Goal: Transaction & Acquisition: Purchase product/service

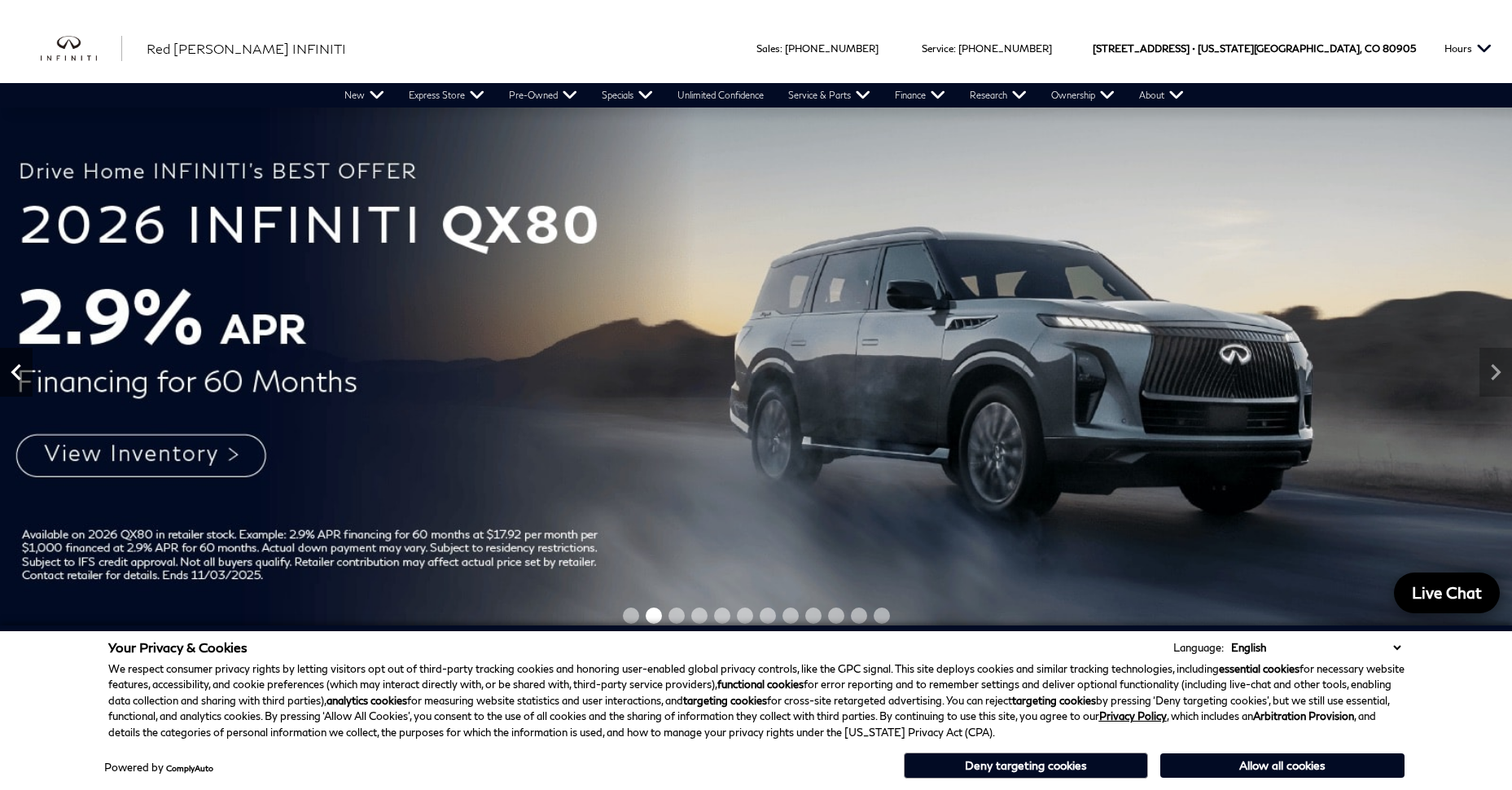
click at [15, 368] on icon "Previous" at bounding box center [16, 372] width 33 height 33
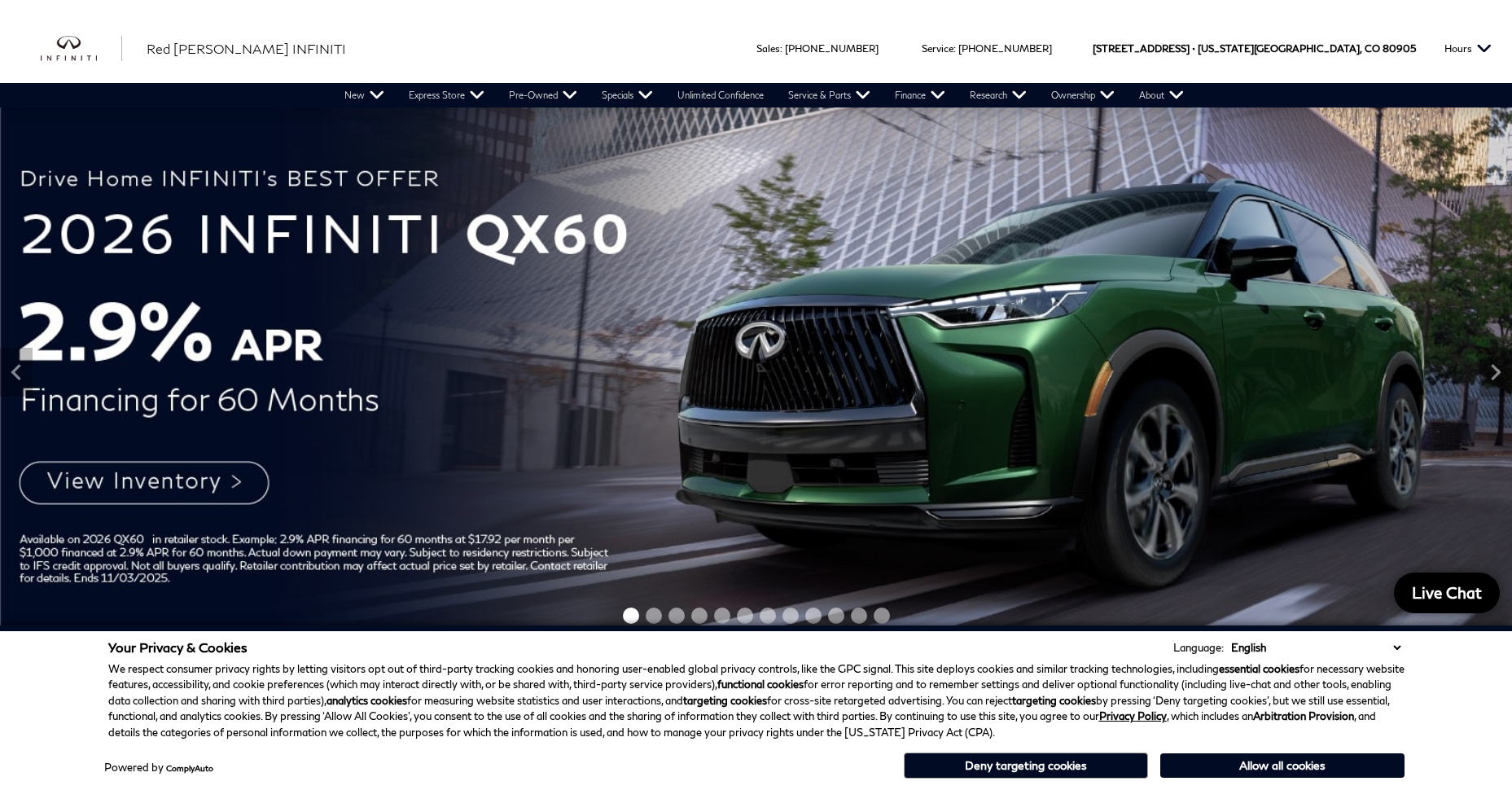
click at [171, 477] on img at bounding box center [756, 373] width 1512 height 530
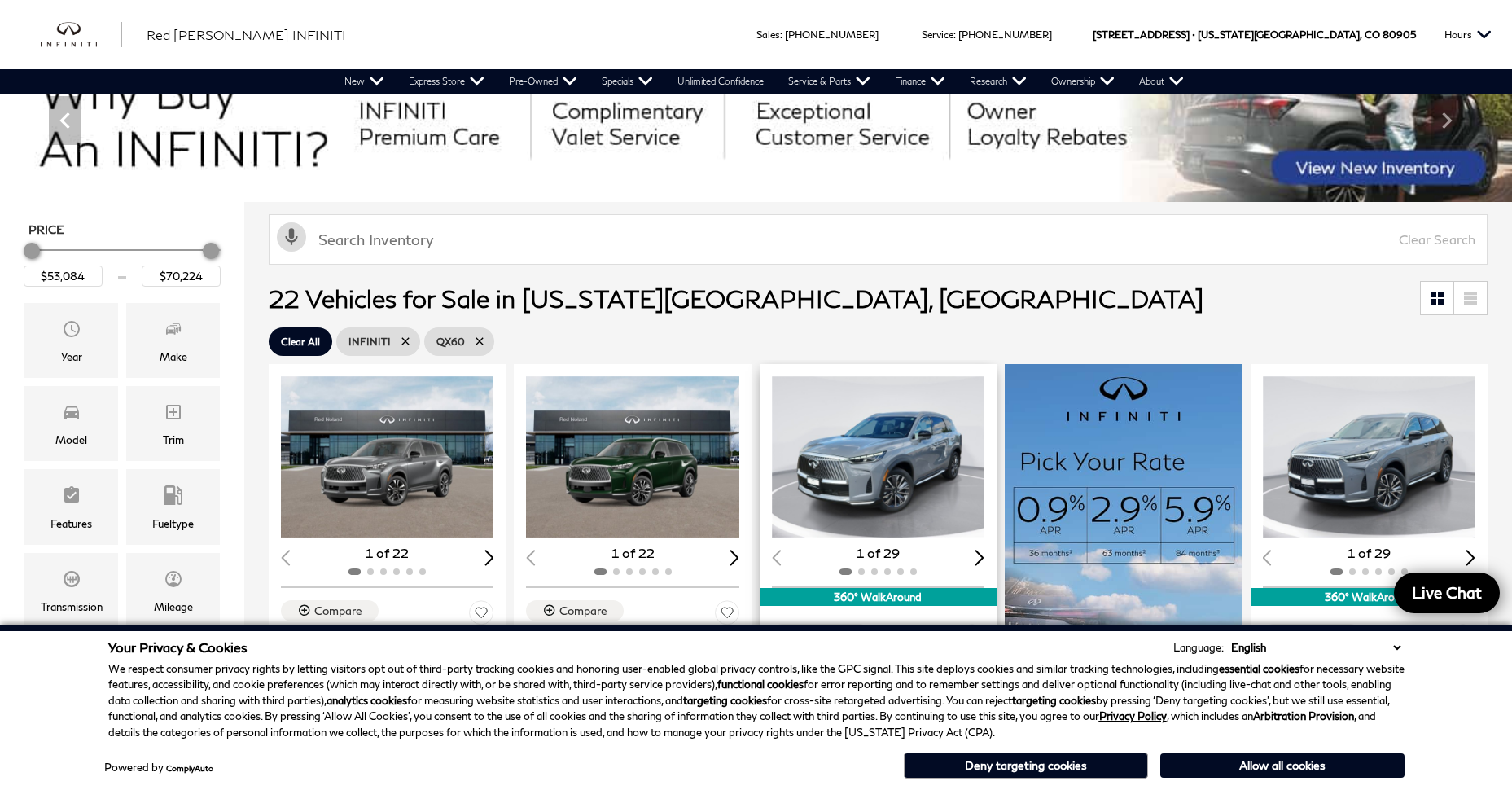
scroll to position [82, 0]
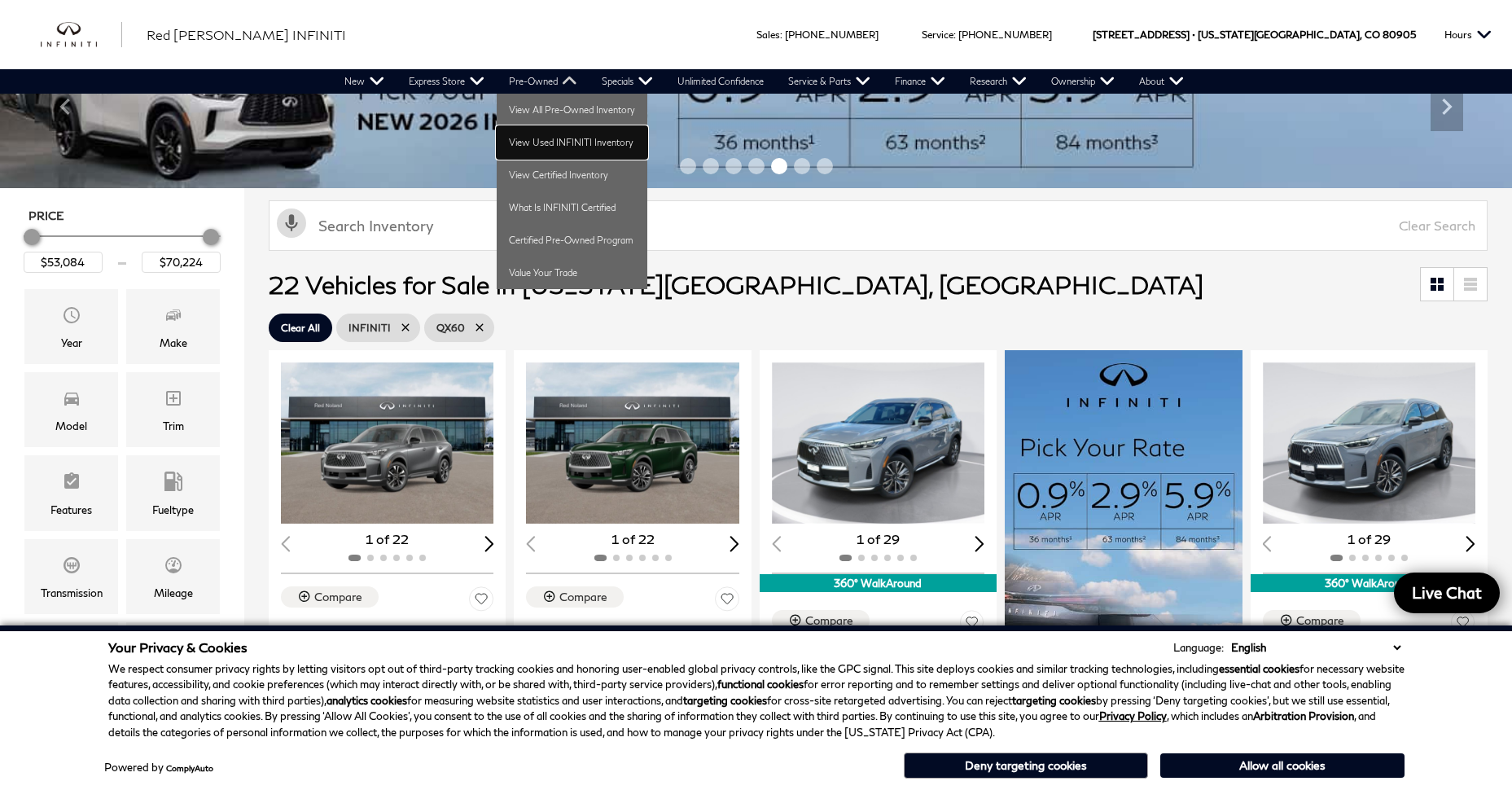
click at [534, 143] on link "View Used INFINITI Inventory" at bounding box center [571, 142] width 151 height 33
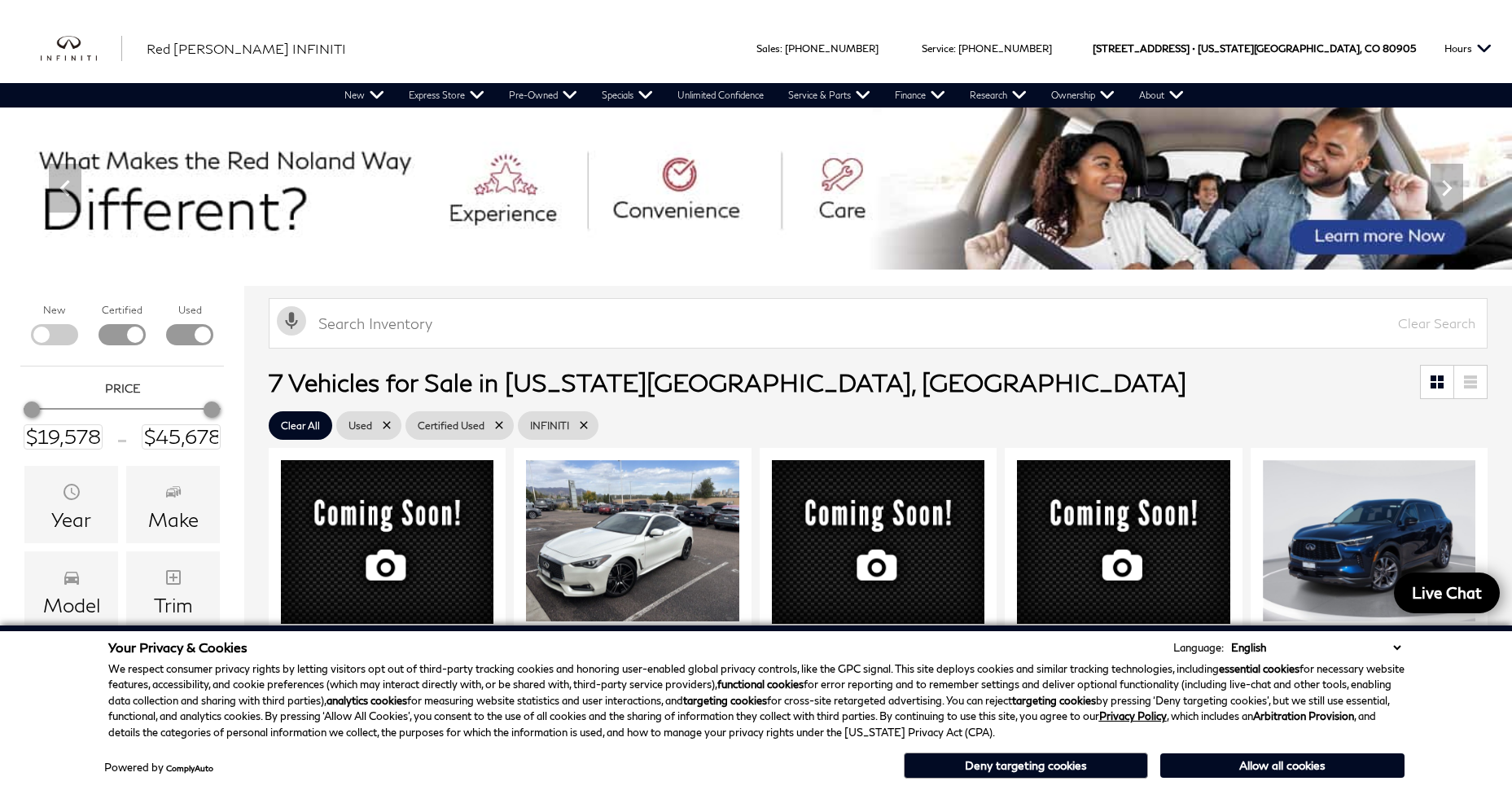
click at [509, 487] on div "Compare Used 2018 INFINITI QX60 Base Pricing Details Details Red Noland Price $…" at bounding box center [386, 711] width 245 height 535
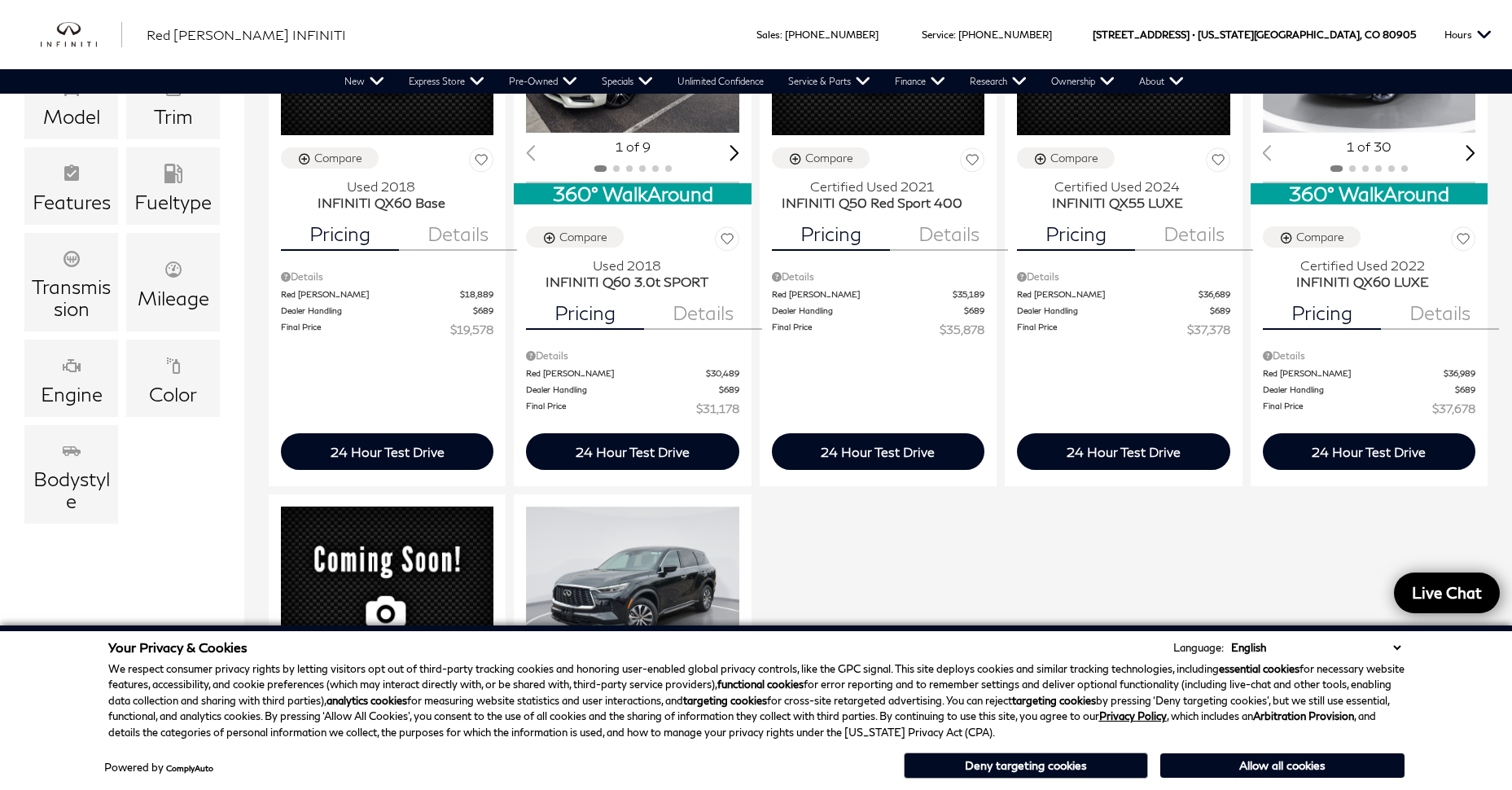
scroll to position [163, 0]
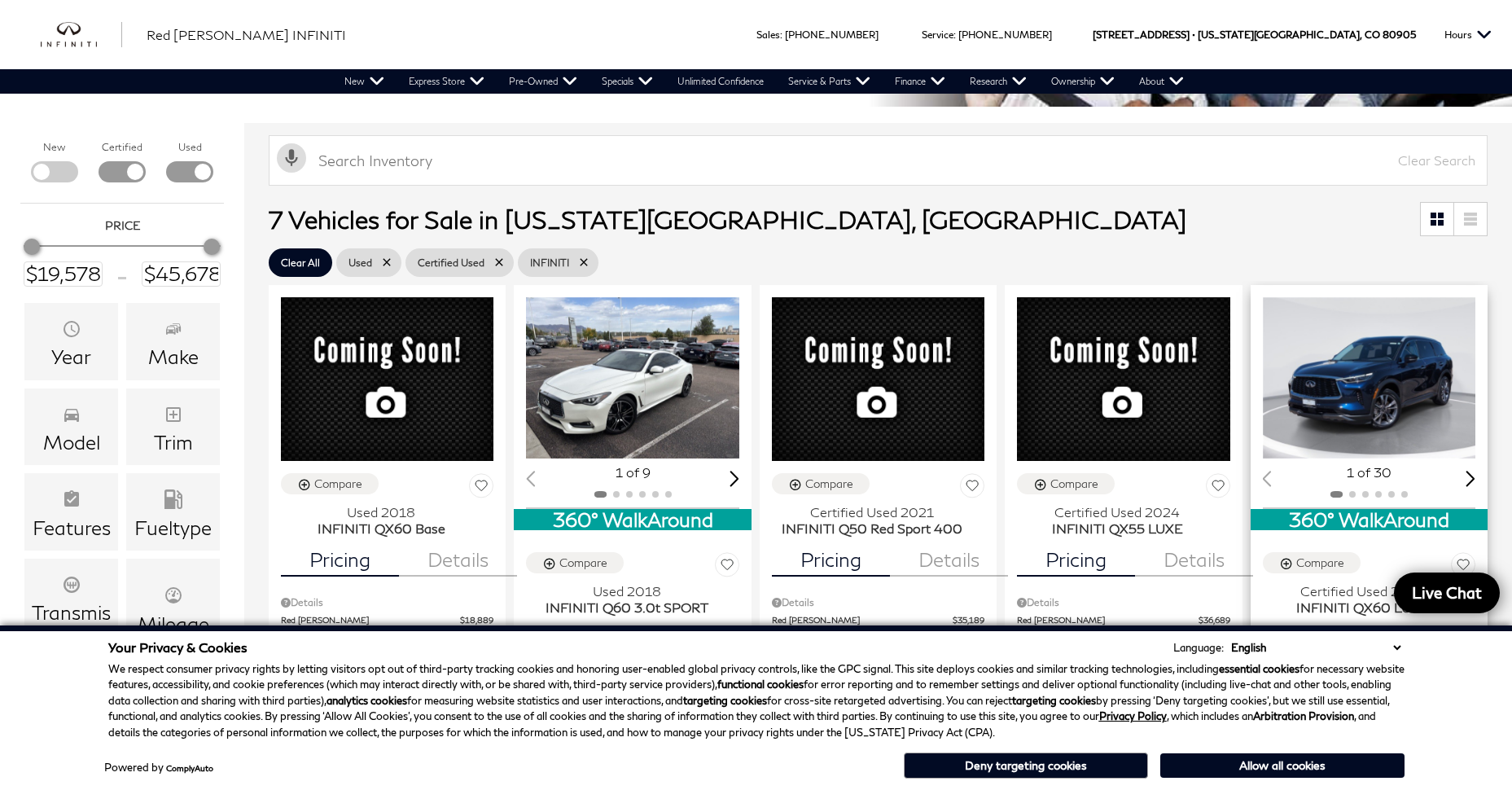
click at [1392, 388] on img "1 / 2" at bounding box center [1369, 378] width 215 height 161
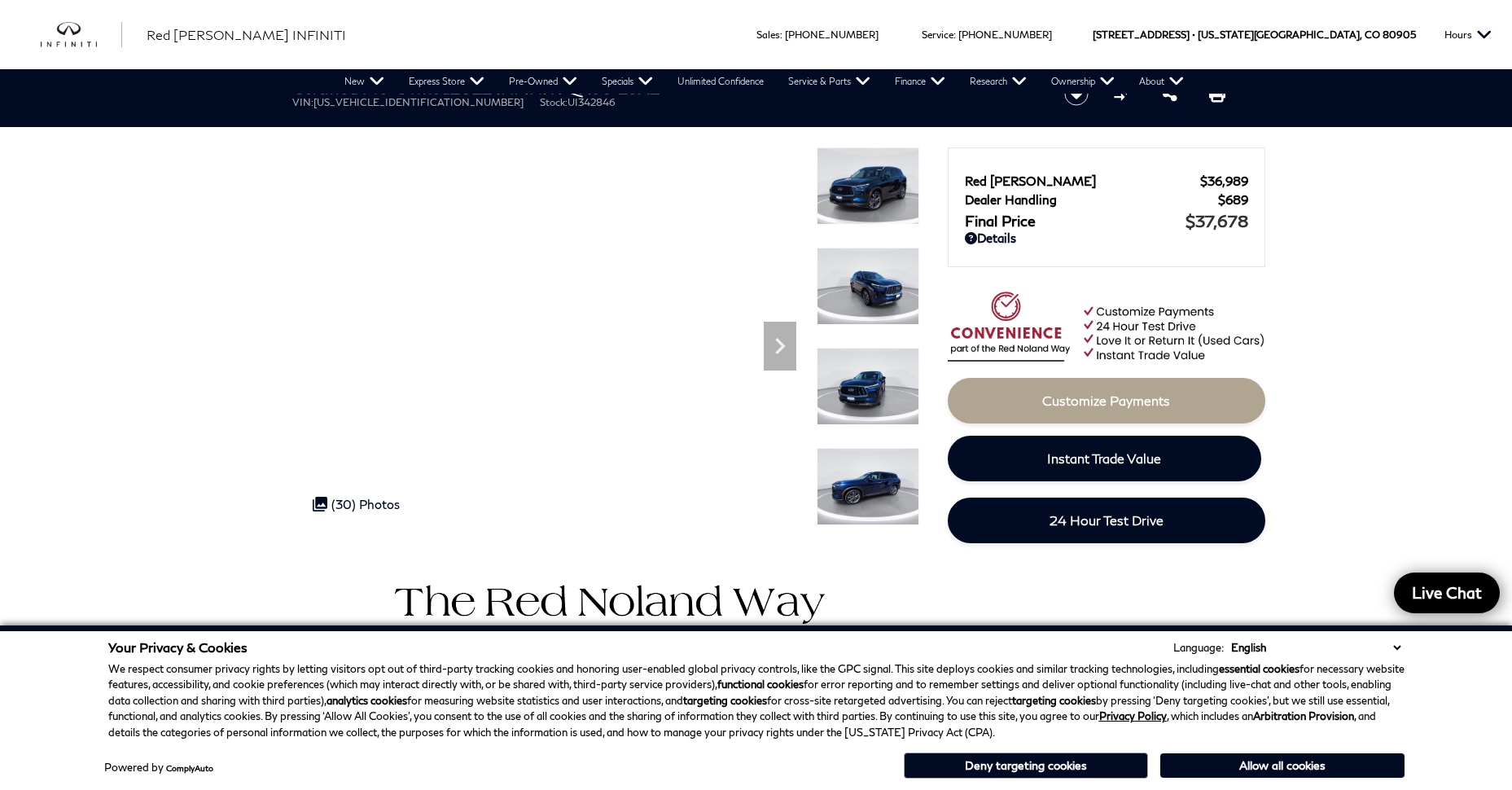
click at [859, 187] on img at bounding box center [868, 186] width 103 height 77
click at [884, 190] on img at bounding box center [868, 186] width 103 height 77
click at [880, 278] on img at bounding box center [868, 286] width 103 height 77
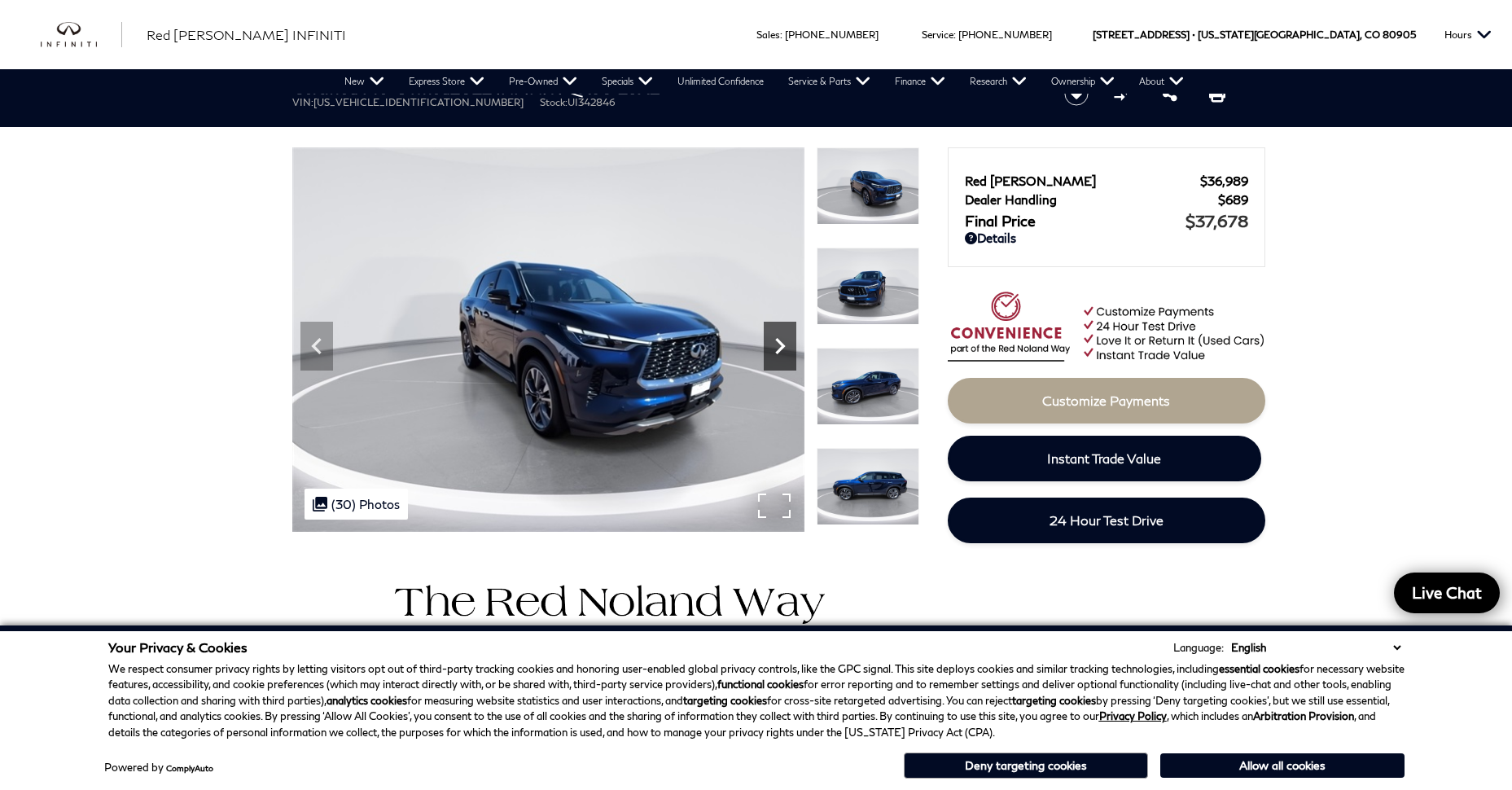
click at [784, 354] on icon "Next" at bounding box center [780, 346] width 33 height 33
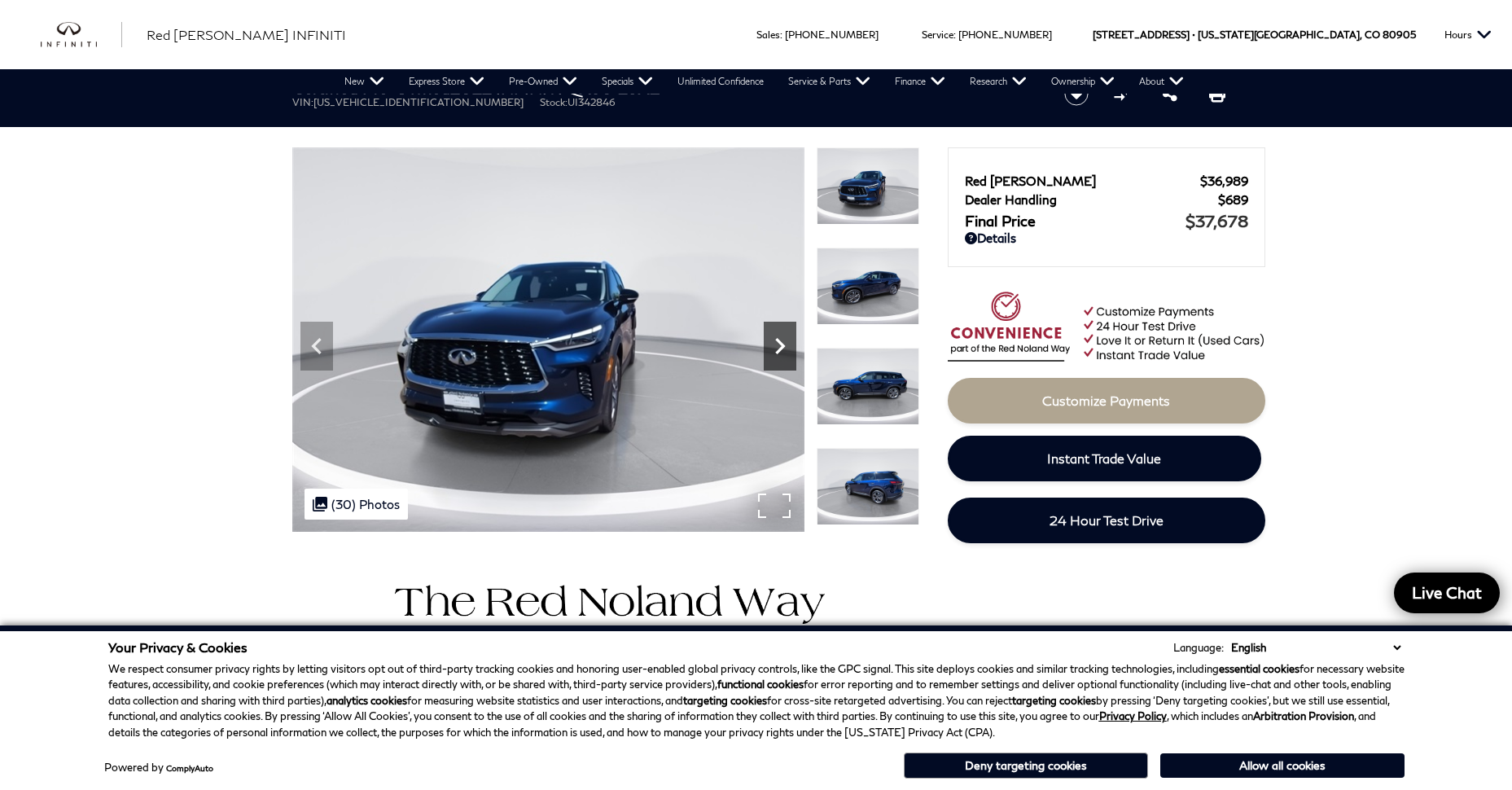
click at [784, 354] on icon "Next" at bounding box center [780, 346] width 33 height 33
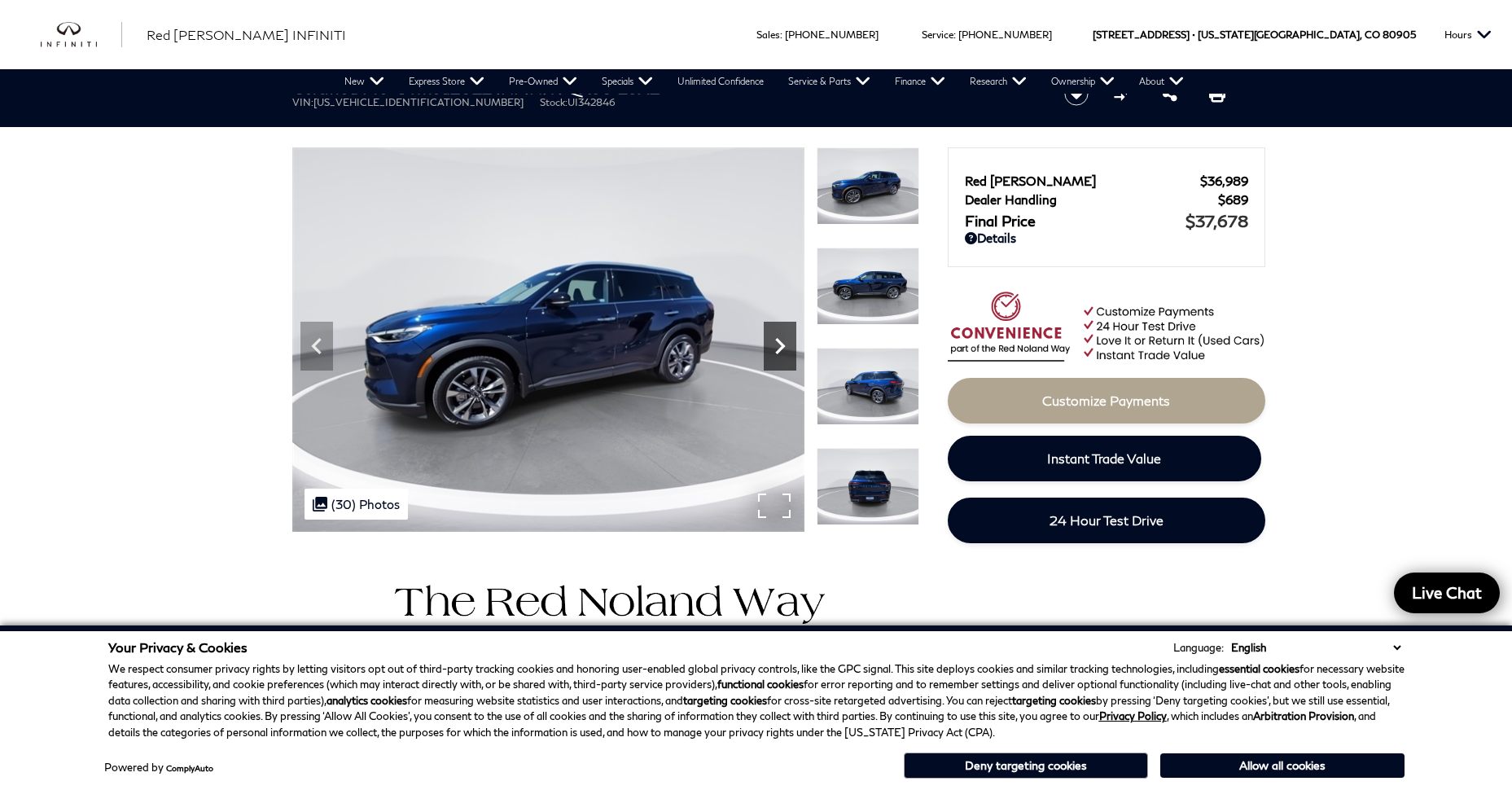
click at [784, 354] on icon "Next" at bounding box center [780, 346] width 33 height 33
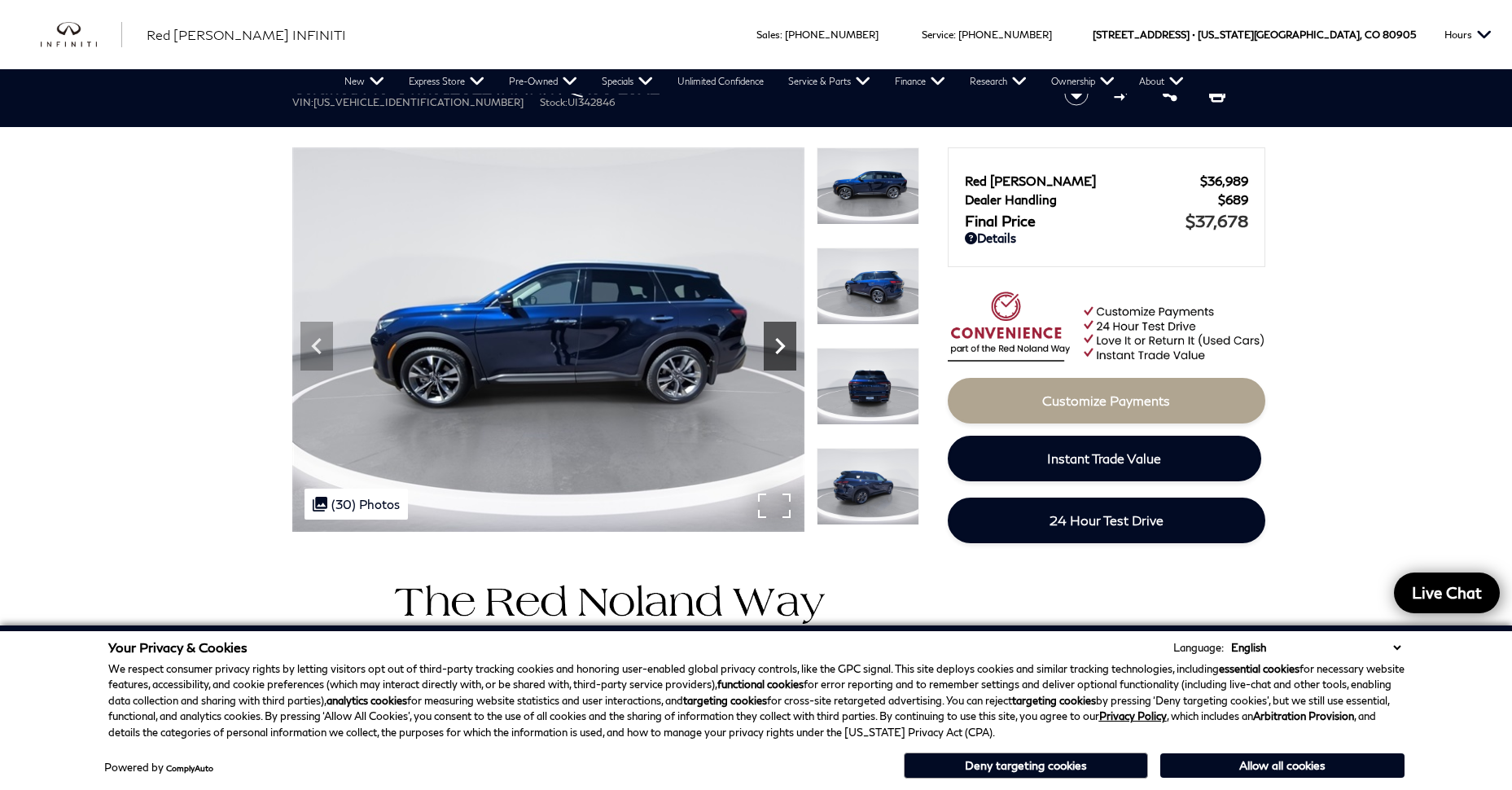
click at [784, 354] on icon "Next" at bounding box center [780, 346] width 33 height 33
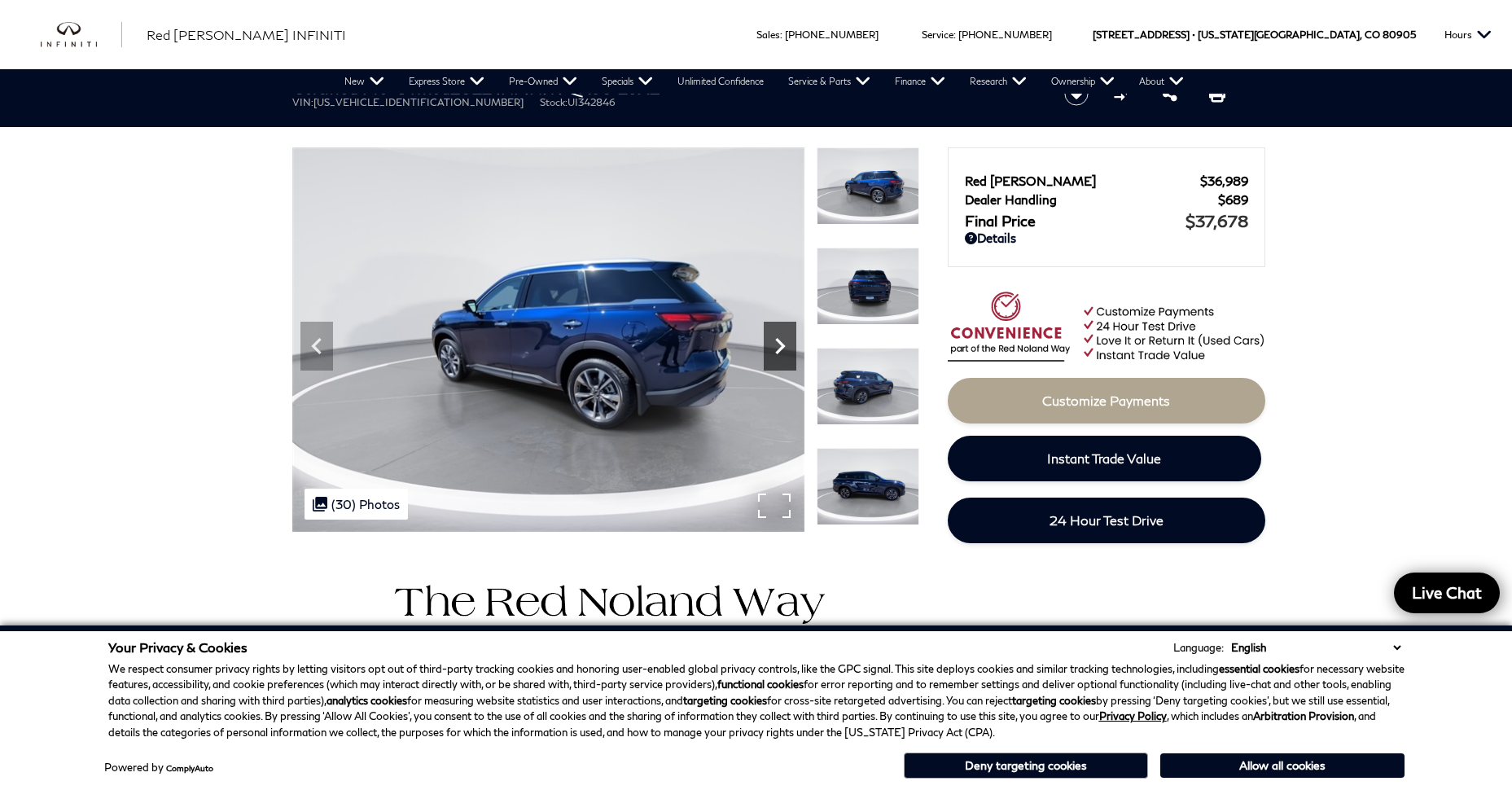
click at [782, 351] on icon "Next" at bounding box center [780, 346] width 33 height 33
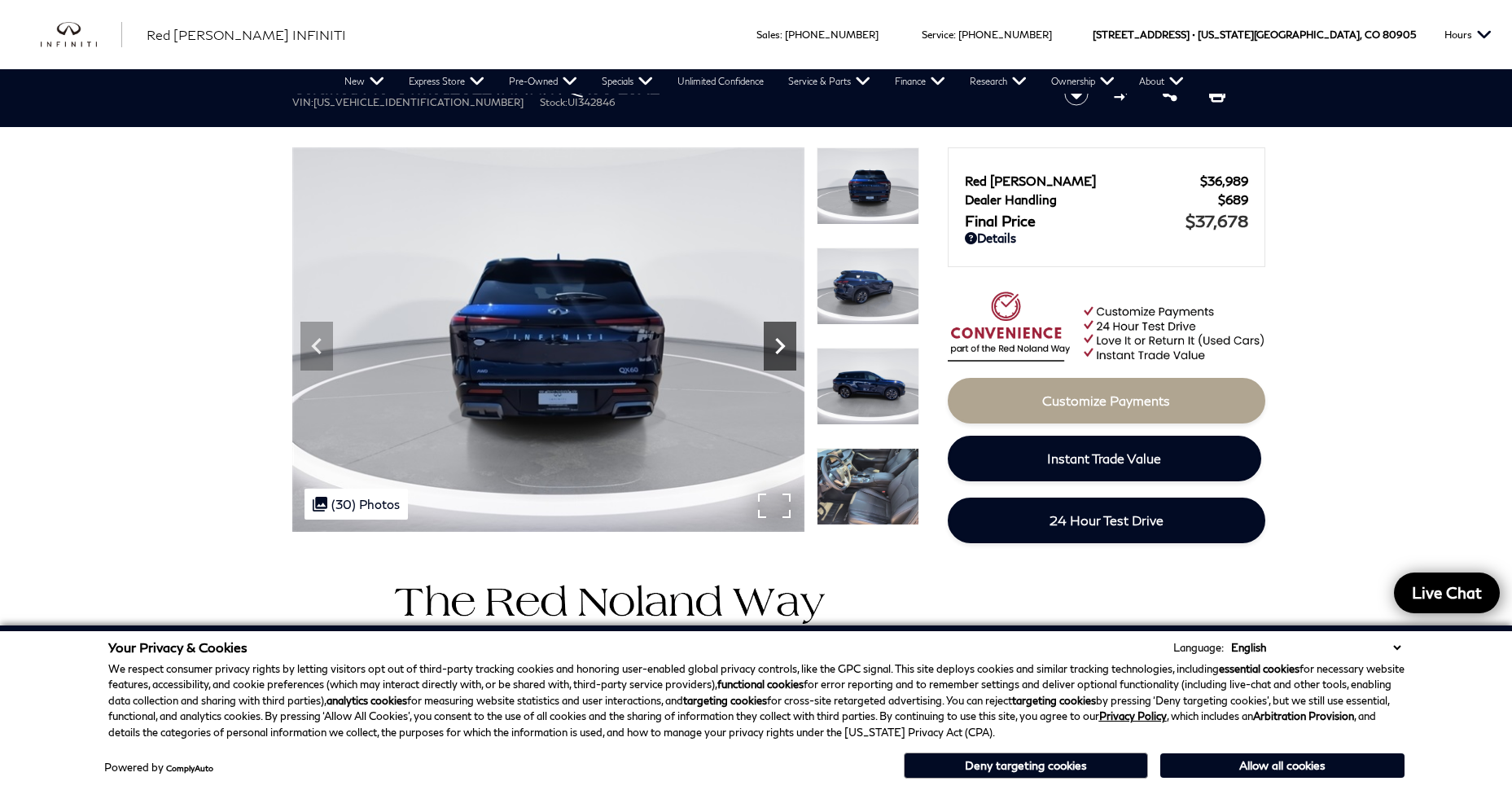
click at [782, 351] on icon "Next" at bounding box center [780, 346] width 33 height 33
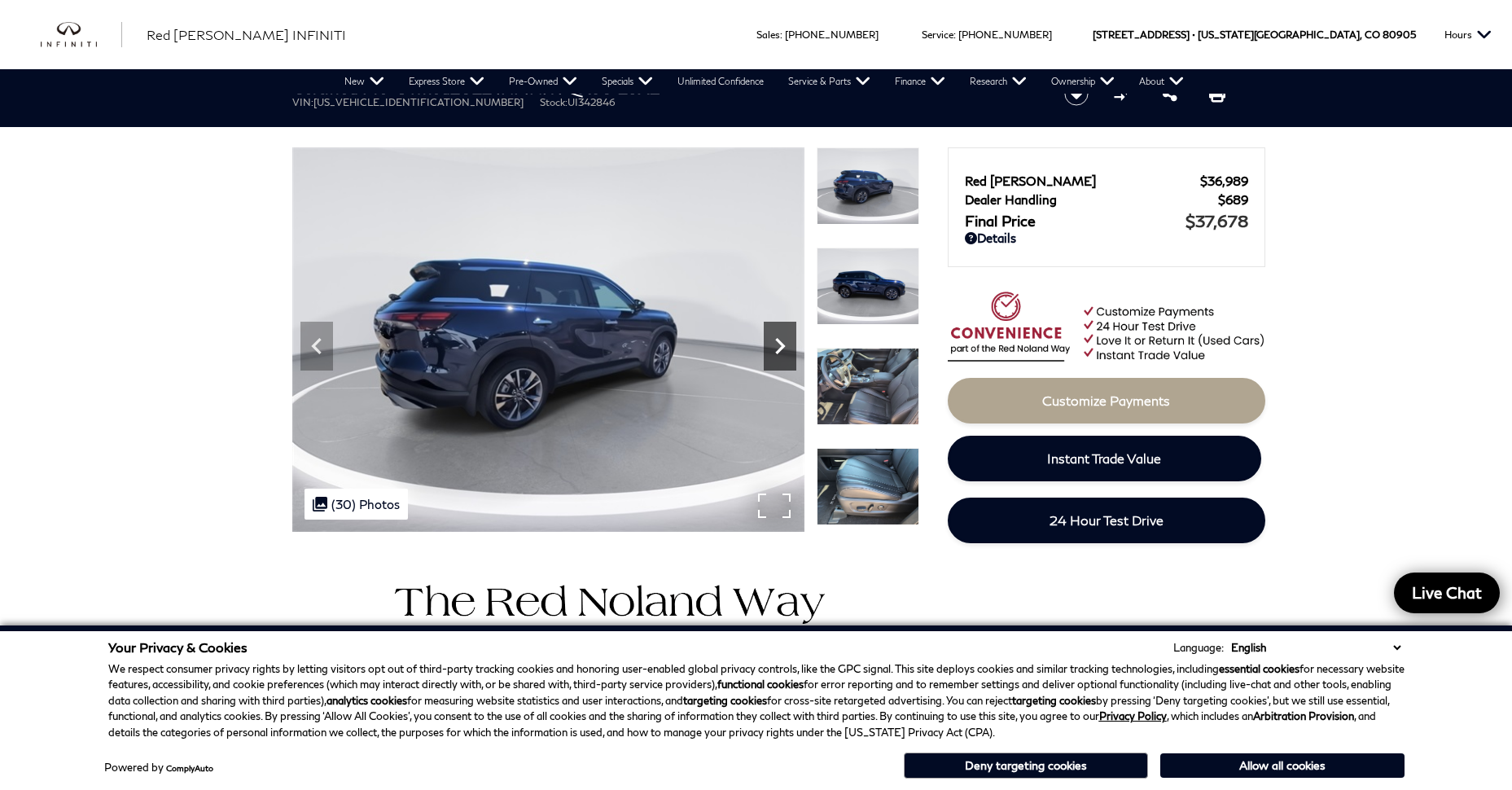
click at [782, 351] on icon "Next" at bounding box center [780, 346] width 33 height 33
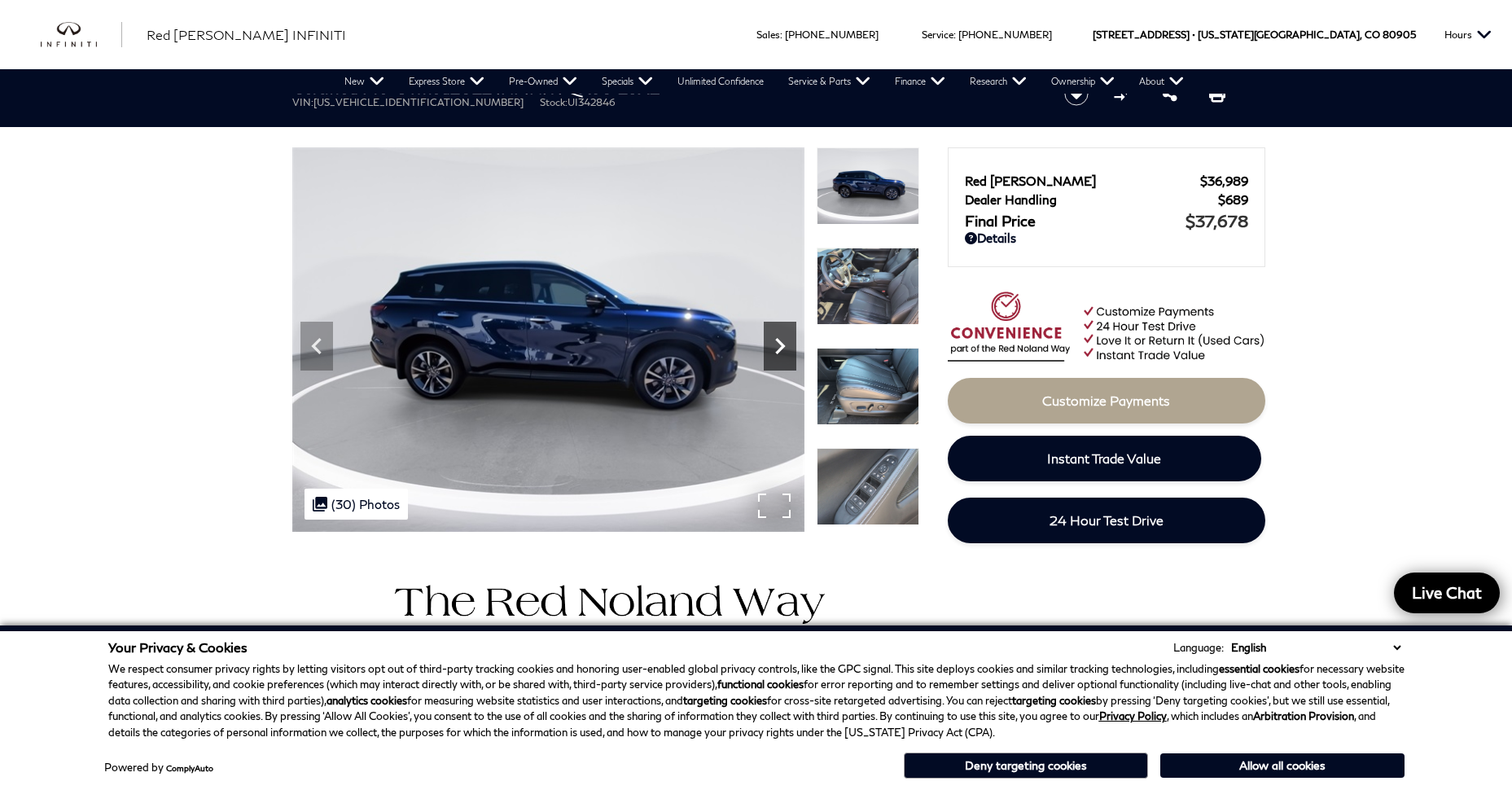
click at [782, 351] on icon "Next" at bounding box center [780, 346] width 33 height 33
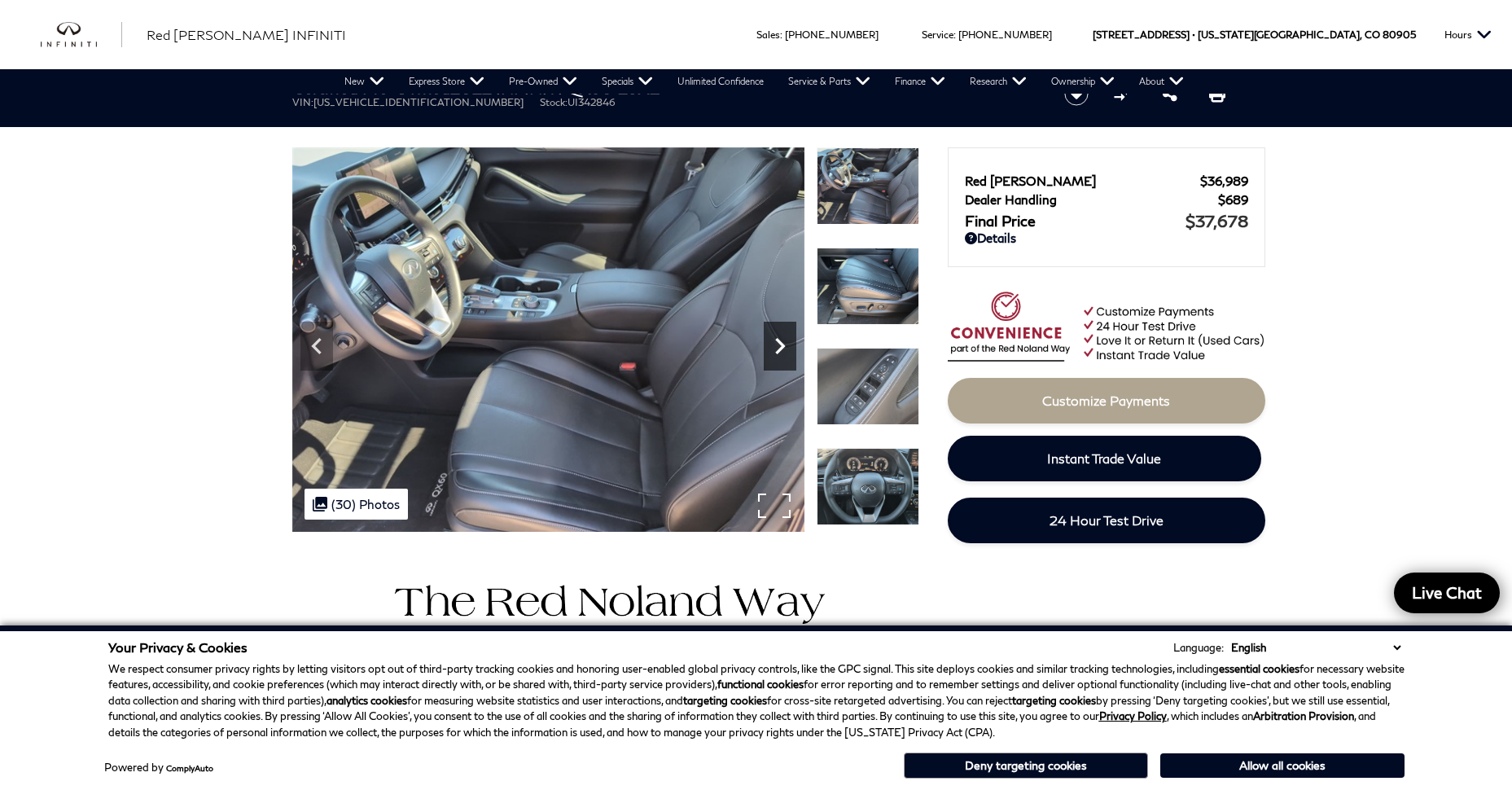
click at [782, 351] on icon "Next" at bounding box center [780, 346] width 33 height 33
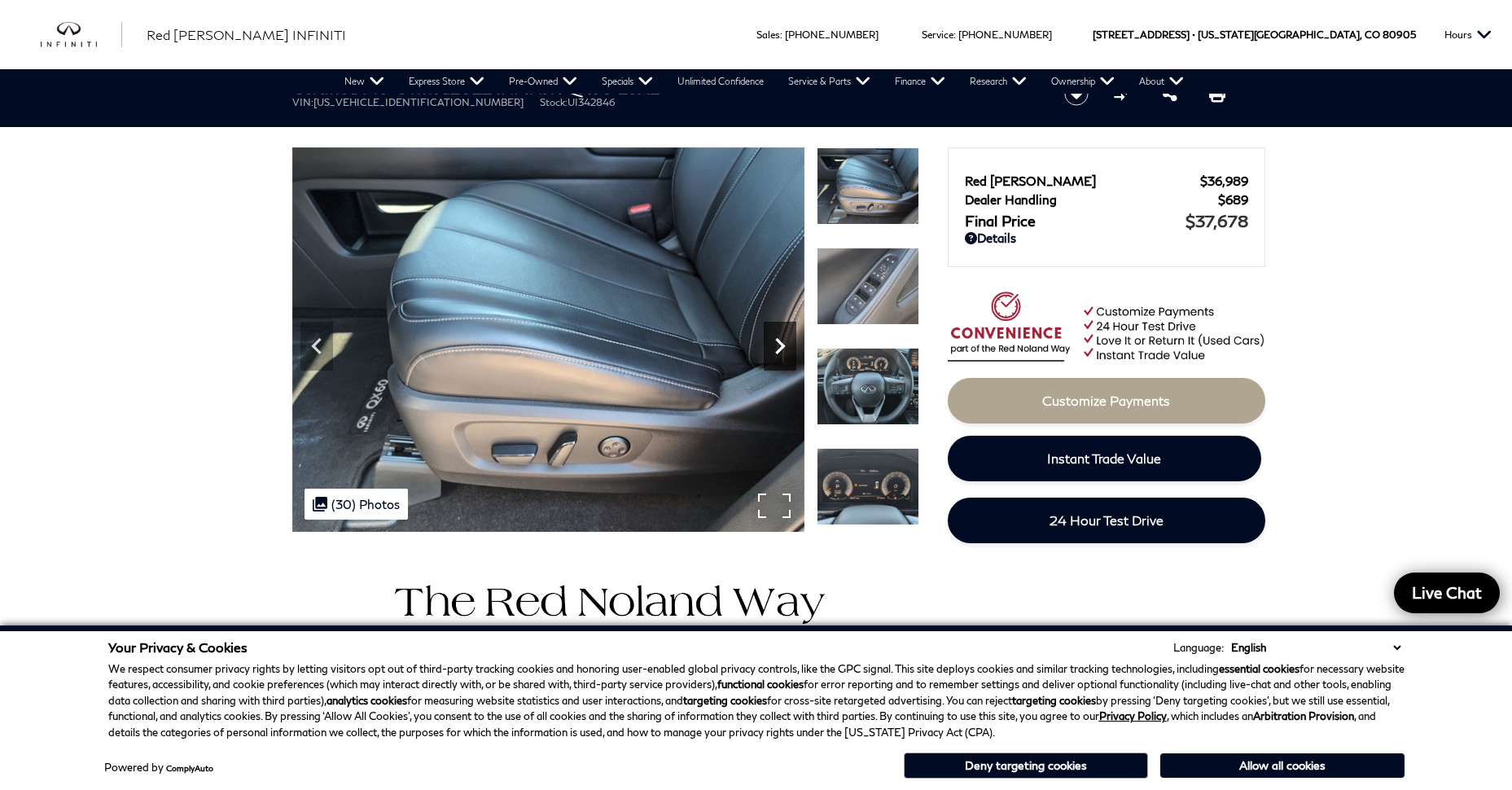
click at [782, 351] on icon "Next" at bounding box center [780, 346] width 33 height 33
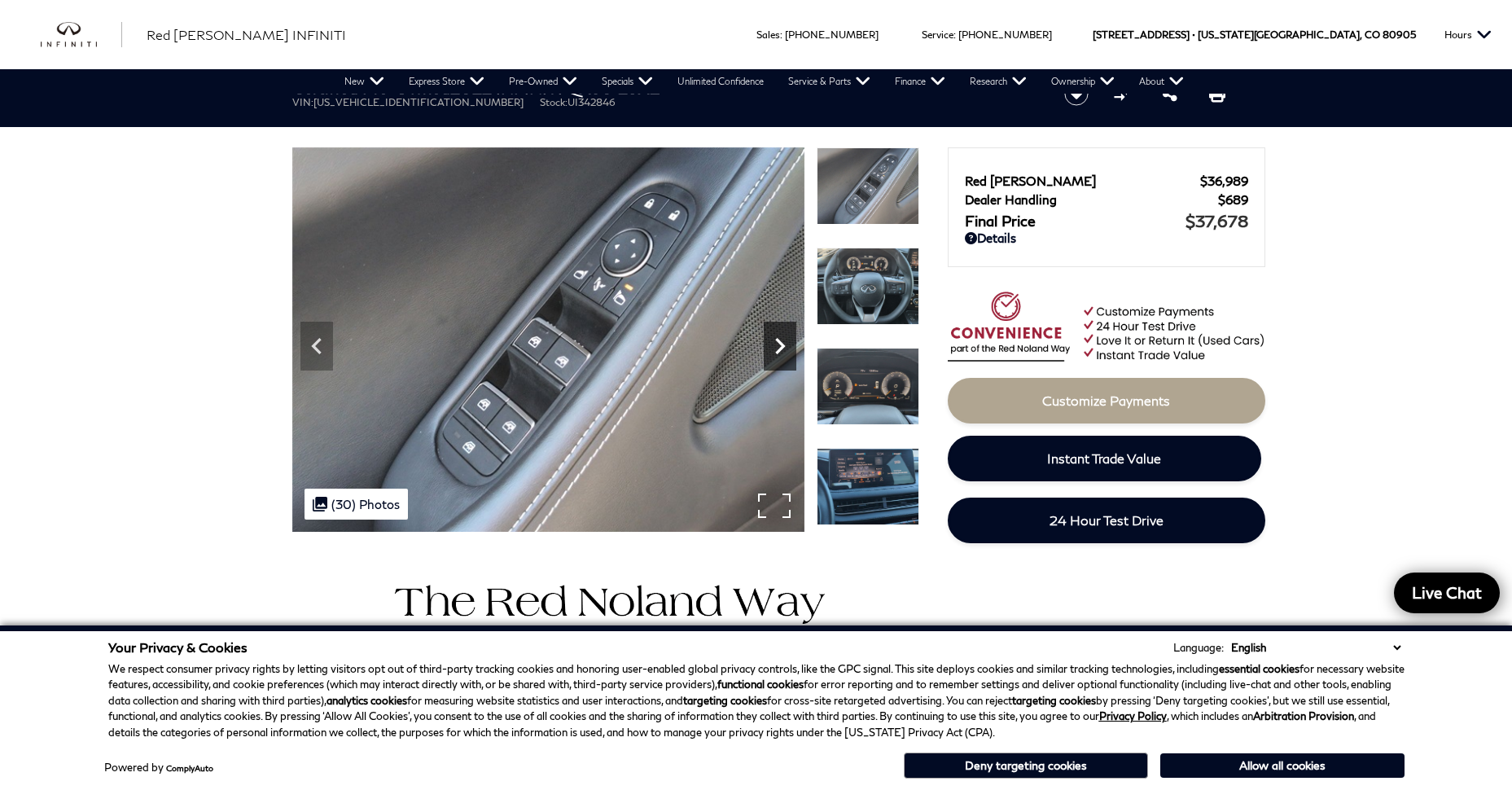
click at [782, 351] on icon "Next" at bounding box center [780, 346] width 33 height 33
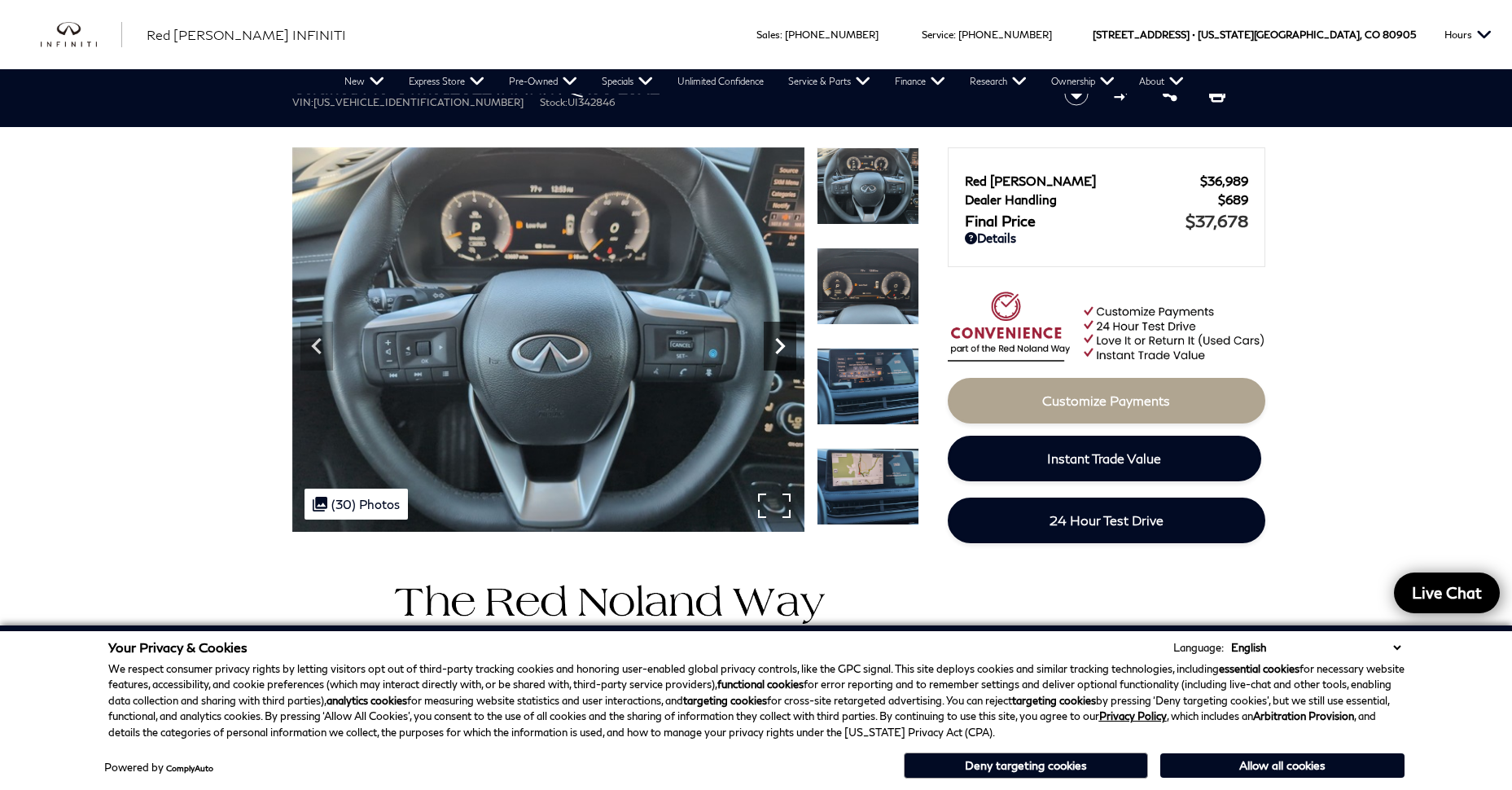
click at [782, 351] on icon "Next" at bounding box center [780, 346] width 33 height 33
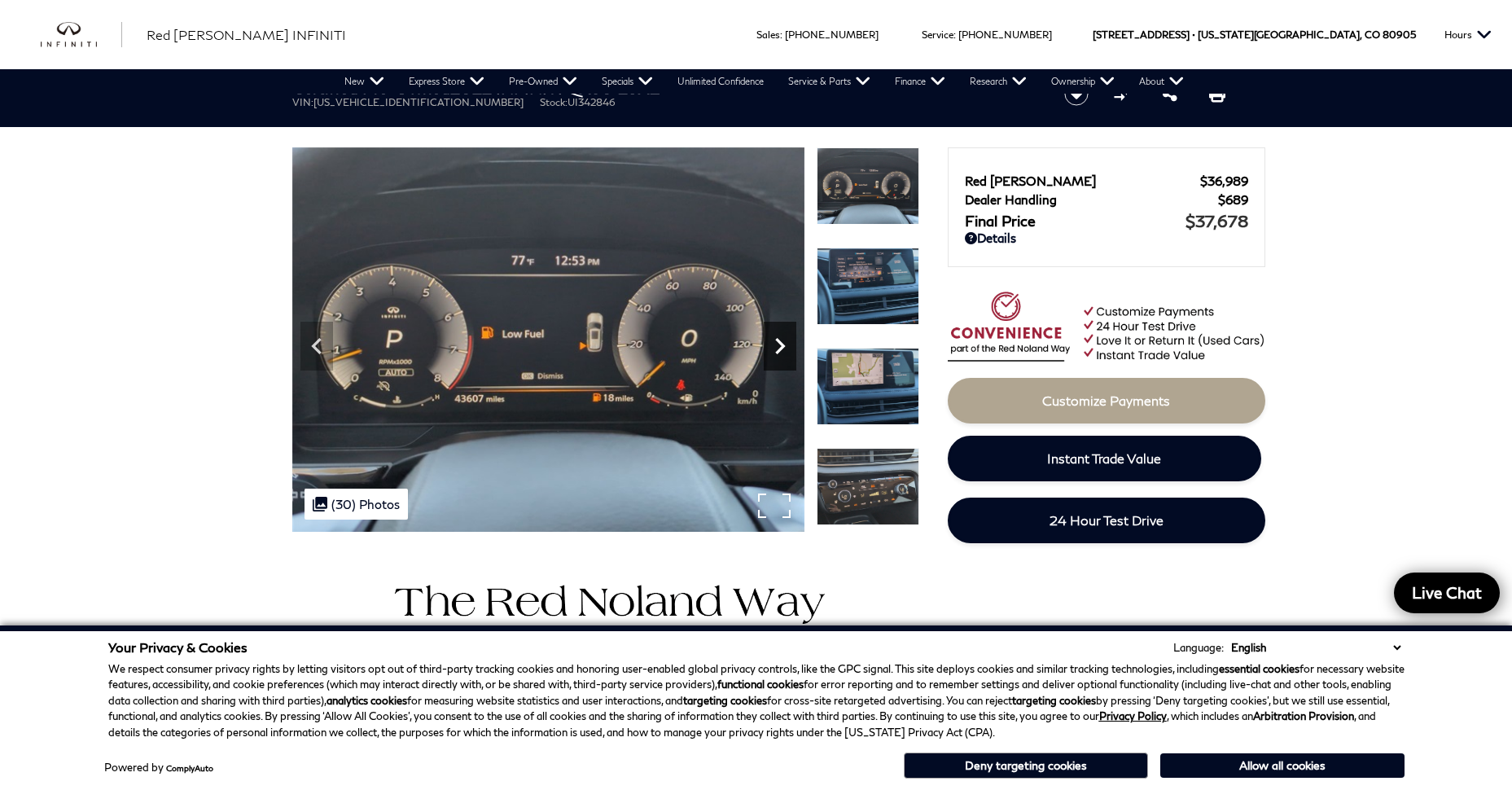
click at [782, 351] on icon "Next" at bounding box center [780, 346] width 33 height 33
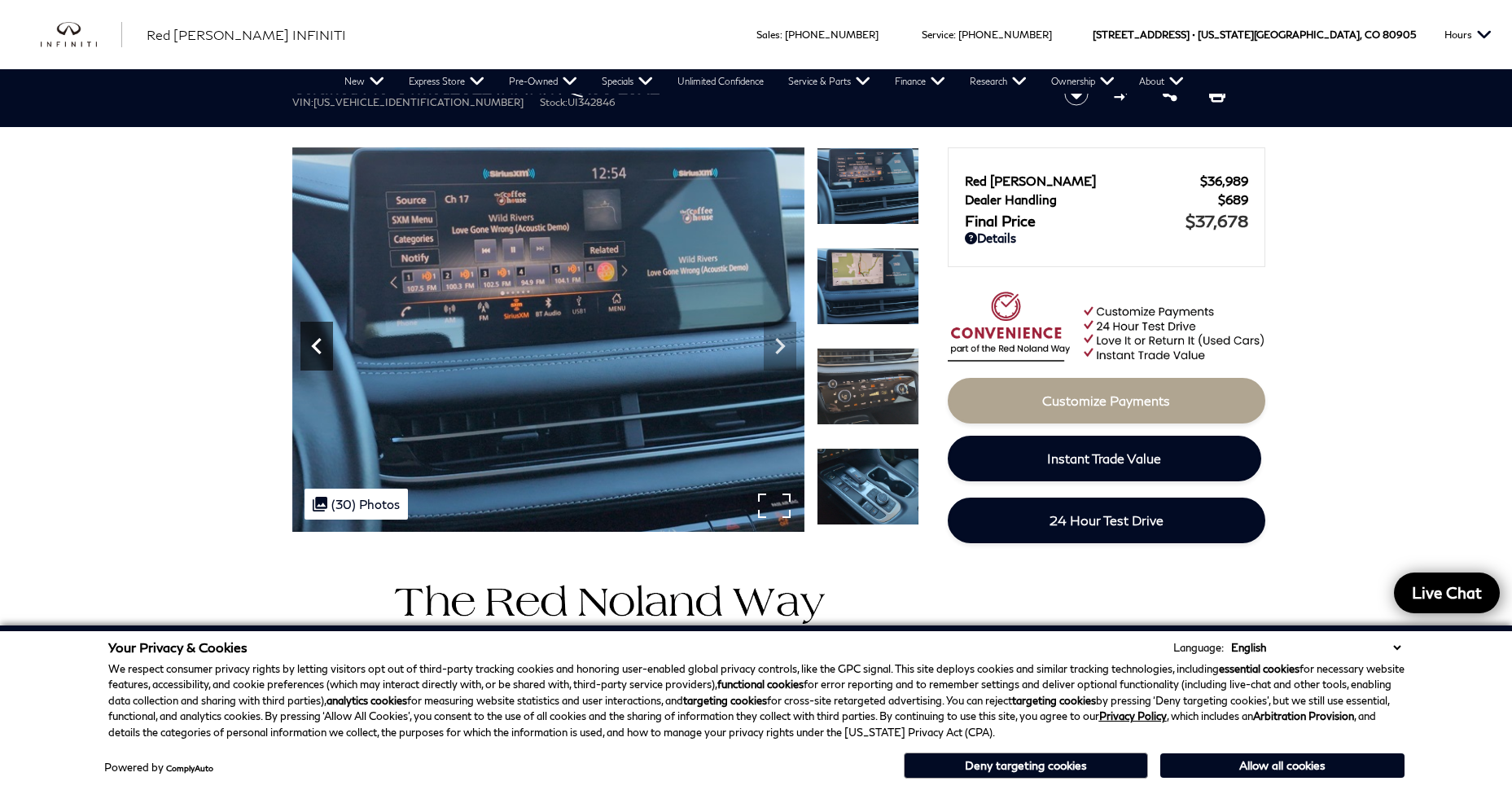
click at [320, 341] on icon "Previous" at bounding box center [316, 346] width 10 height 16
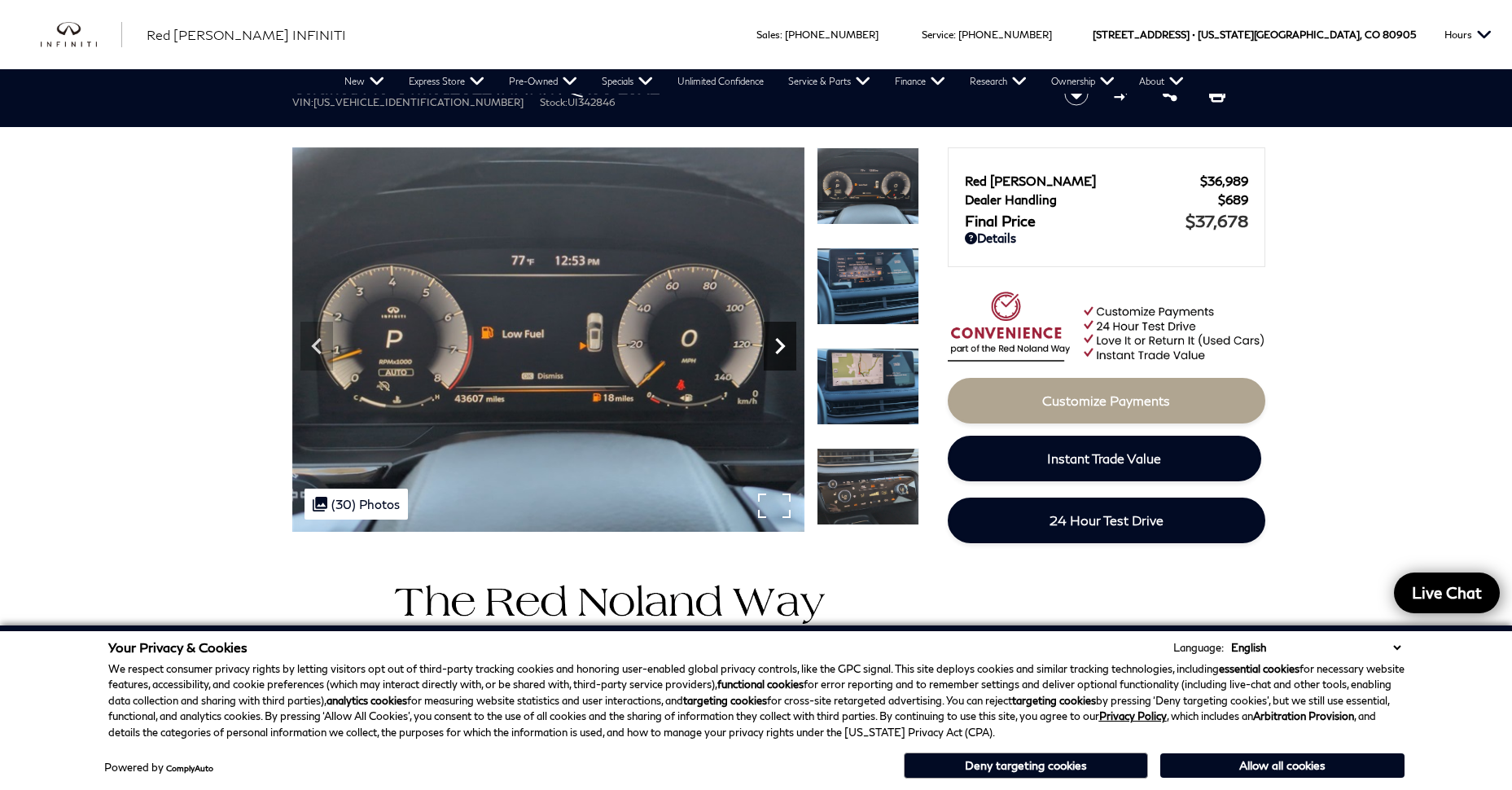
click at [788, 349] on icon "Next" at bounding box center [780, 346] width 33 height 33
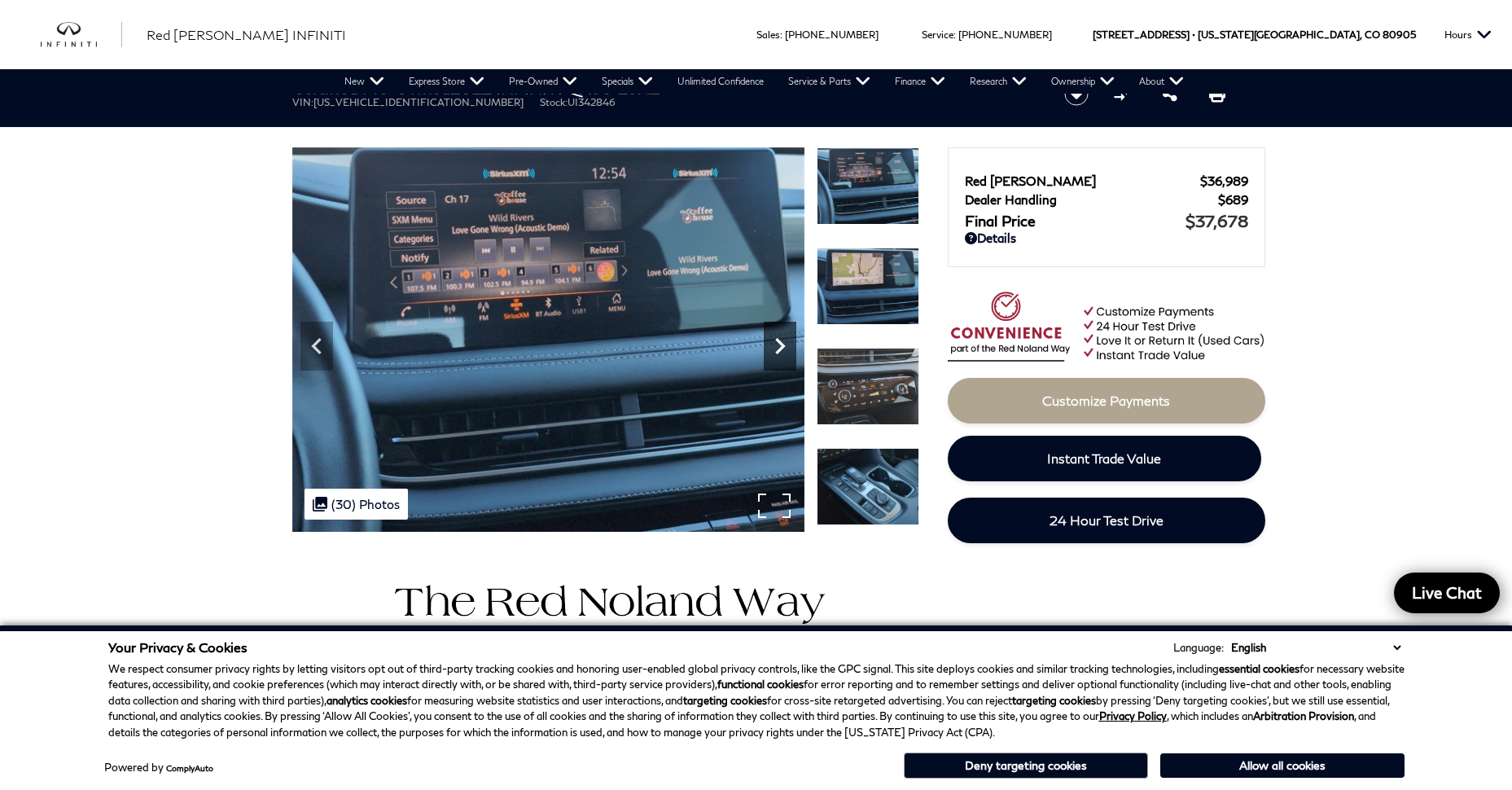
click at [788, 349] on icon "Next" at bounding box center [780, 346] width 33 height 33
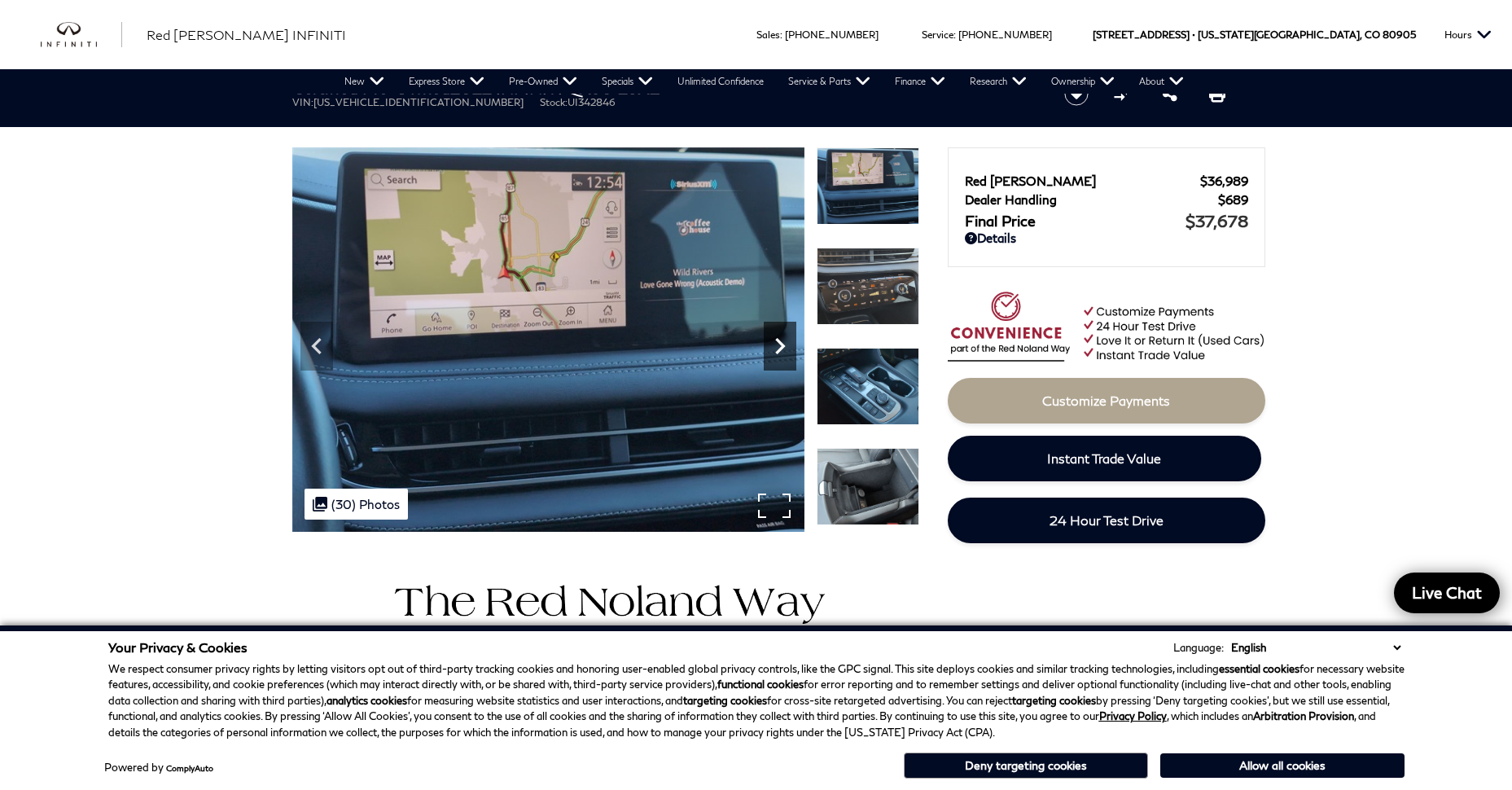
click at [788, 349] on icon "Next" at bounding box center [780, 346] width 33 height 33
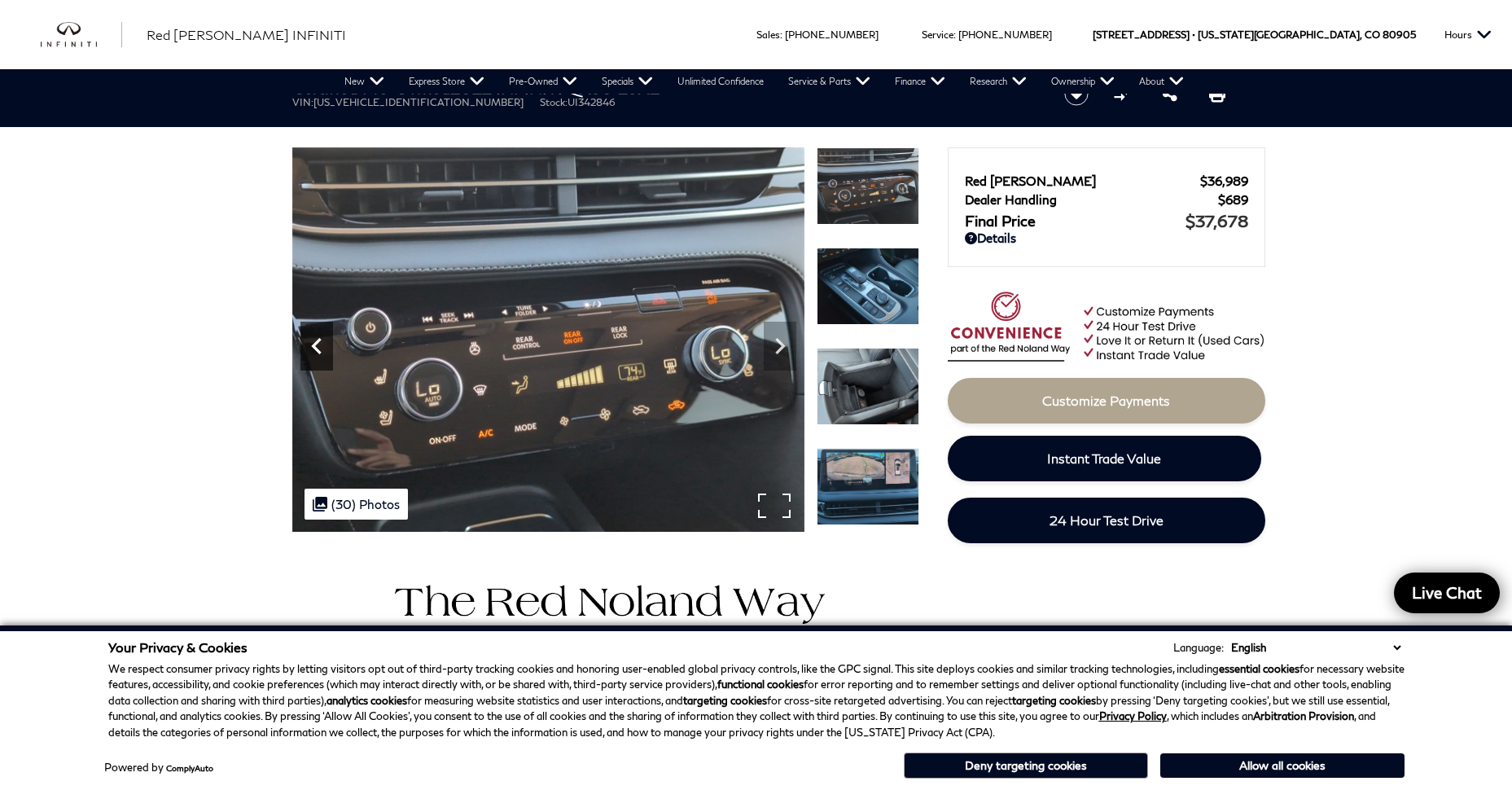
click at [303, 345] on icon "Previous" at bounding box center [317, 346] width 33 height 33
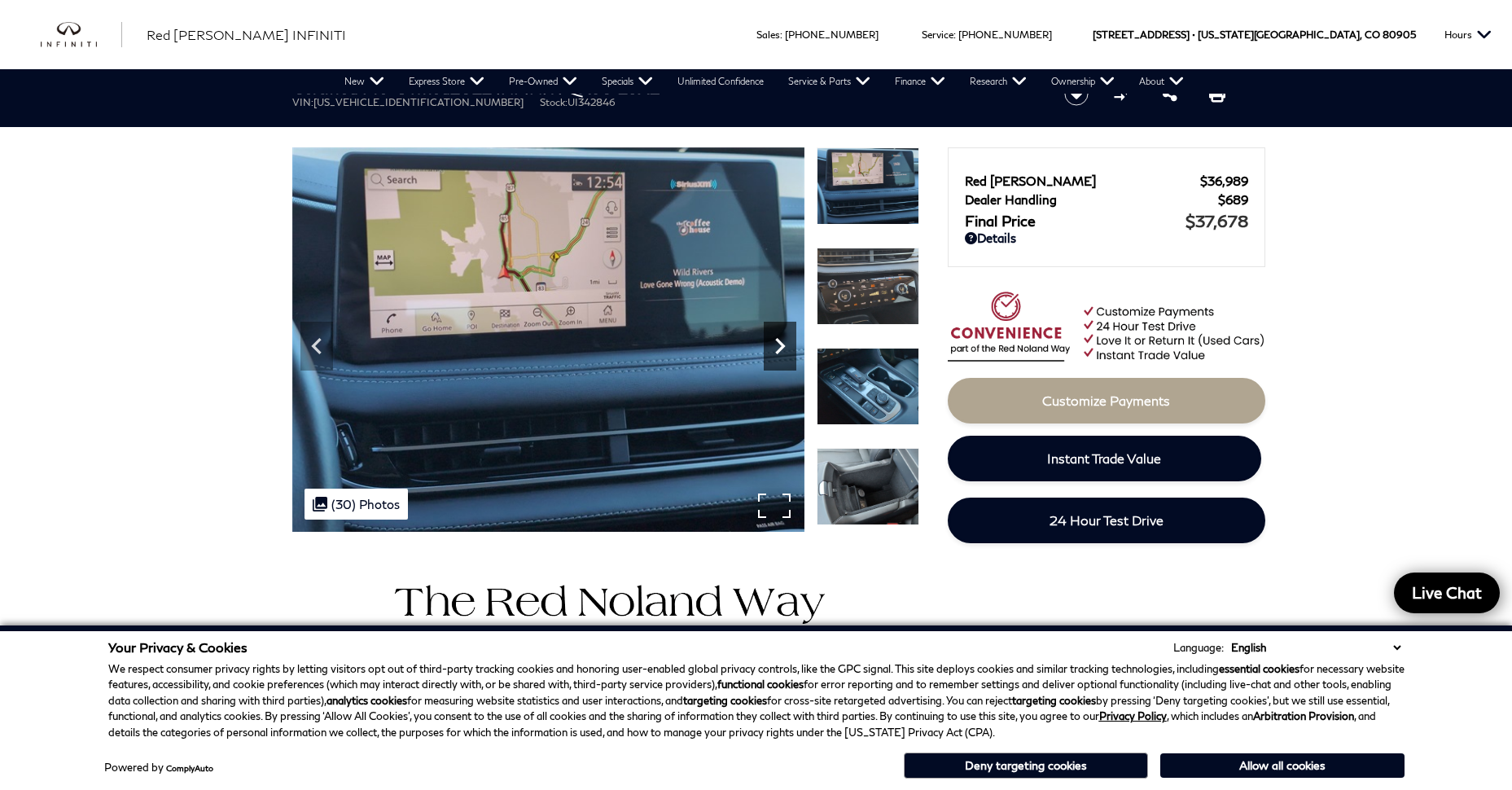
click at [771, 349] on icon "Next" at bounding box center [780, 346] width 33 height 33
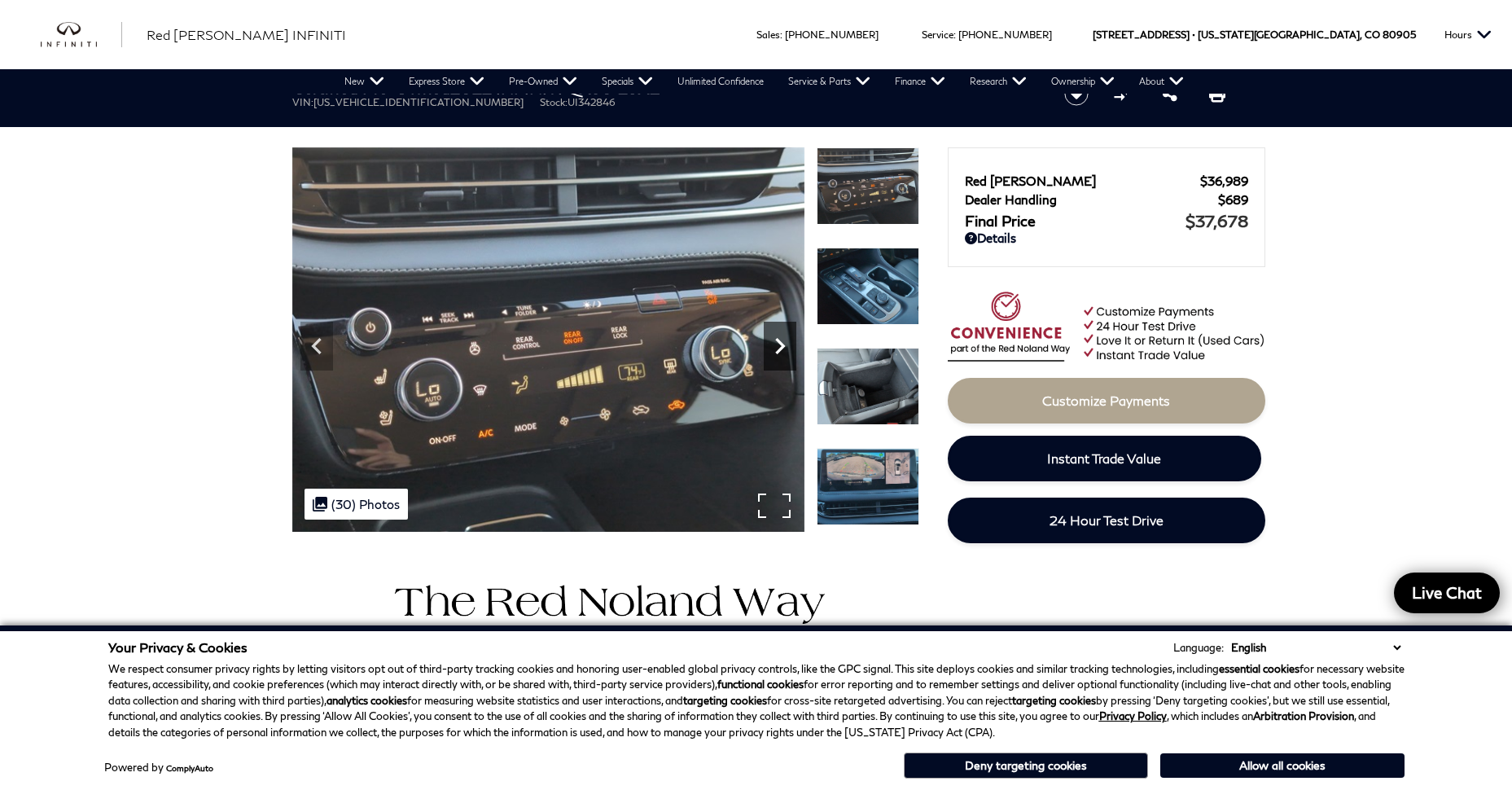
click at [786, 344] on icon "Next" at bounding box center [780, 346] width 33 height 33
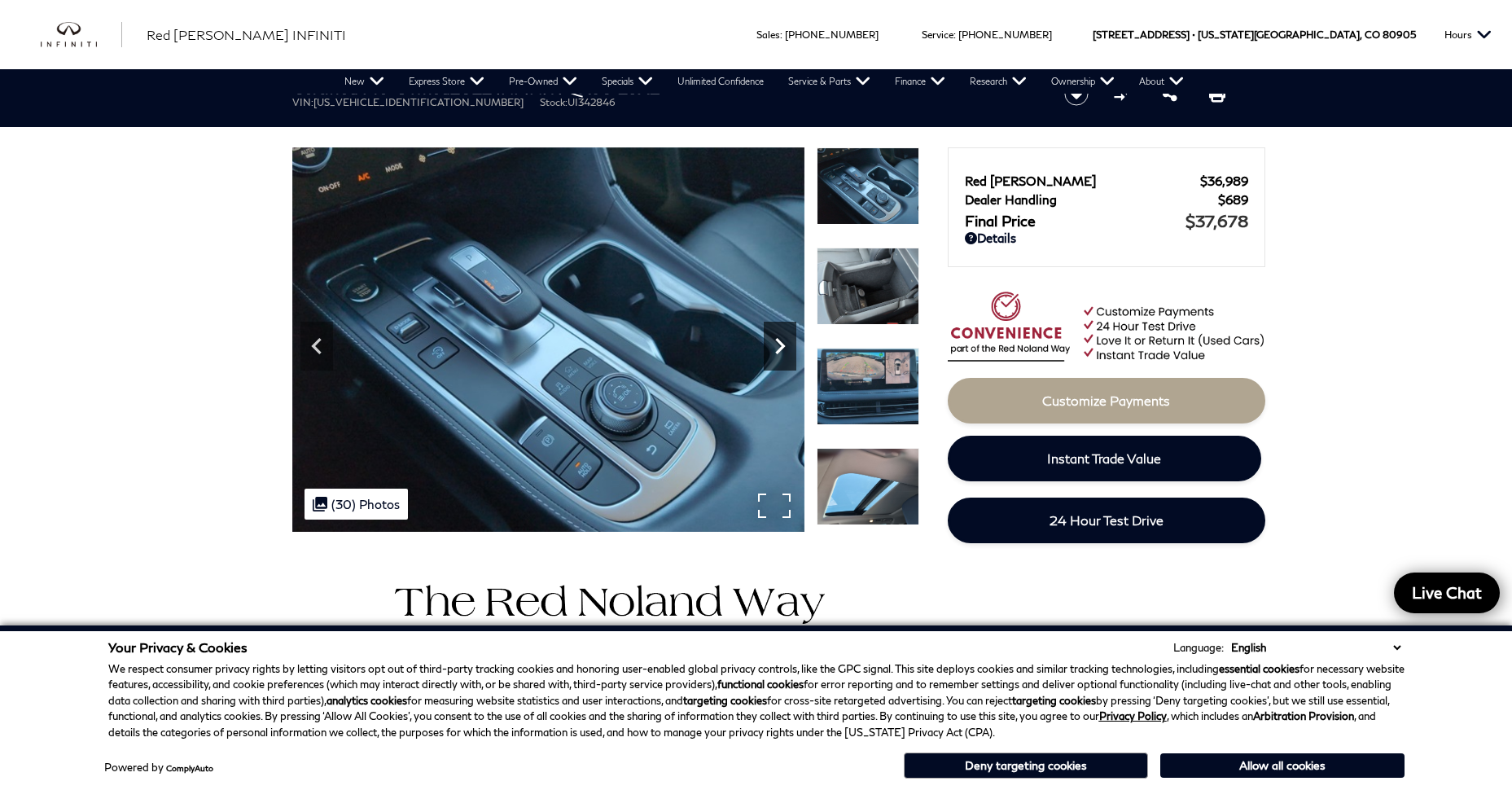
click at [786, 344] on icon "Next" at bounding box center [780, 346] width 33 height 33
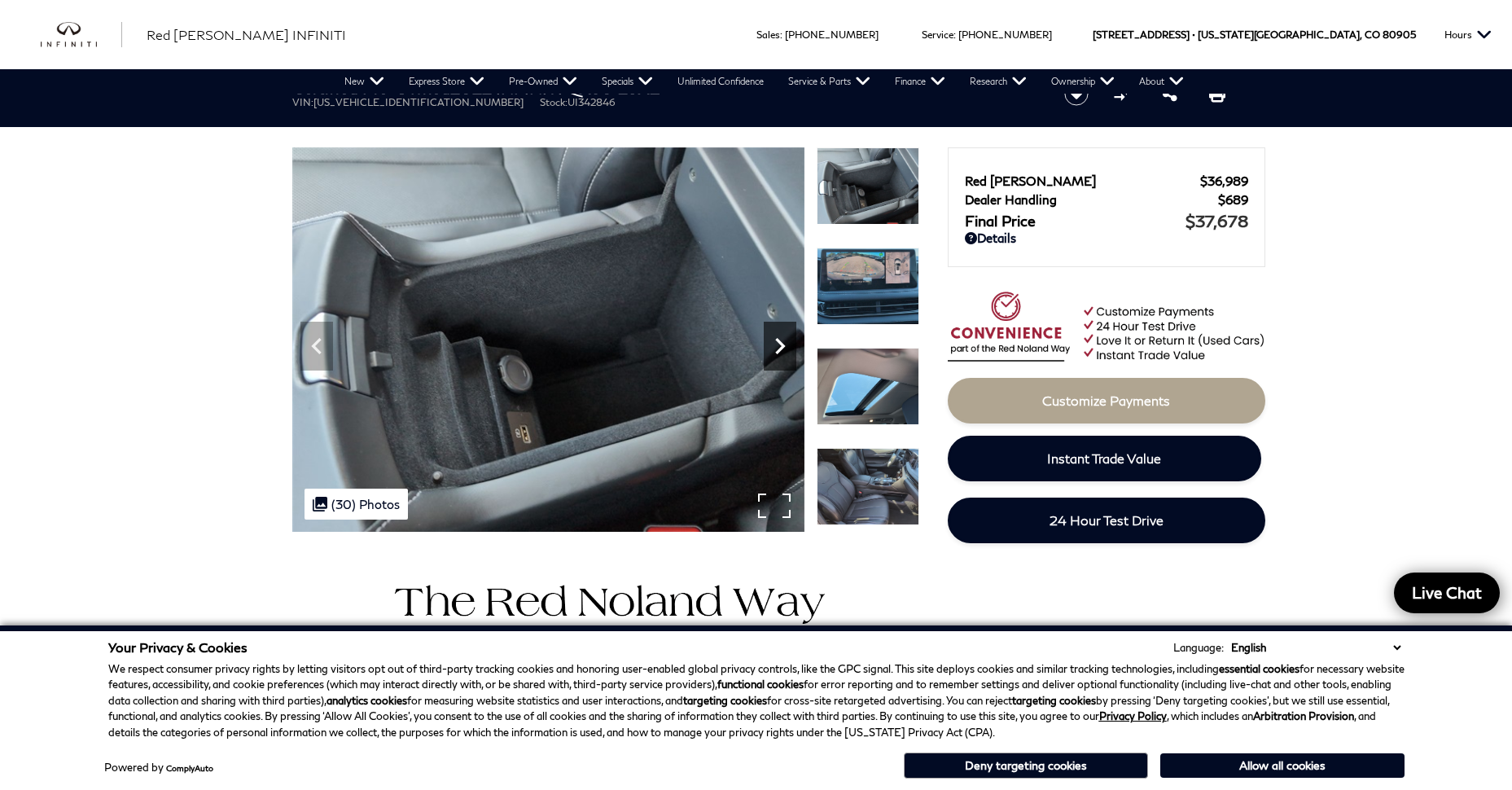
click at [786, 344] on icon "Next" at bounding box center [780, 346] width 33 height 33
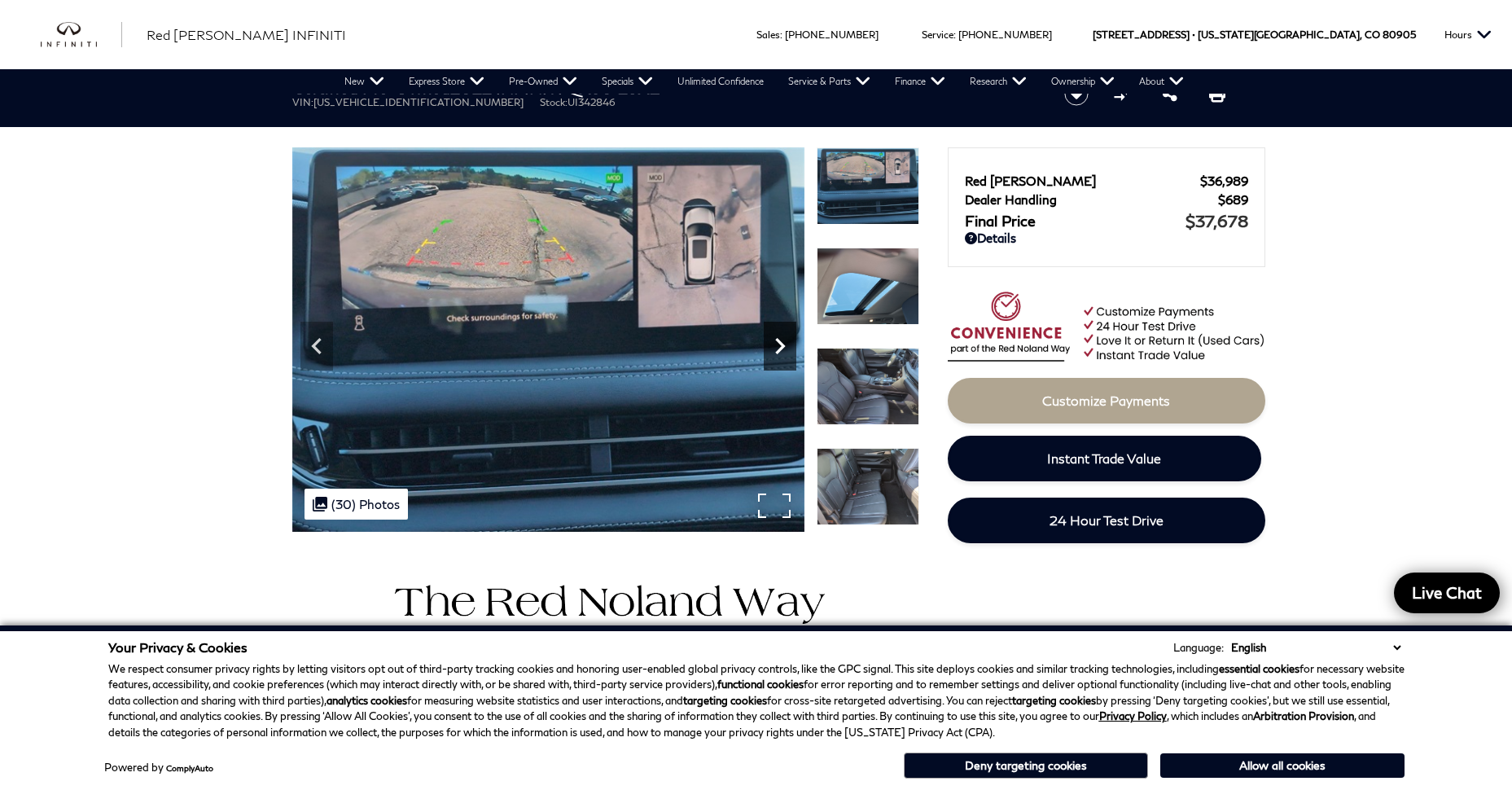
click at [786, 344] on icon "Next" at bounding box center [780, 346] width 33 height 33
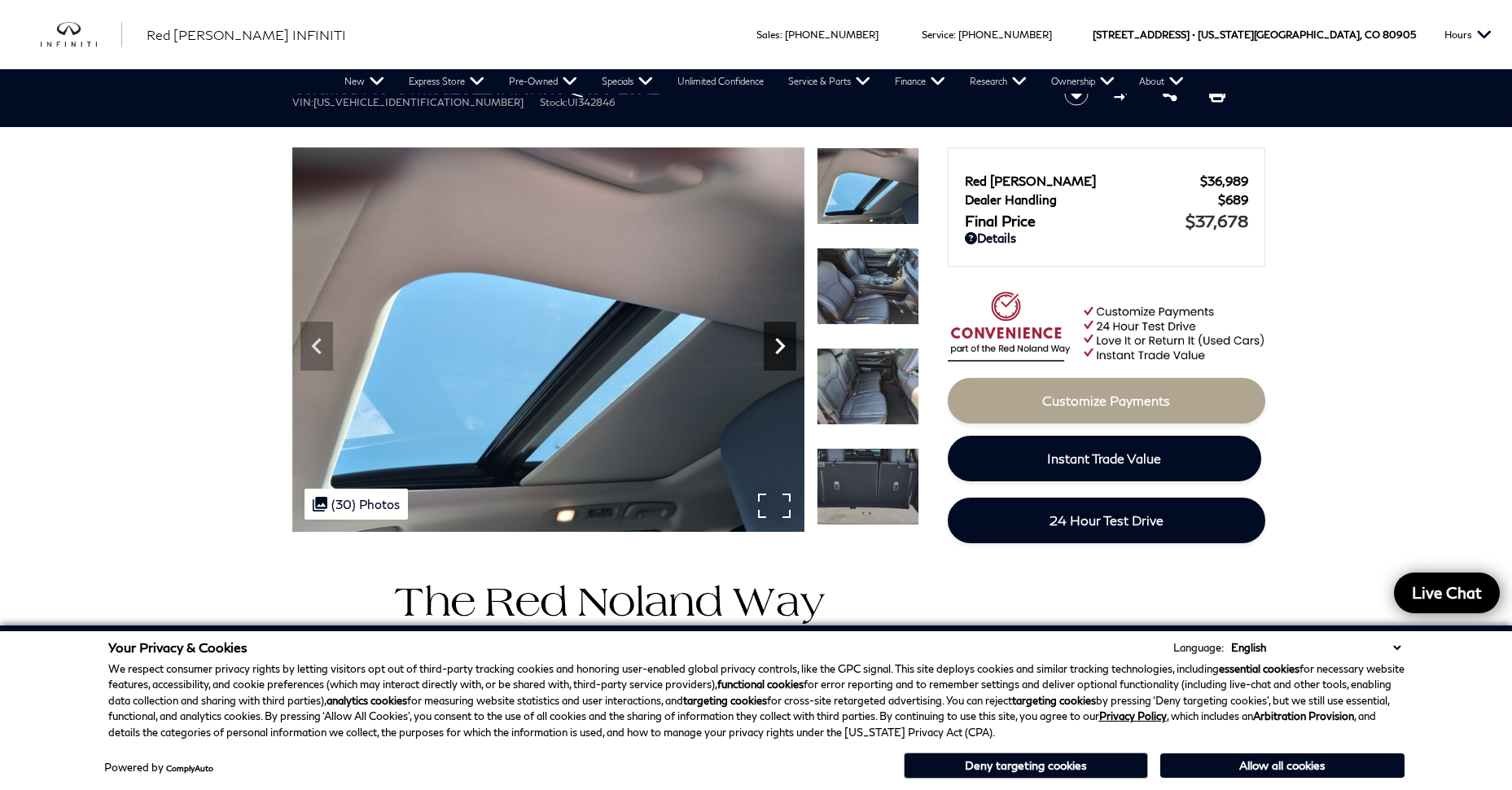
click at [786, 344] on icon "Next" at bounding box center [780, 346] width 33 height 33
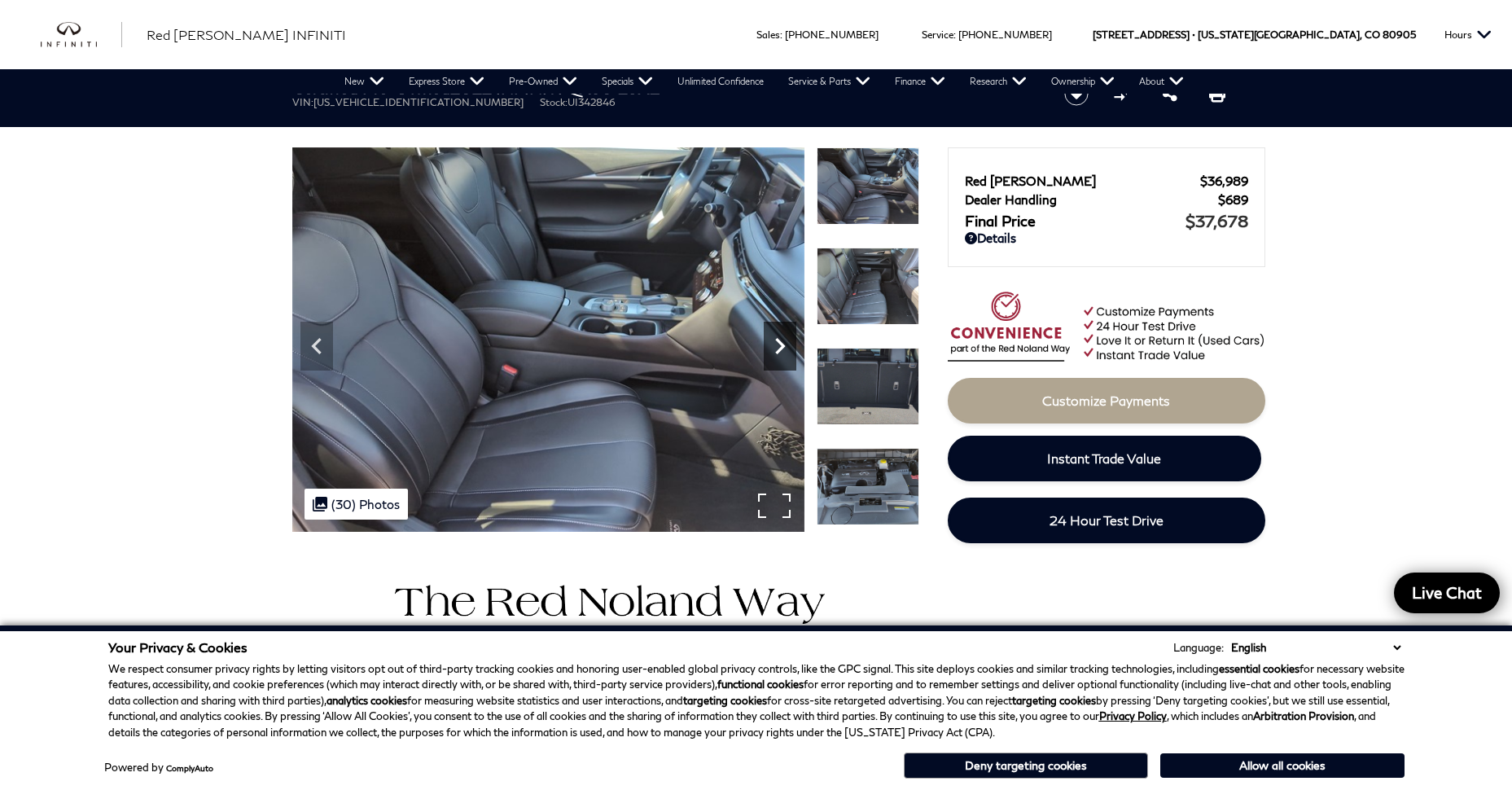
click at [786, 344] on icon "Next" at bounding box center [780, 346] width 33 height 33
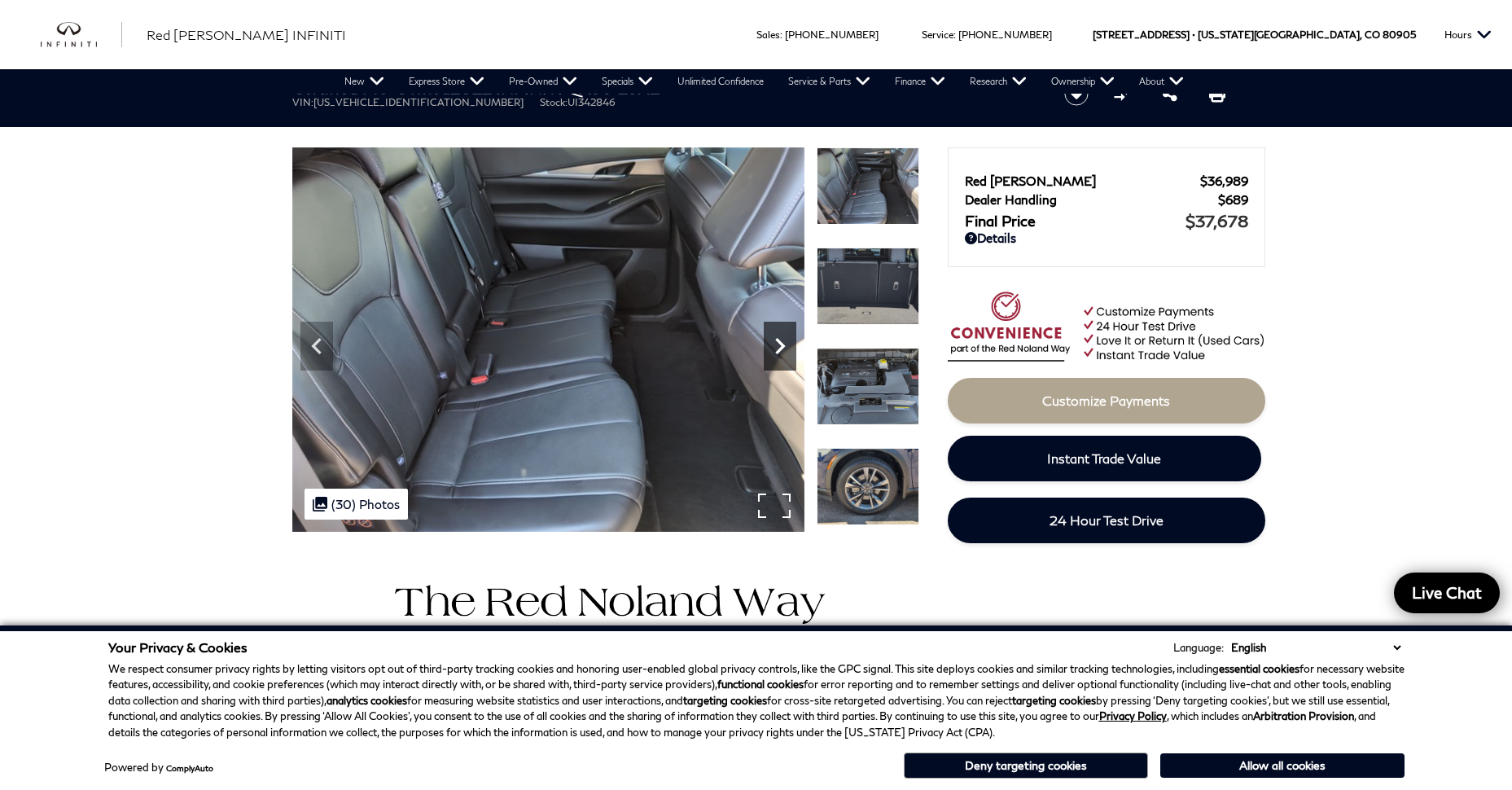
click at [786, 344] on icon "Next" at bounding box center [780, 346] width 33 height 33
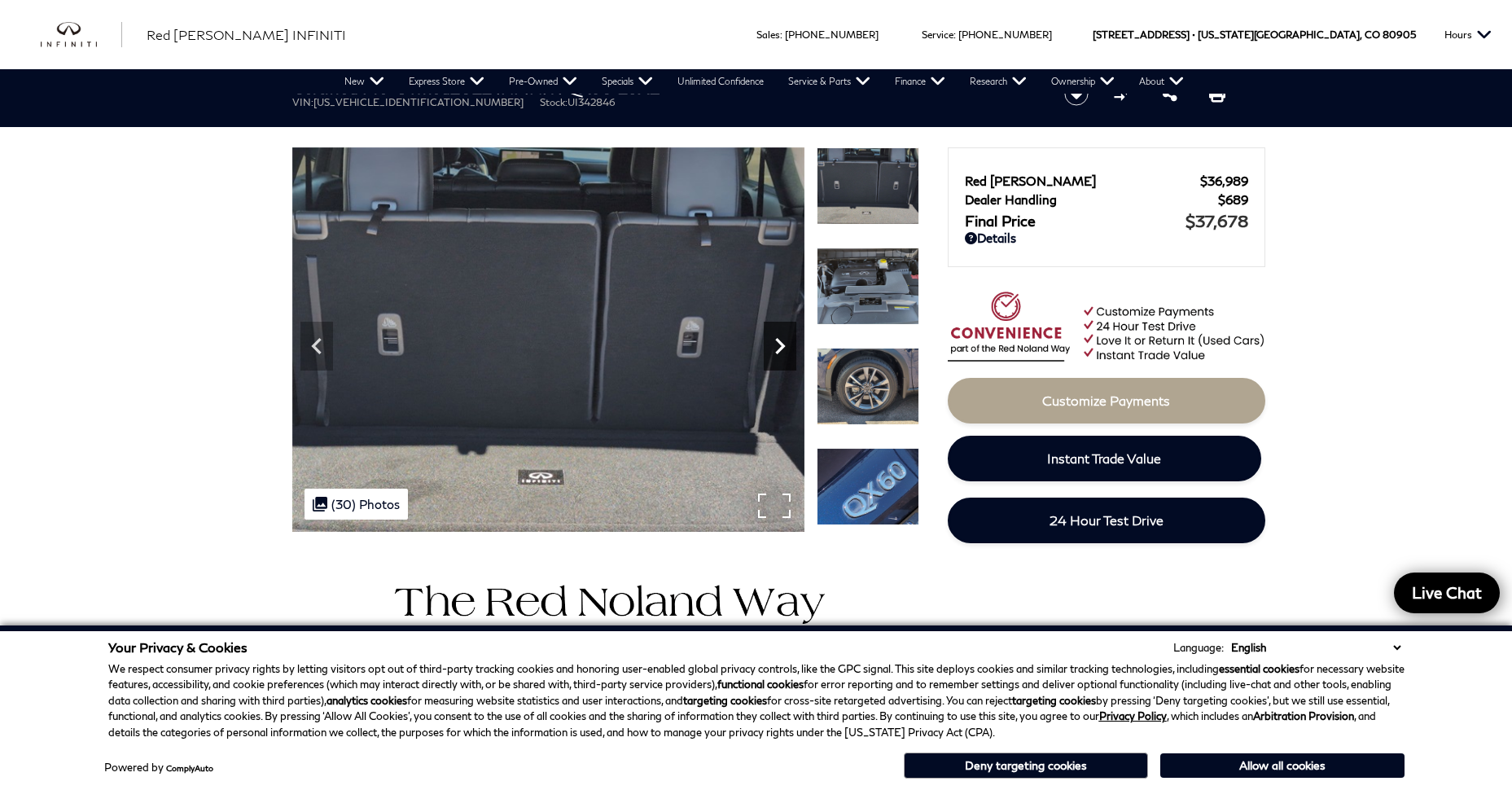
click at [786, 344] on icon "Next" at bounding box center [780, 346] width 33 height 33
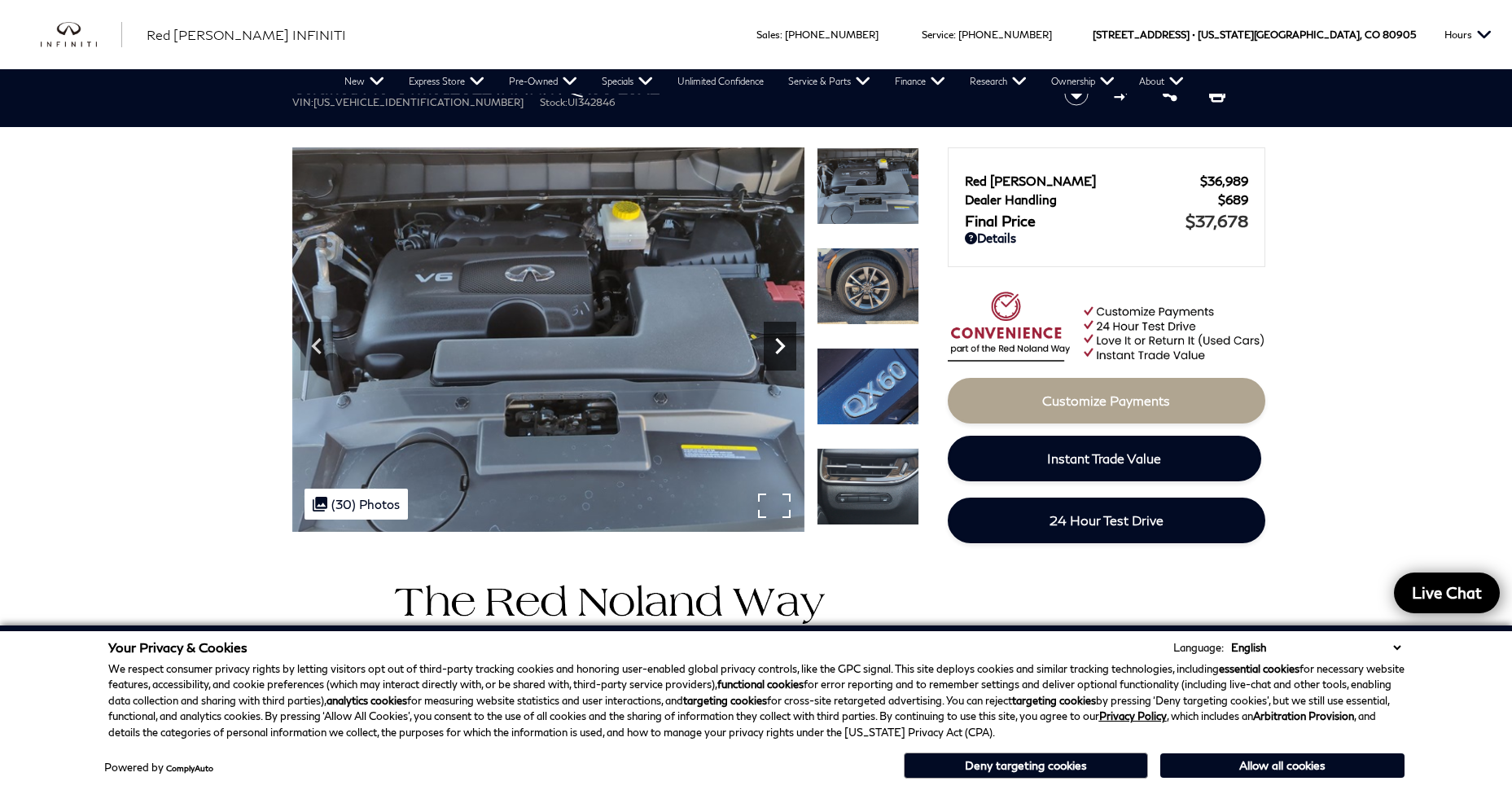
click at [786, 344] on icon "Next" at bounding box center [780, 346] width 33 height 33
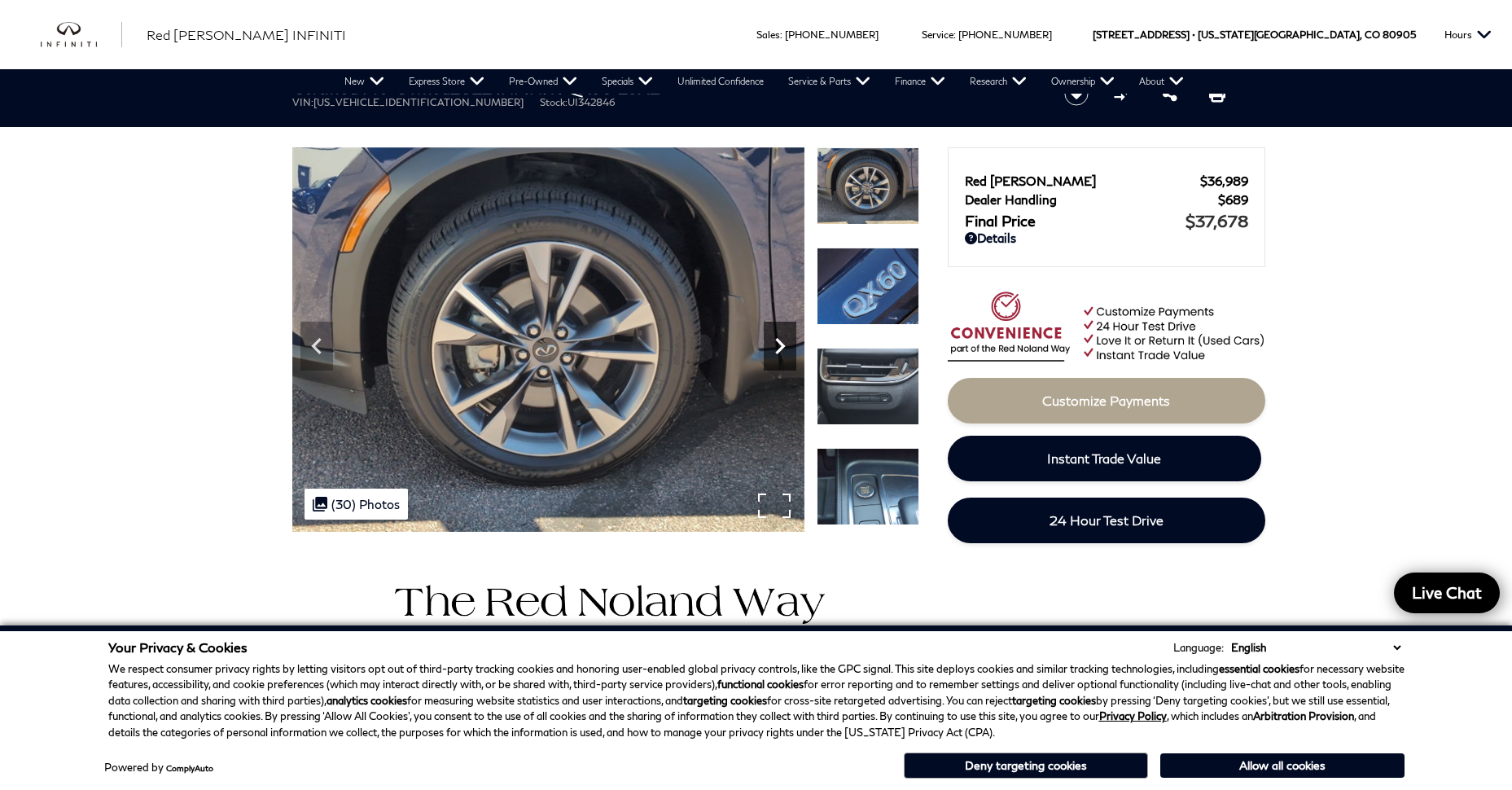
click at [786, 344] on icon "Next" at bounding box center [780, 346] width 33 height 33
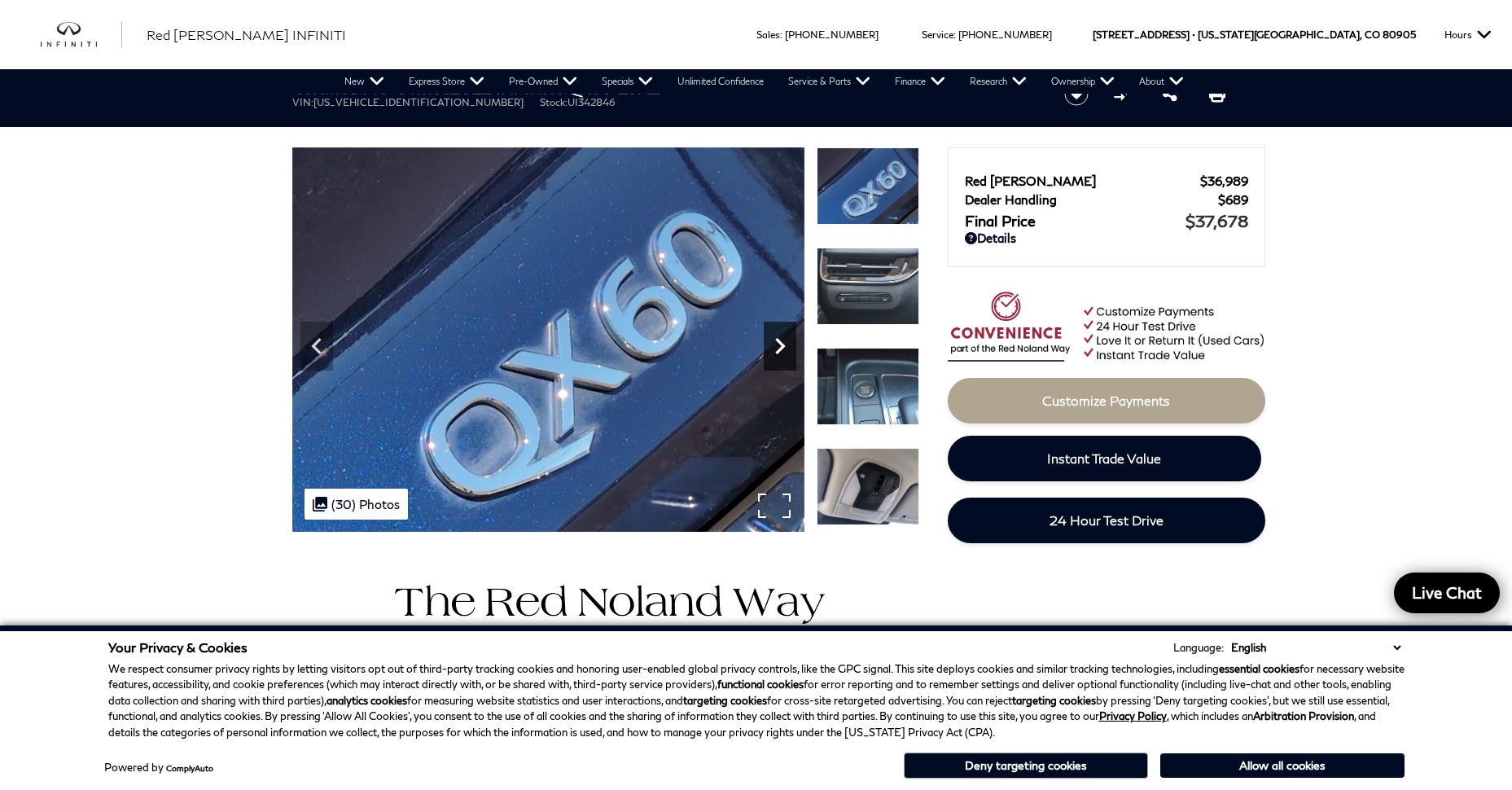
click at [786, 344] on icon "Next" at bounding box center [780, 346] width 33 height 33
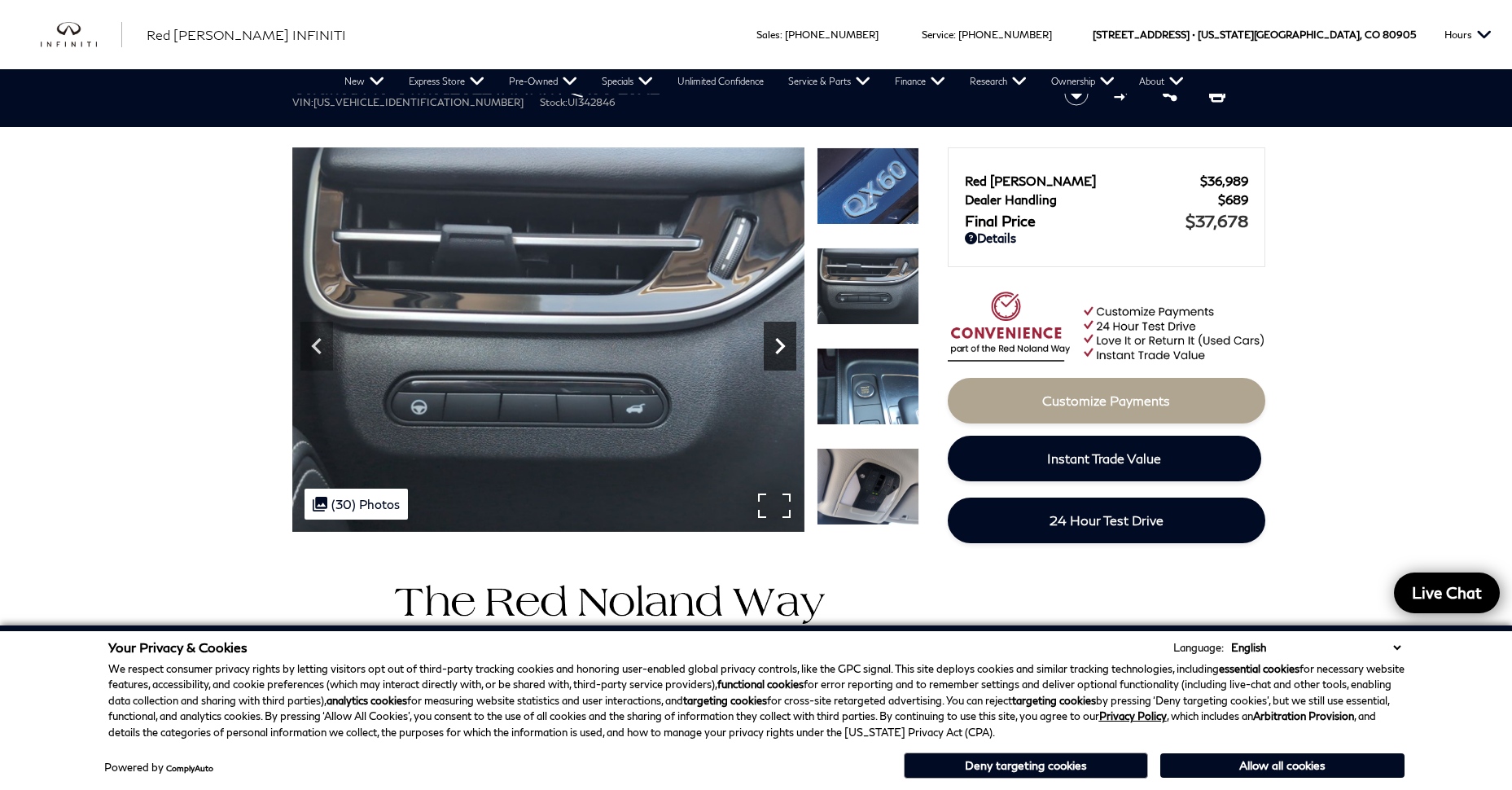
click at [786, 344] on icon "Next" at bounding box center [780, 346] width 33 height 33
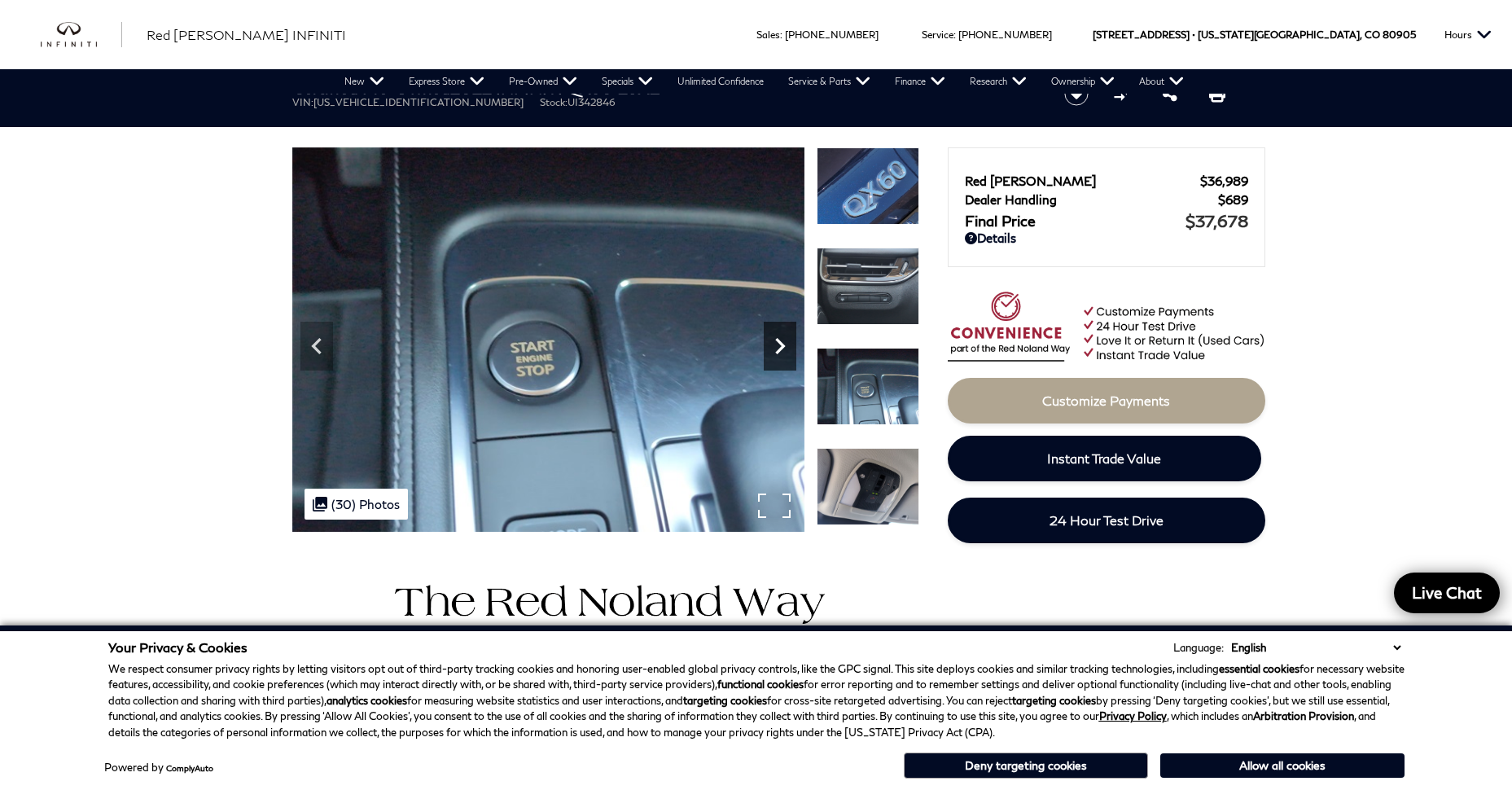
click at [786, 344] on icon "Next" at bounding box center [780, 346] width 33 height 33
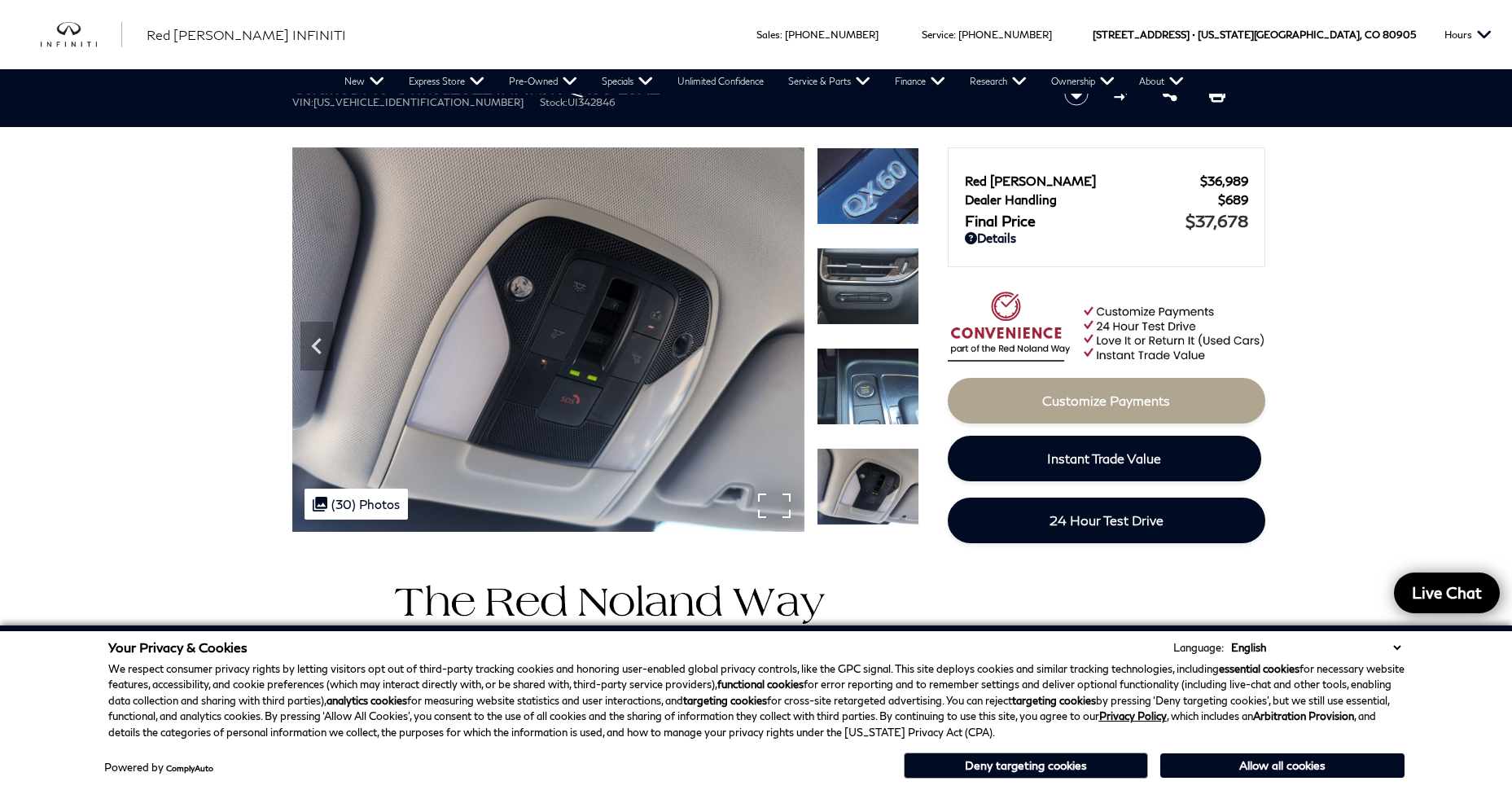
click at [786, 344] on img at bounding box center [548, 341] width 512 height 386
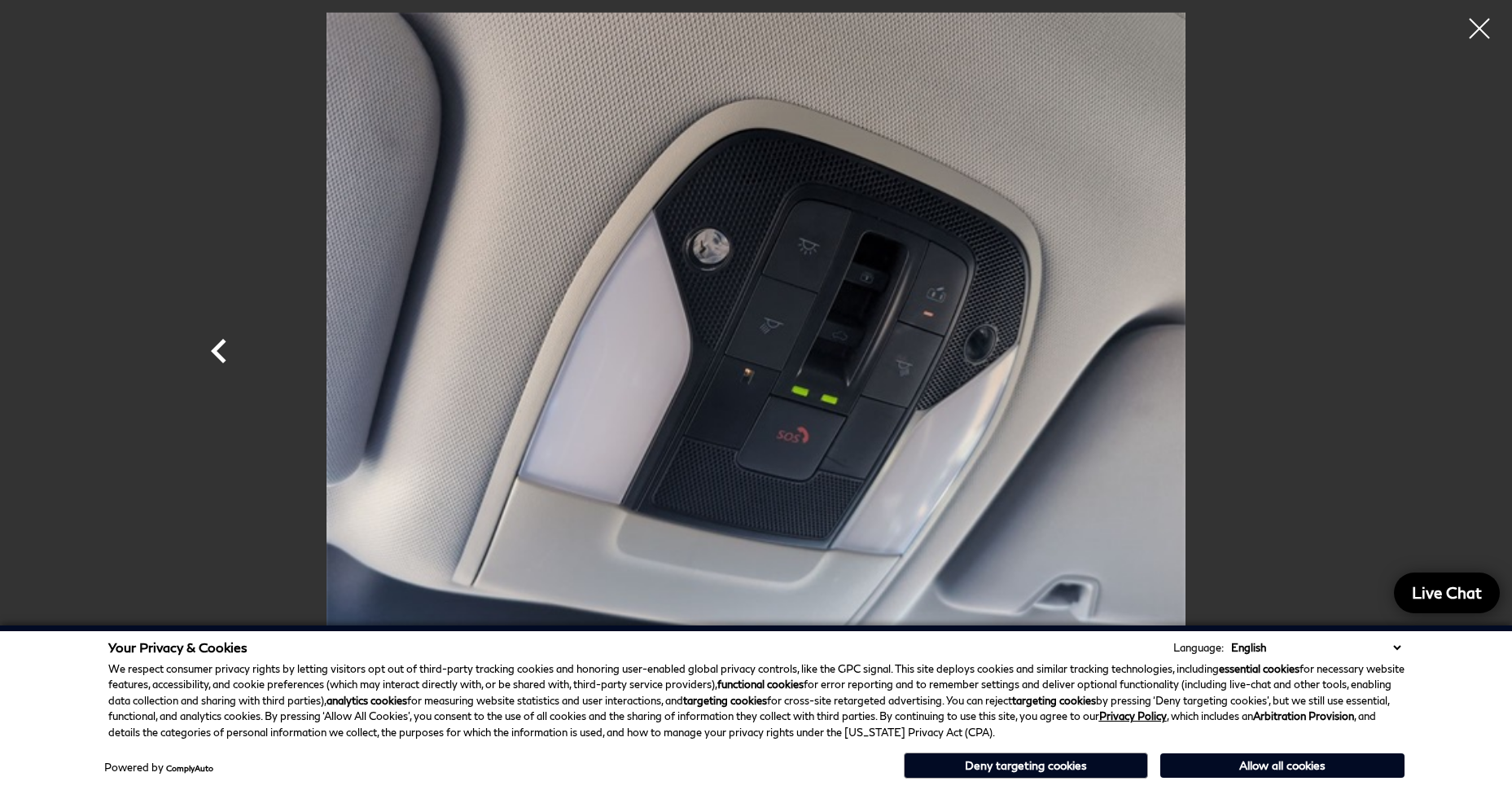
click at [209, 352] on icon "Previous" at bounding box center [219, 351] width 49 height 49
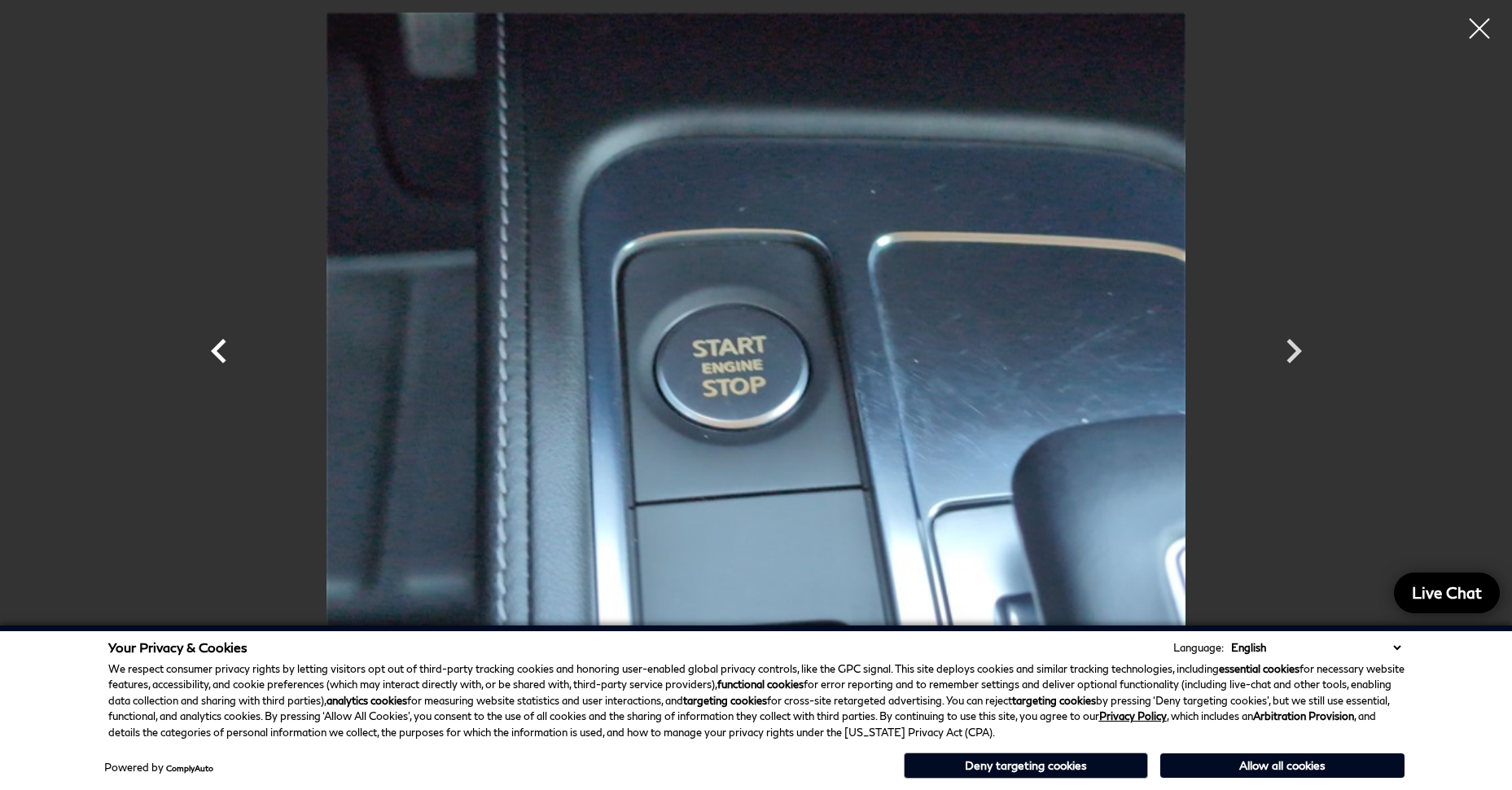
click at [210, 351] on icon "Previous" at bounding box center [219, 351] width 49 height 49
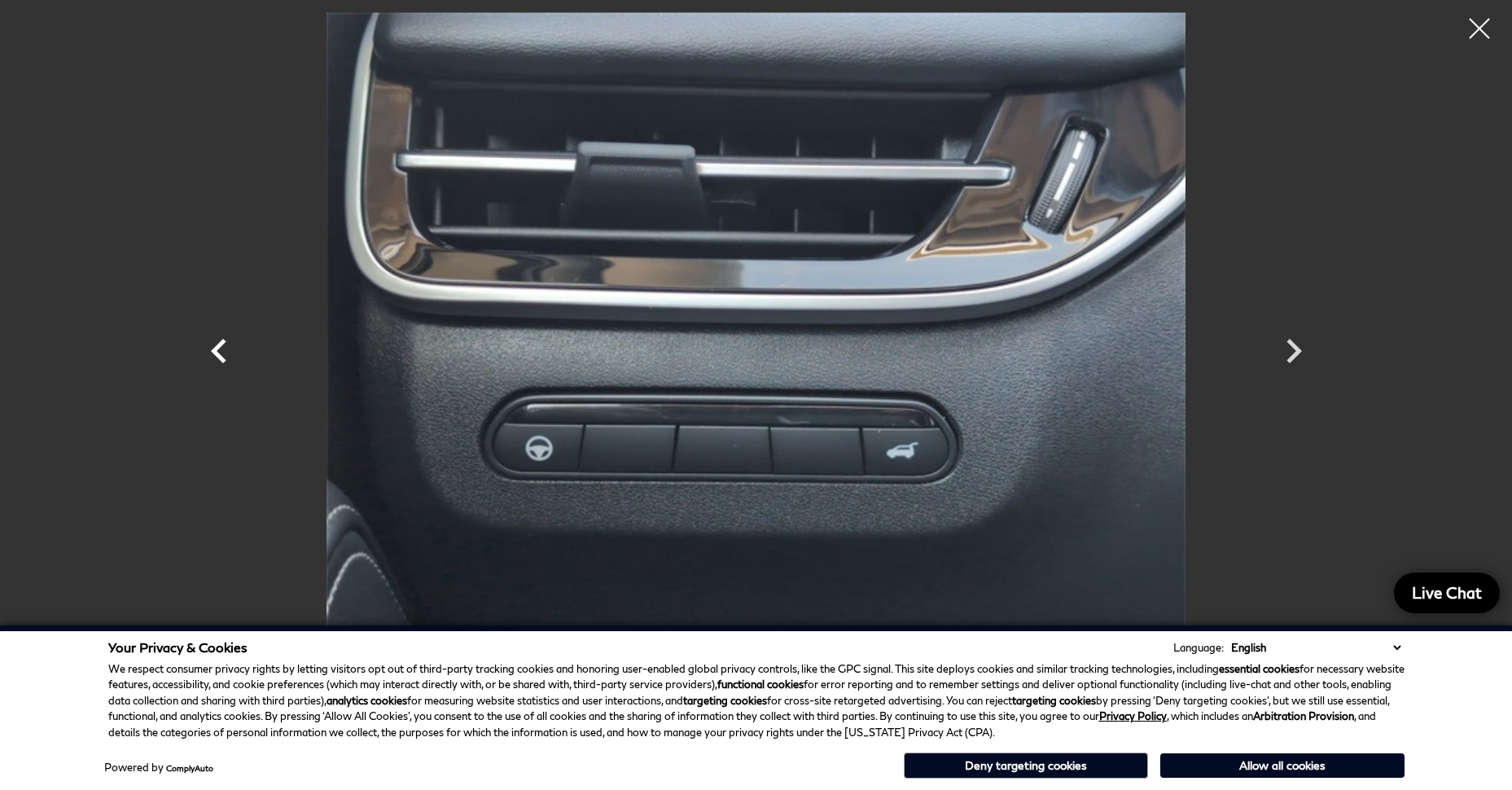
click at [210, 351] on icon "Previous" at bounding box center [219, 351] width 49 height 49
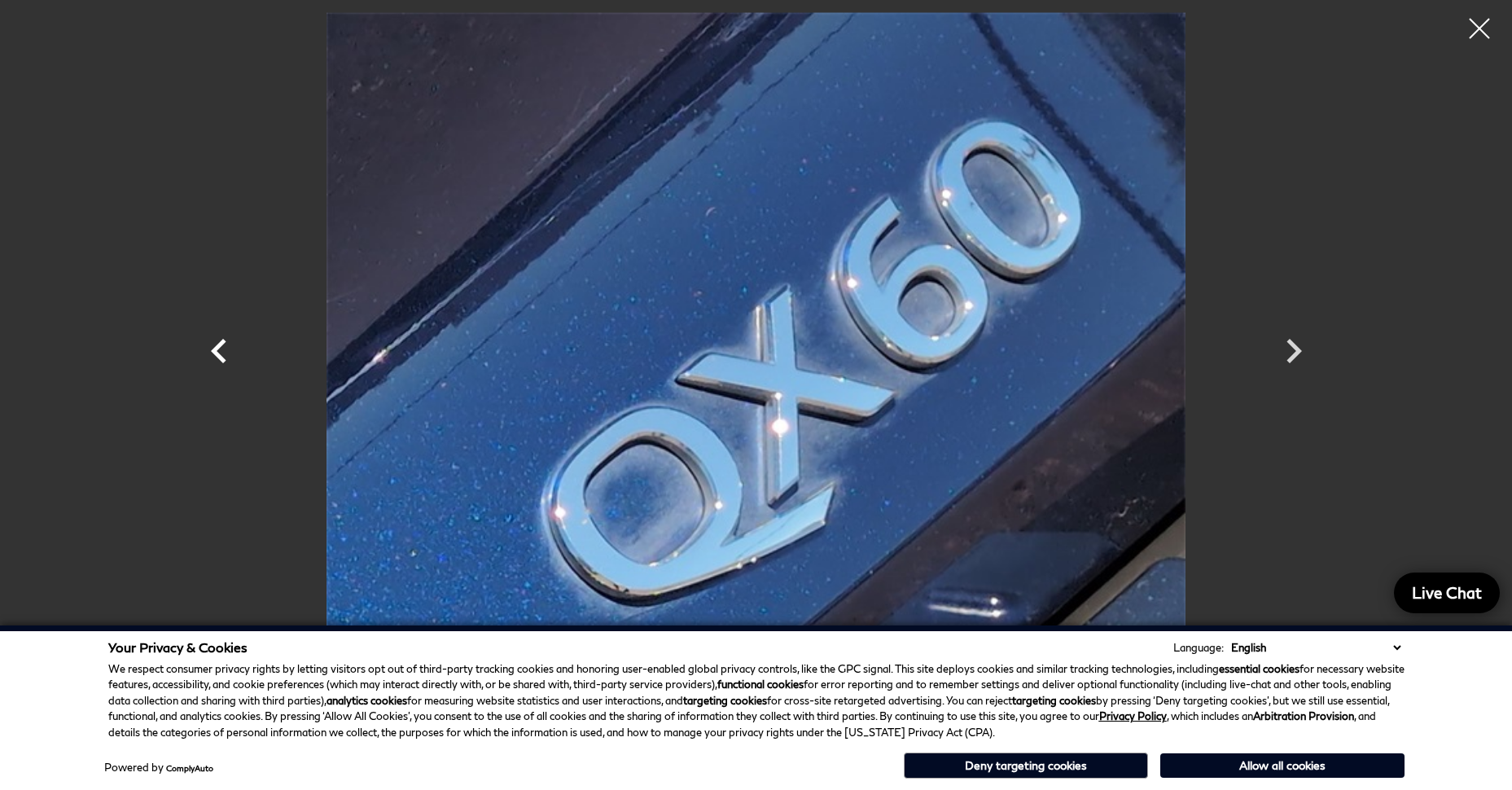
click at [210, 351] on icon "Previous" at bounding box center [219, 351] width 49 height 49
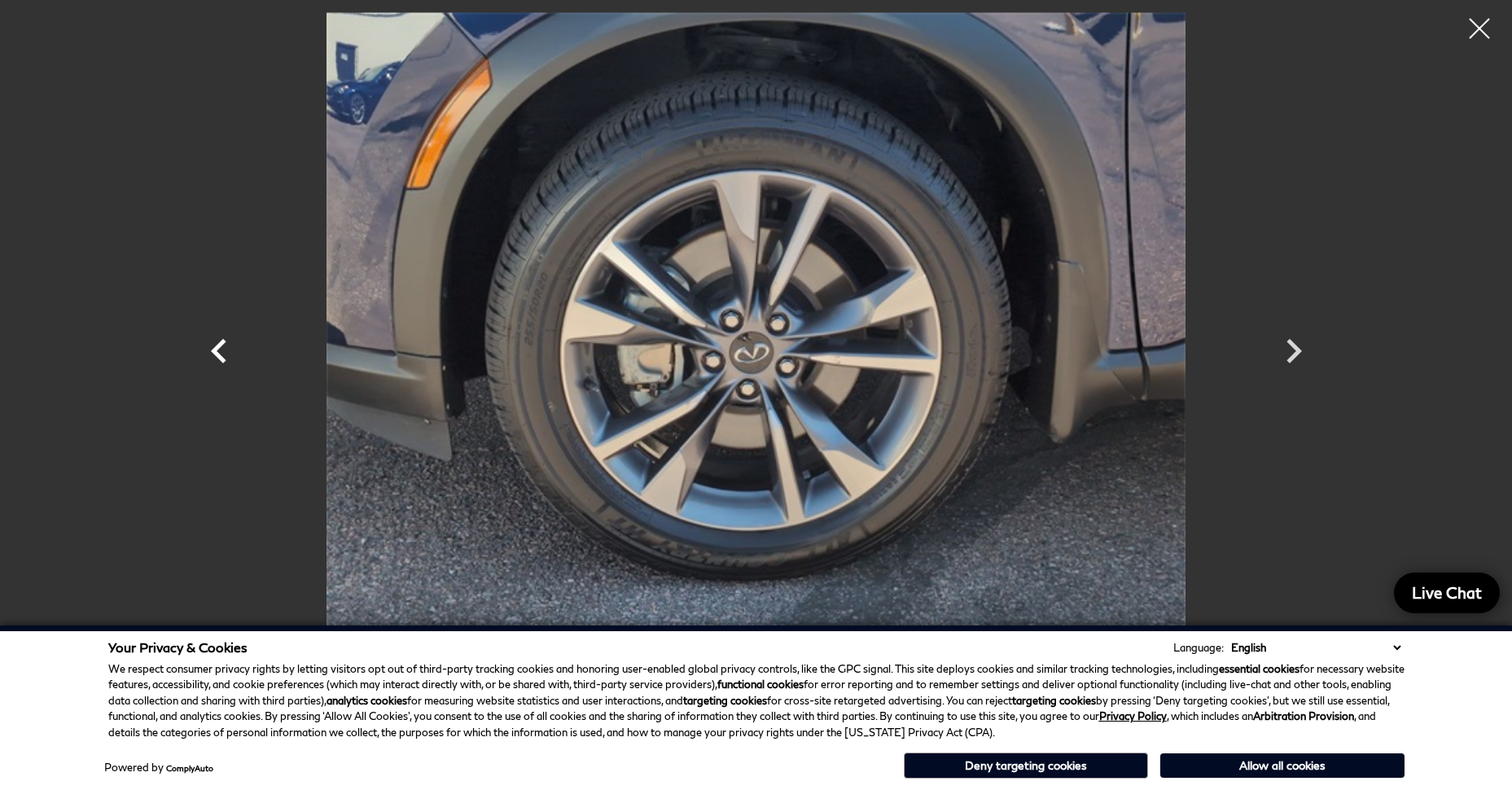
click at [210, 351] on icon "Previous" at bounding box center [219, 351] width 49 height 49
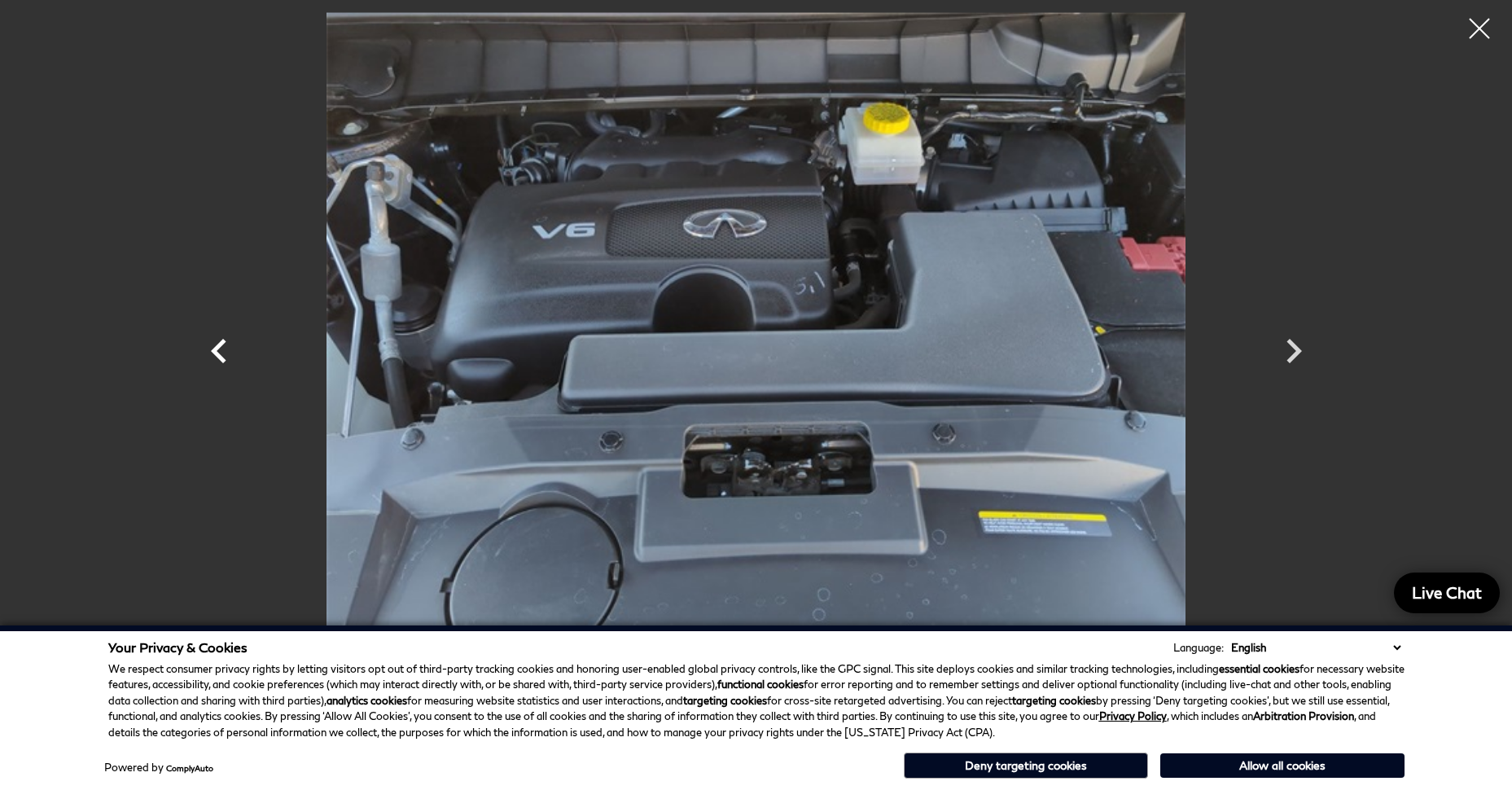
click at [210, 351] on icon "Previous" at bounding box center [219, 351] width 49 height 49
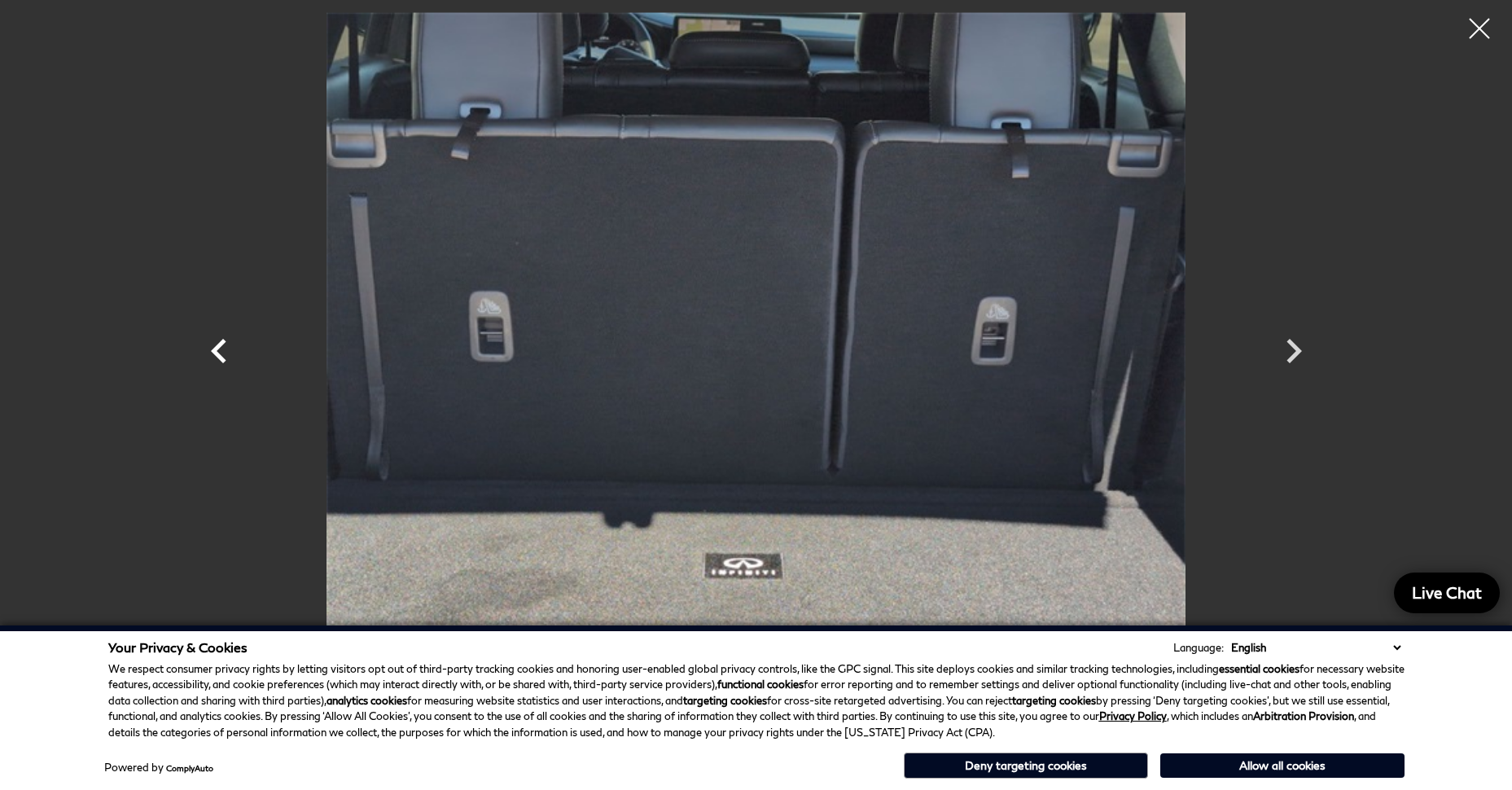
click at [210, 351] on icon "Previous" at bounding box center [219, 351] width 49 height 49
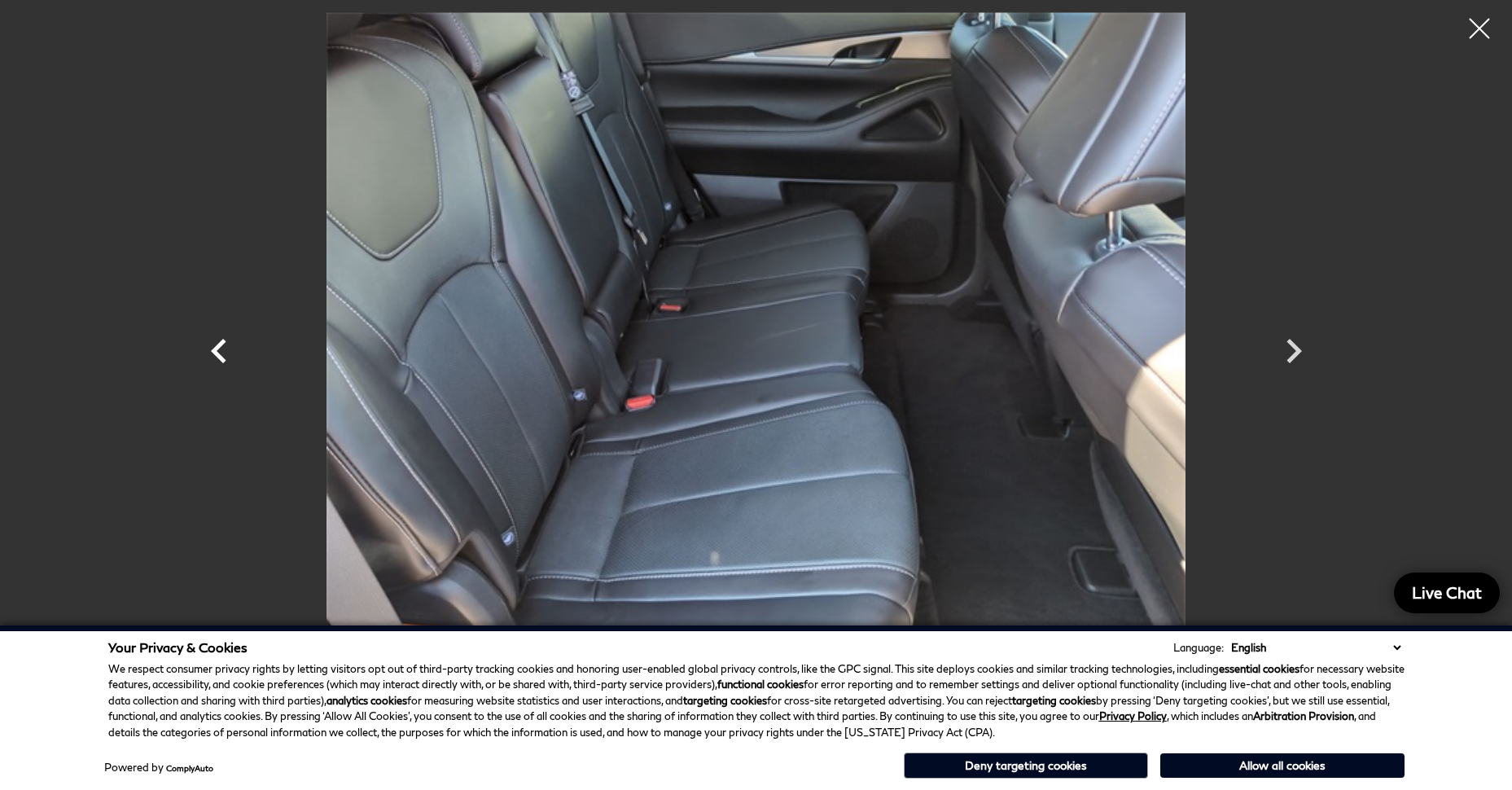
click at [210, 351] on icon "Previous" at bounding box center [219, 351] width 49 height 49
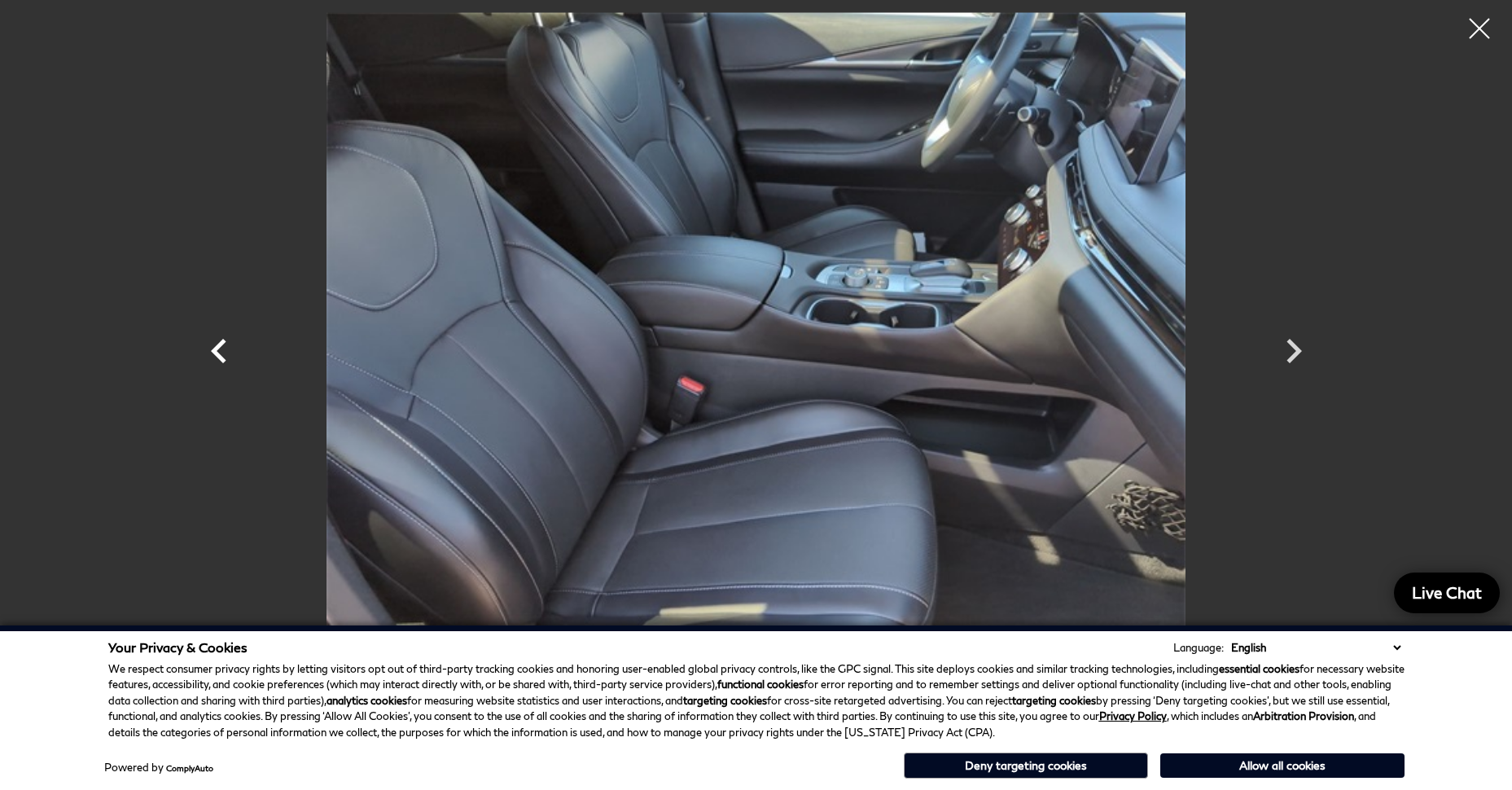
click at [210, 351] on icon "Previous" at bounding box center [219, 351] width 49 height 49
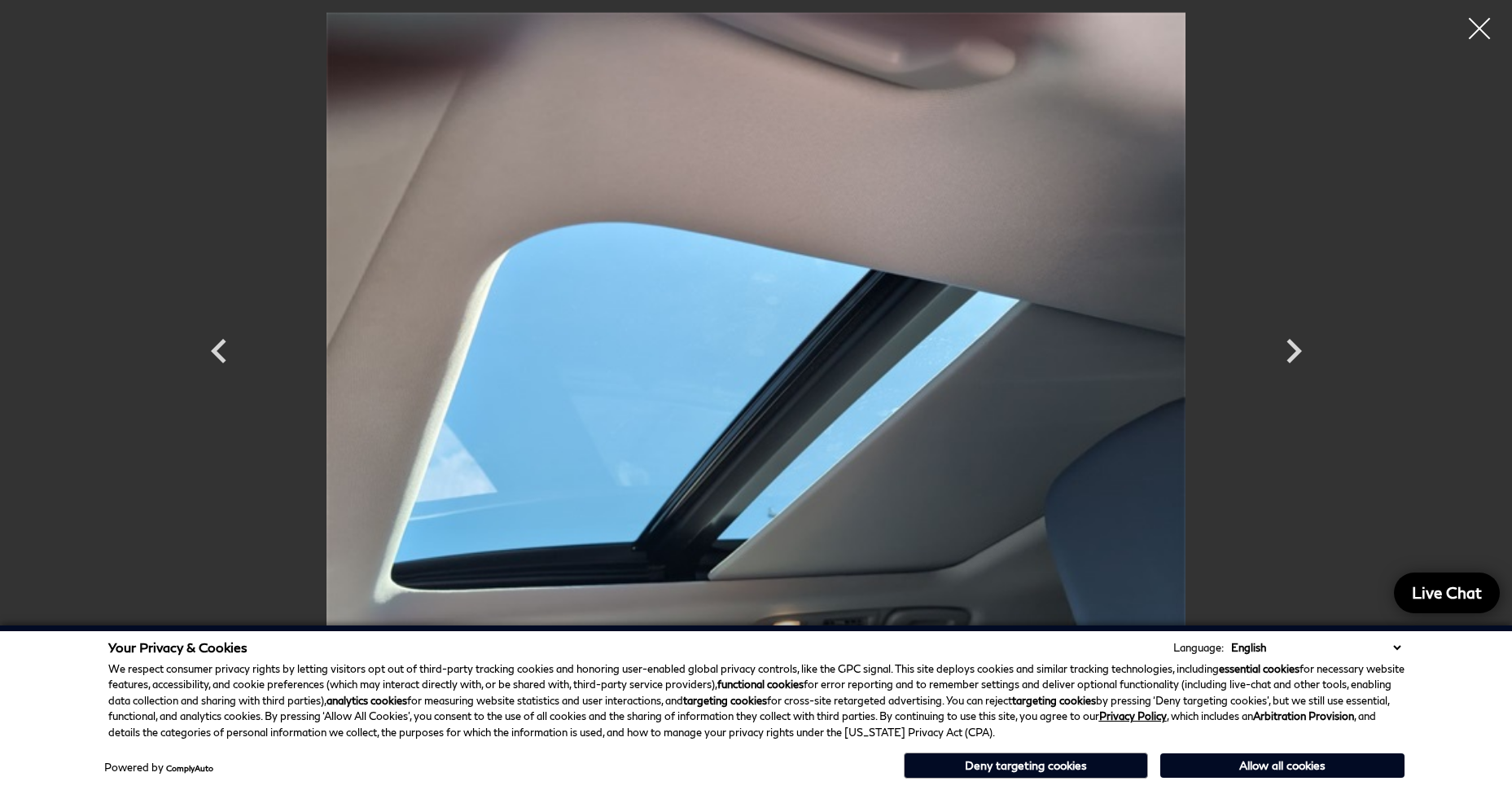
click at [1477, 20] on div at bounding box center [1479, 28] width 43 height 43
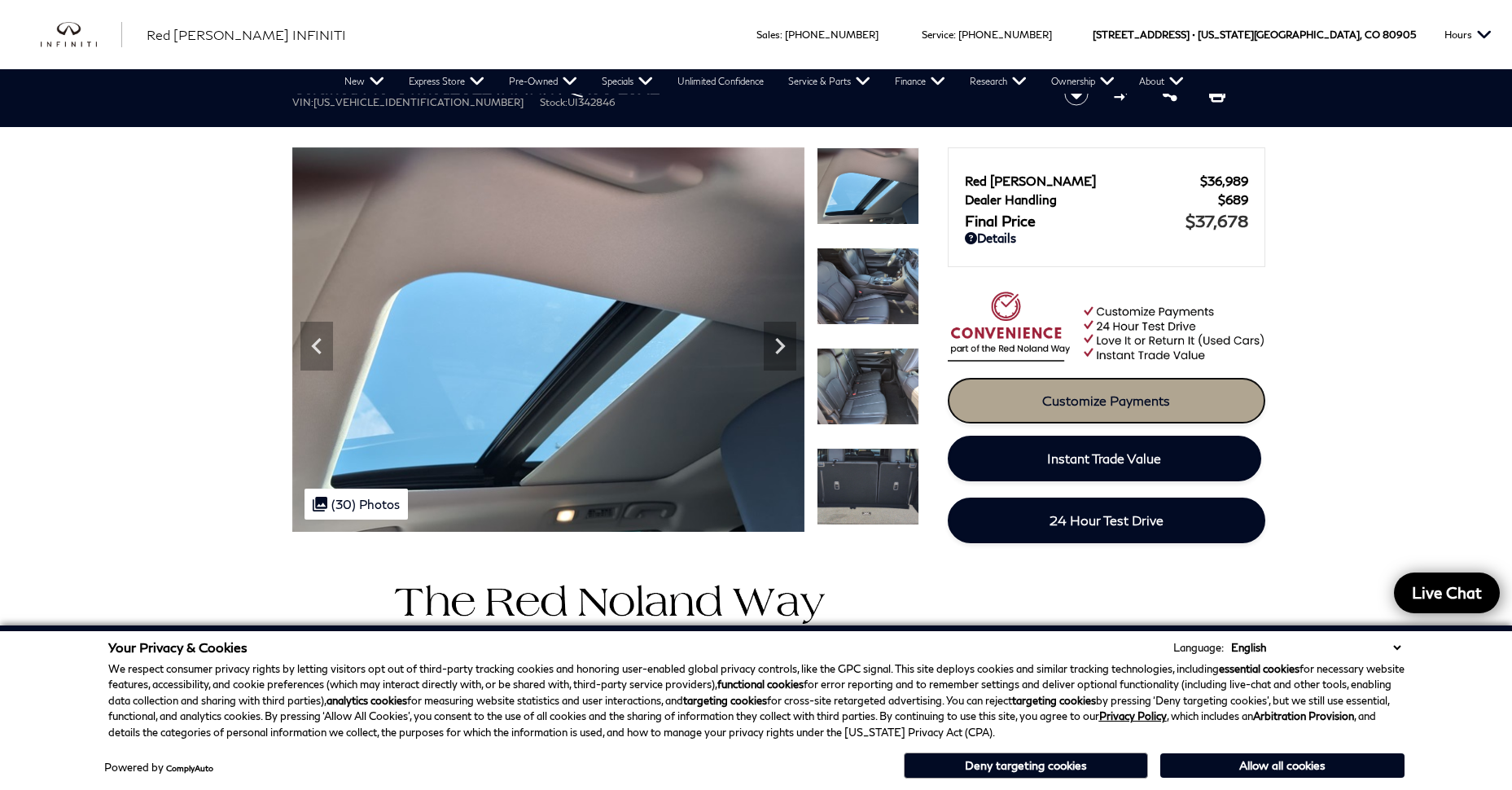
click at [1078, 399] on span "Customize Payments" at bounding box center [1106, 399] width 128 height 15
click at [874, 292] on img at bounding box center [868, 286] width 103 height 77
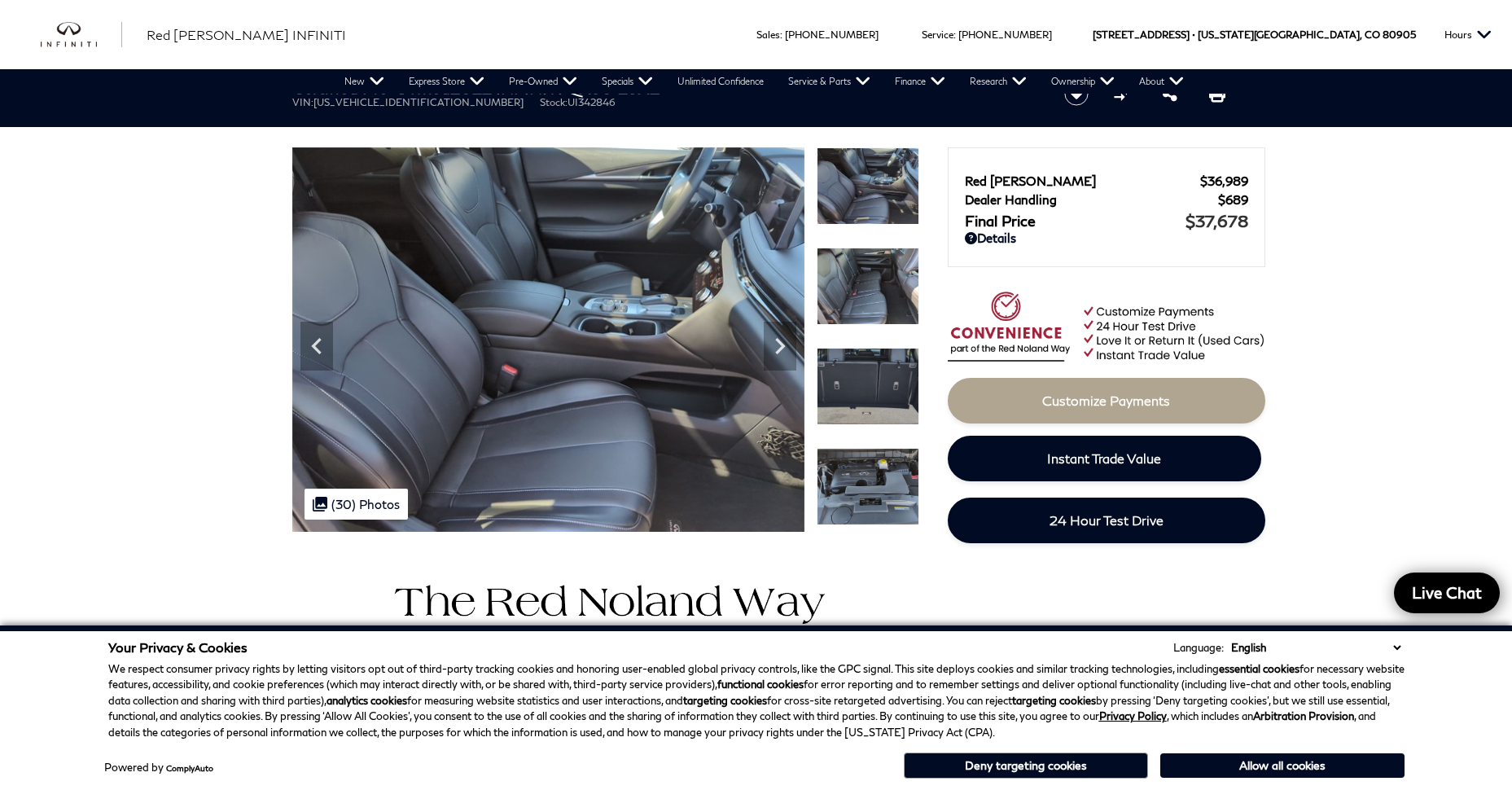
click at [875, 297] on img at bounding box center [868, 286] width 103 height 77
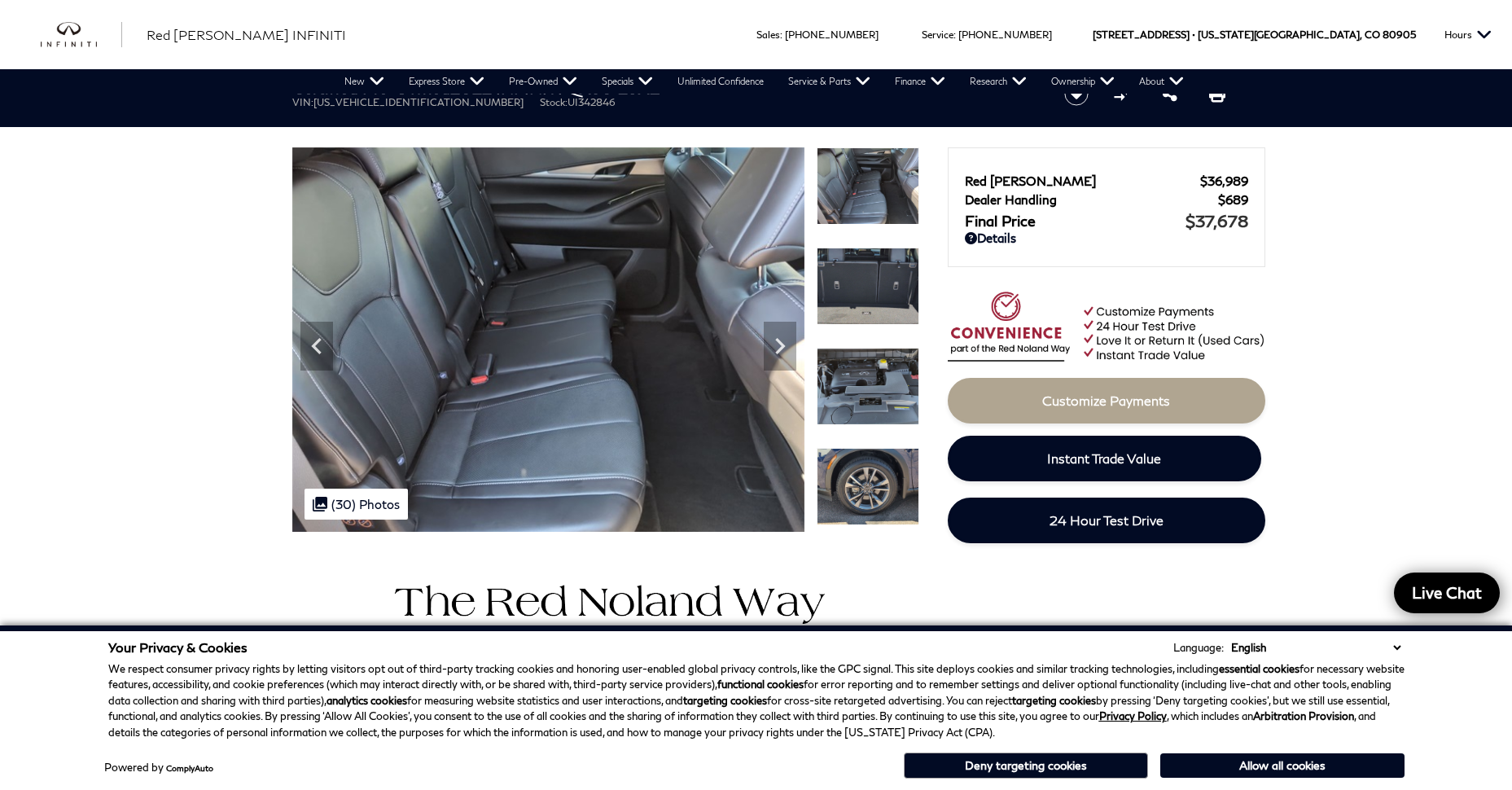
click at [879, 302] on img at bounding box center [868, 286] width 103 height 77
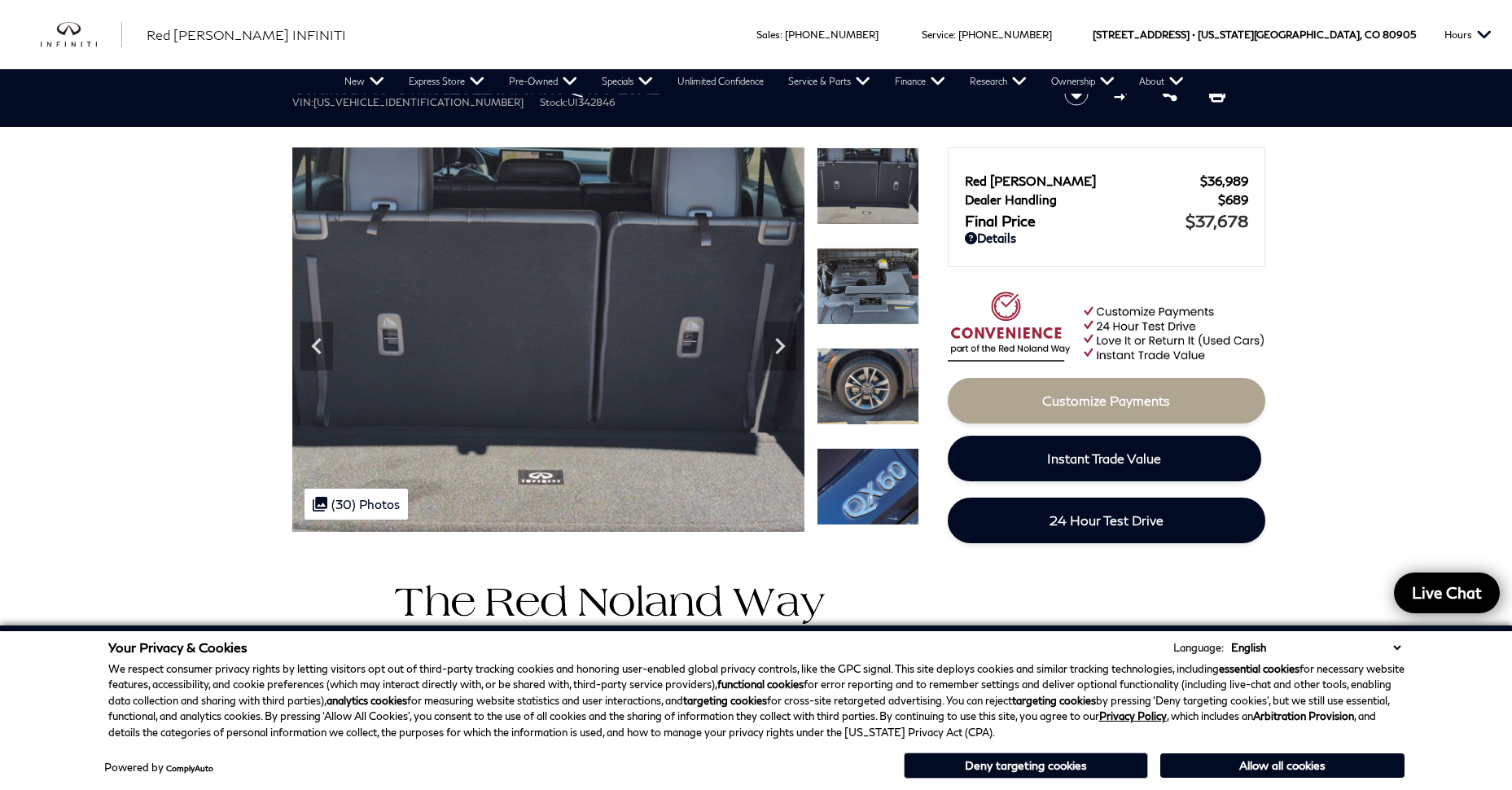
click at [878, 293] on img at bounding box center [868, 286] width 103 height 77
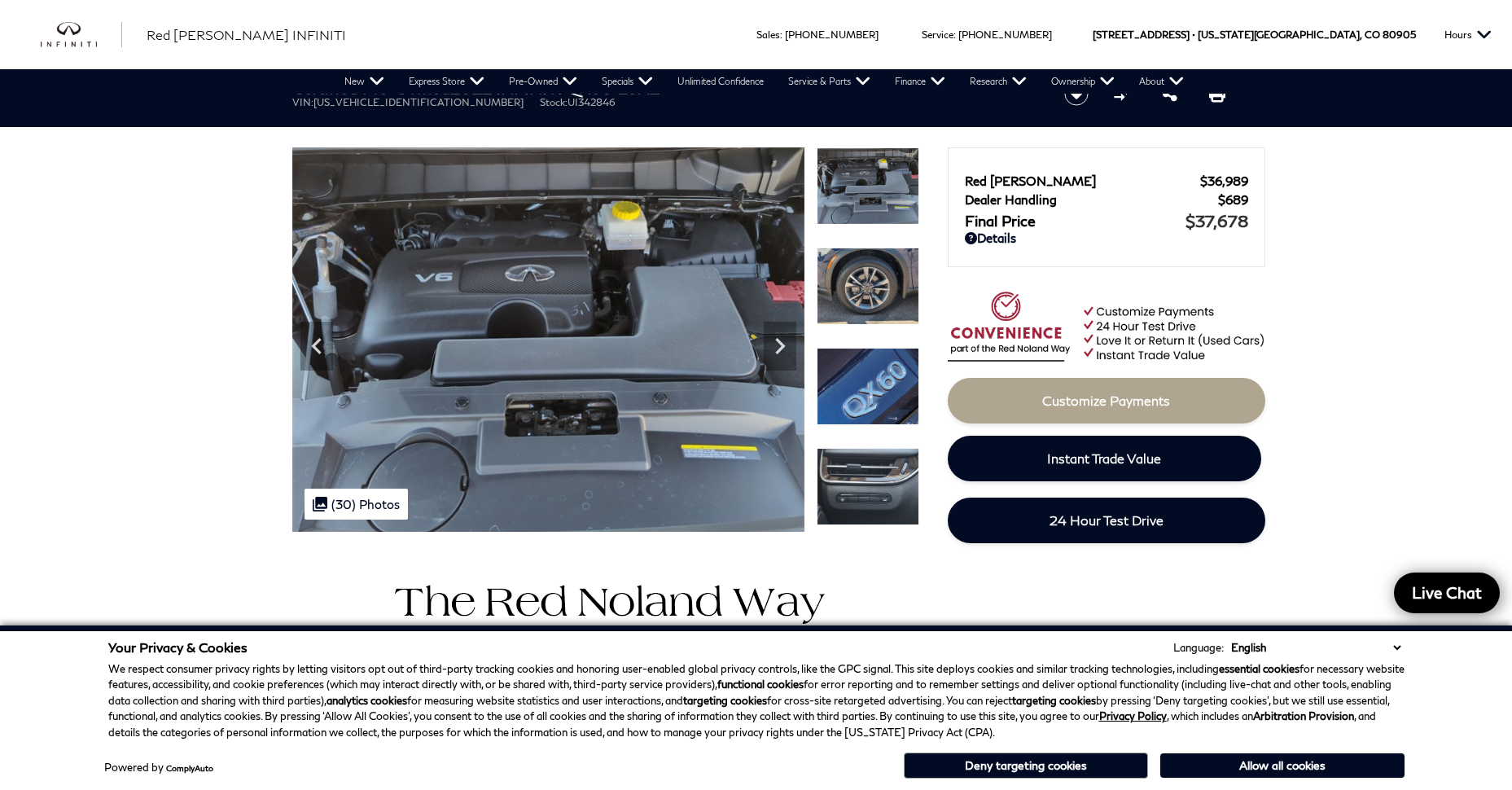
click at [873, 293] on img at bounding box center [868, 286] width 103 height 77
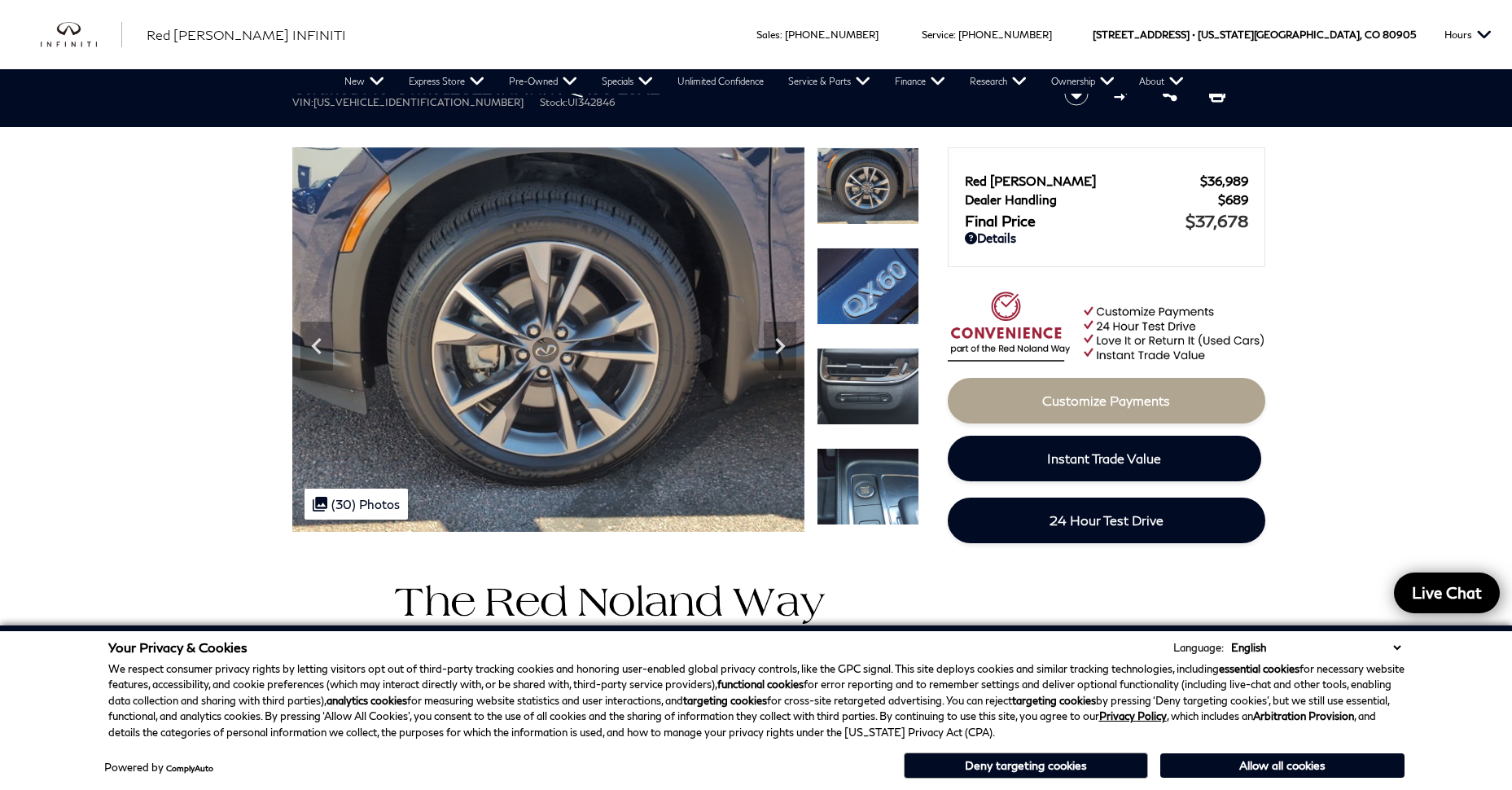
click at [870, 298] on img at bounding box center [868, 286] width 103 height 77
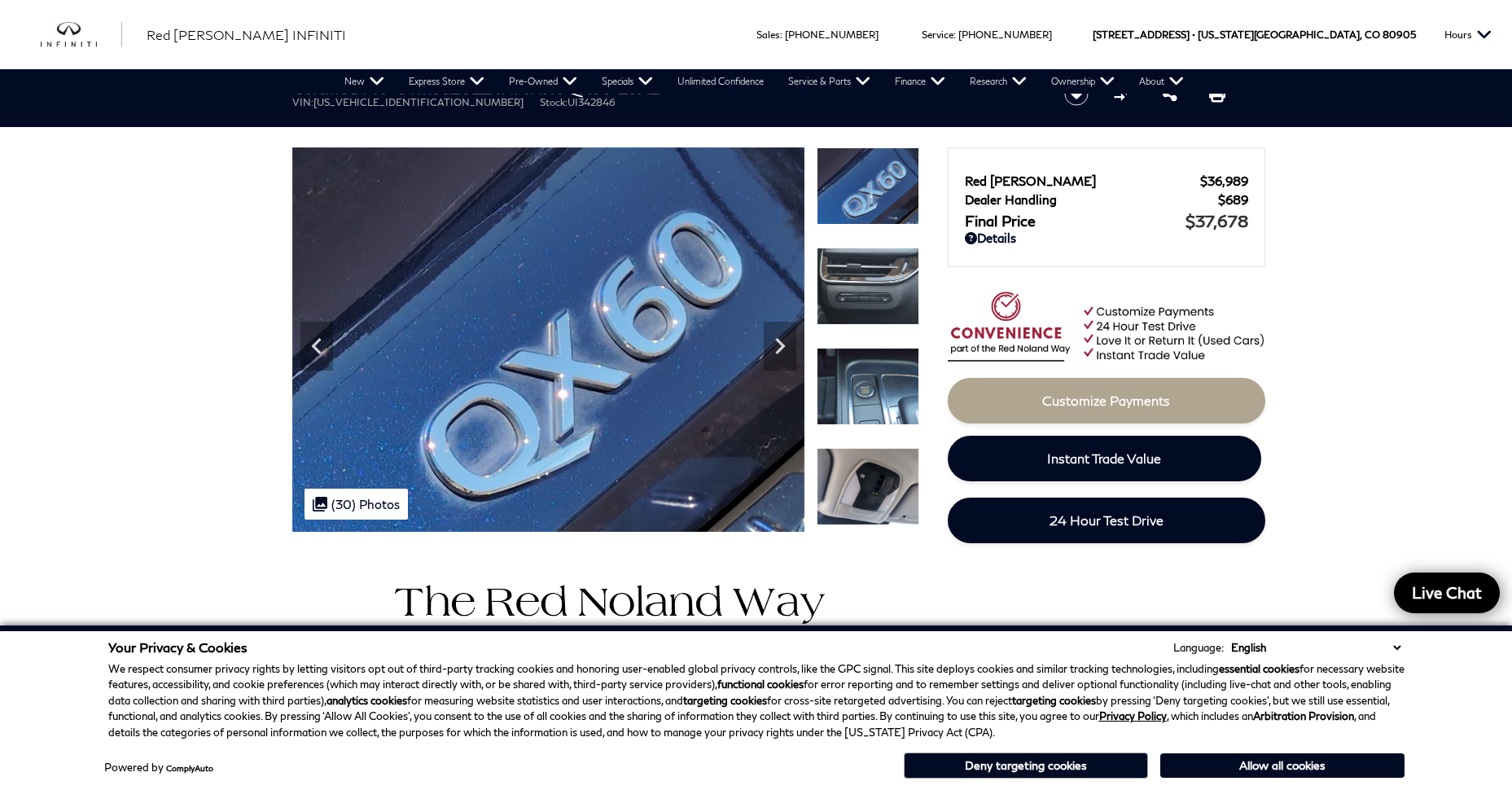
click at [869, 300] on img at bounding box center [868, 286] width 103 height 77
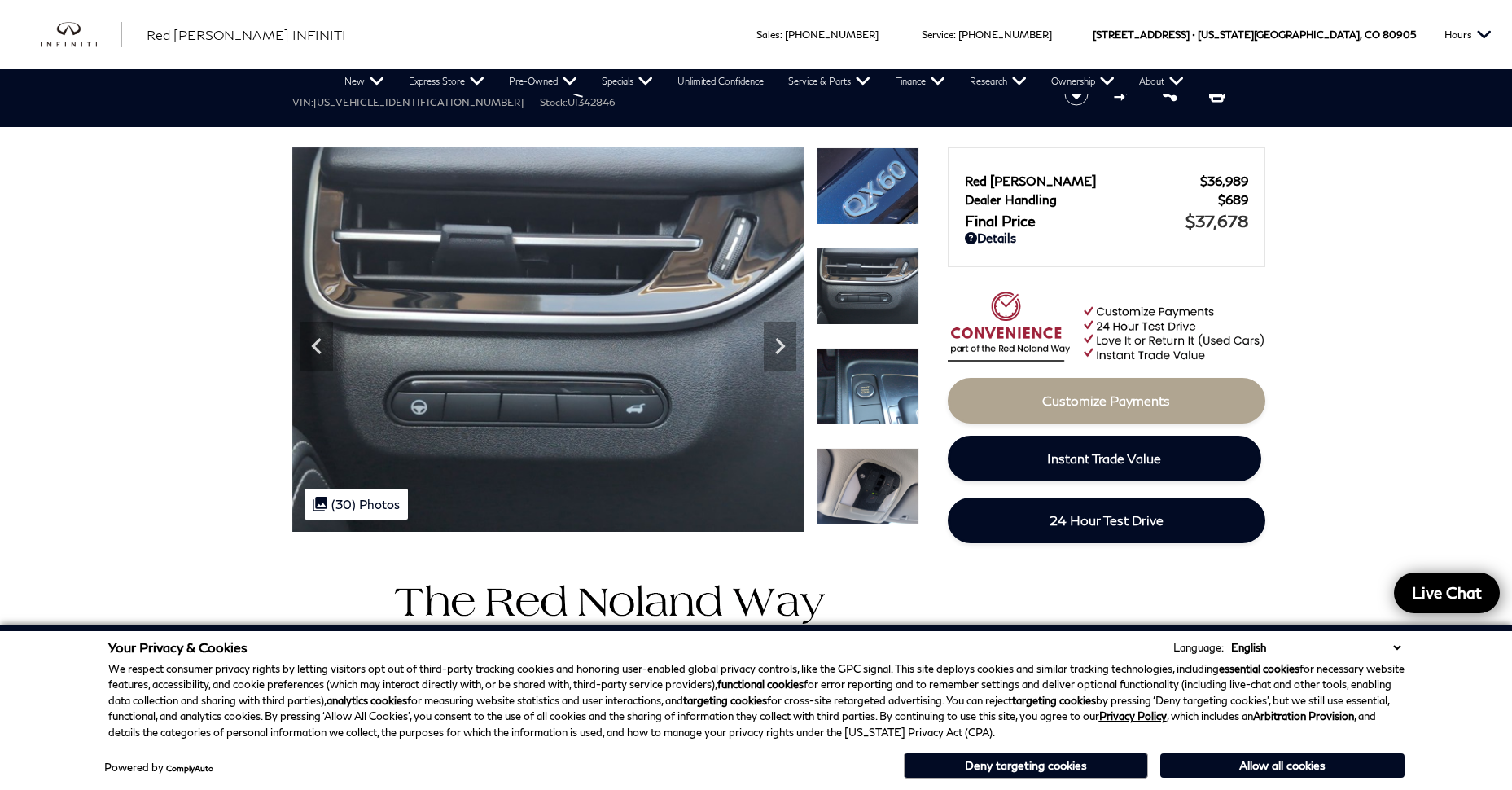
click at [875, 363] on img at bounding box center [868, 386] width 103 height 77
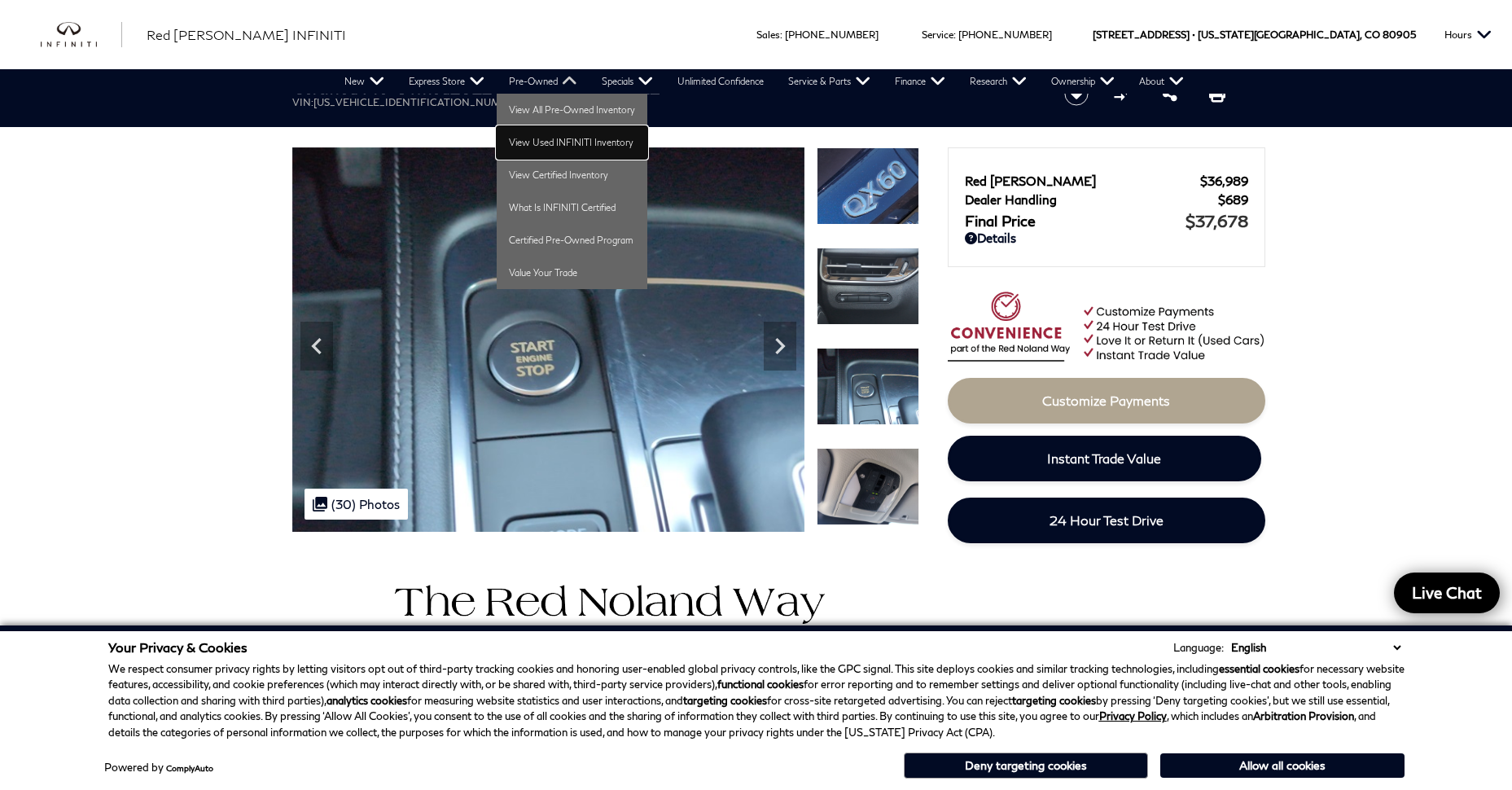
click at [564, 144] on link "View Used INFINITI Inventory" at bounding box center [571, 142] width 151 height 33
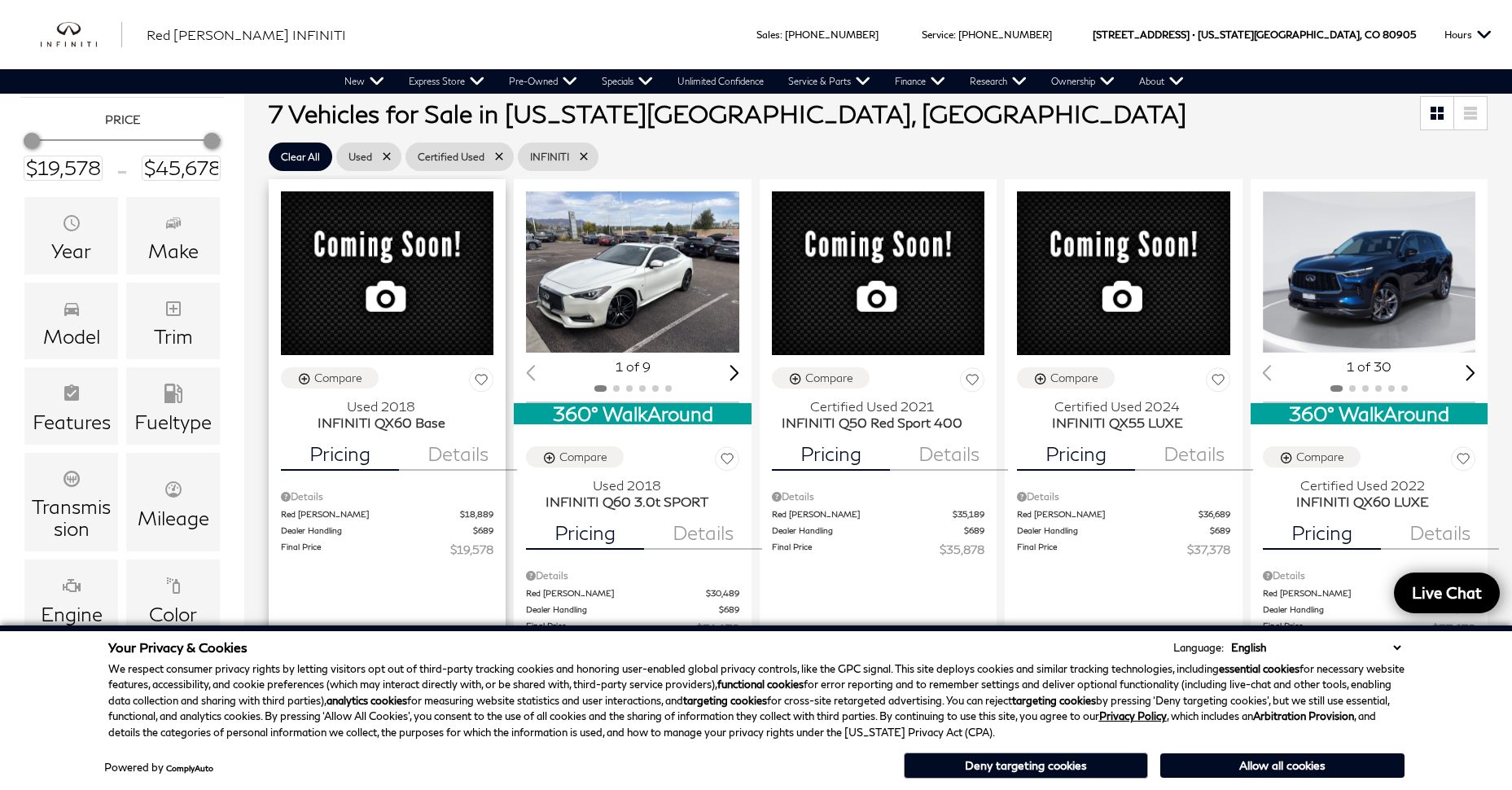
scroll to position [82, 0]
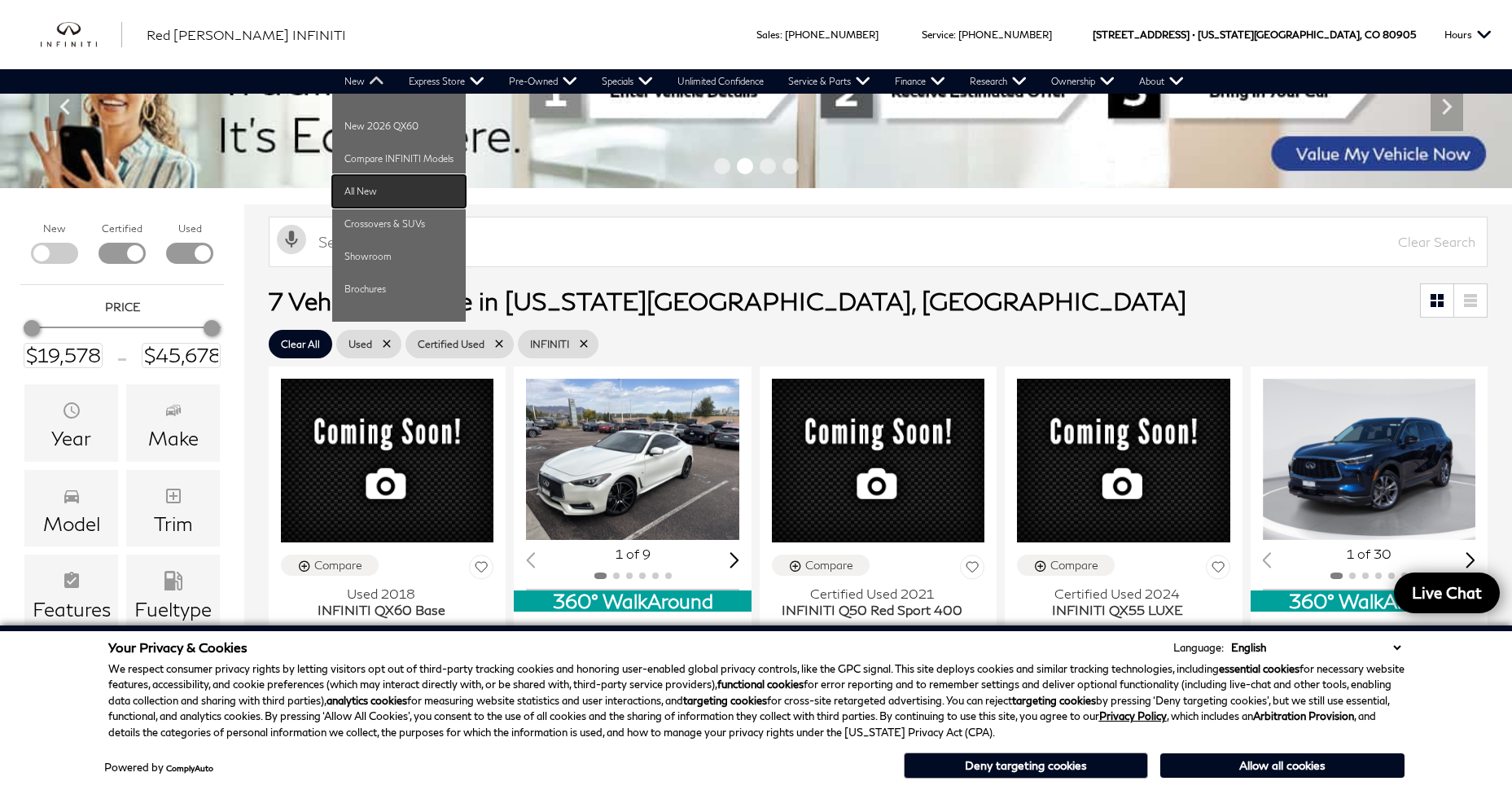
click at [358, 192] on link "All New" at bounding box center [399, 191] width 134 height 33
